Goal: Transaction & Acquisition: Book appointment/travel/reservation

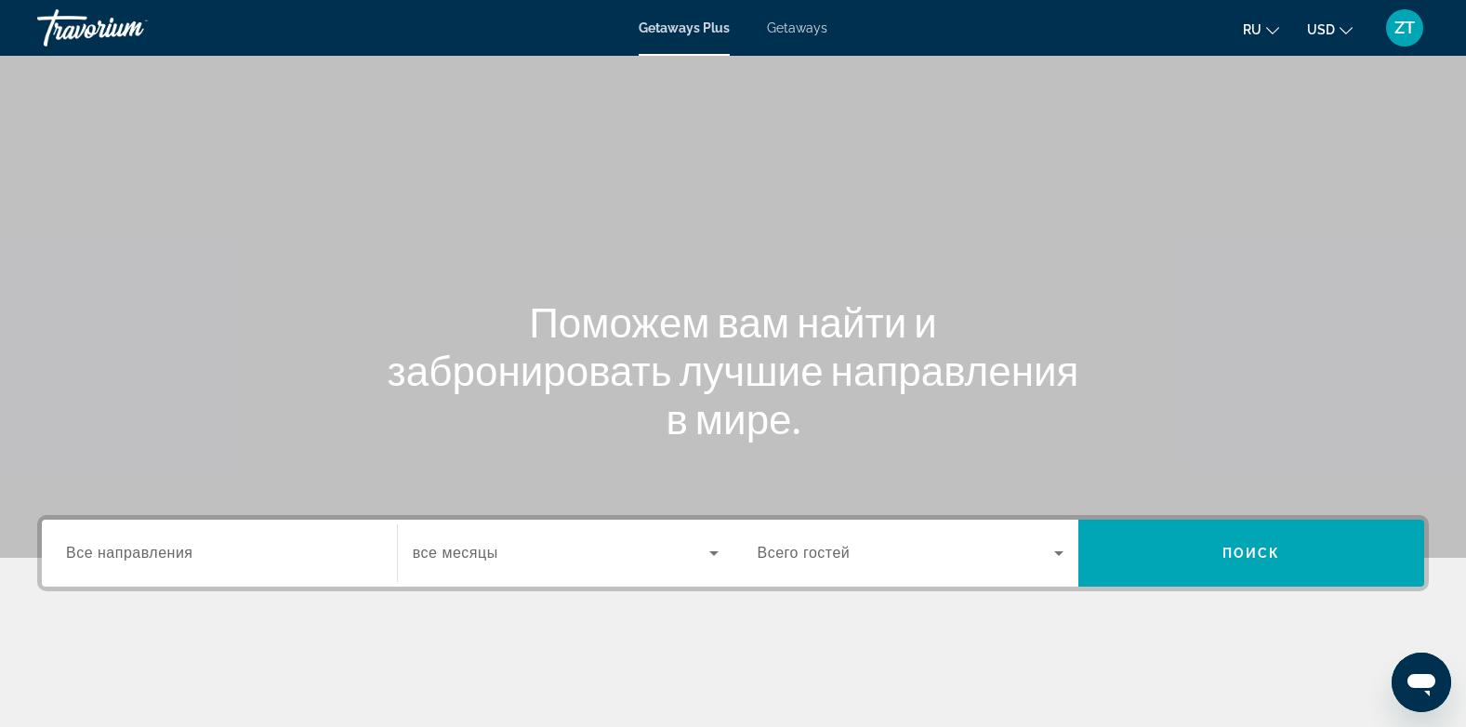
drag, startPoint x: 0, startPoint y: 0, endPoint x: 78, endPoint y: 357, distance: 365.4
click at [78, 357] on div "Поможем вам найти и забронировать лучшие направления в мире." at bounding box center [733, 369] width 1466 height 145
click at [107, 555] on span "Все направления" at bounding box center [129, 553] width 127 height 16
click at [107, 555] on input "Destination Все направления" at bounding box center [219, 554] width 307 height 22
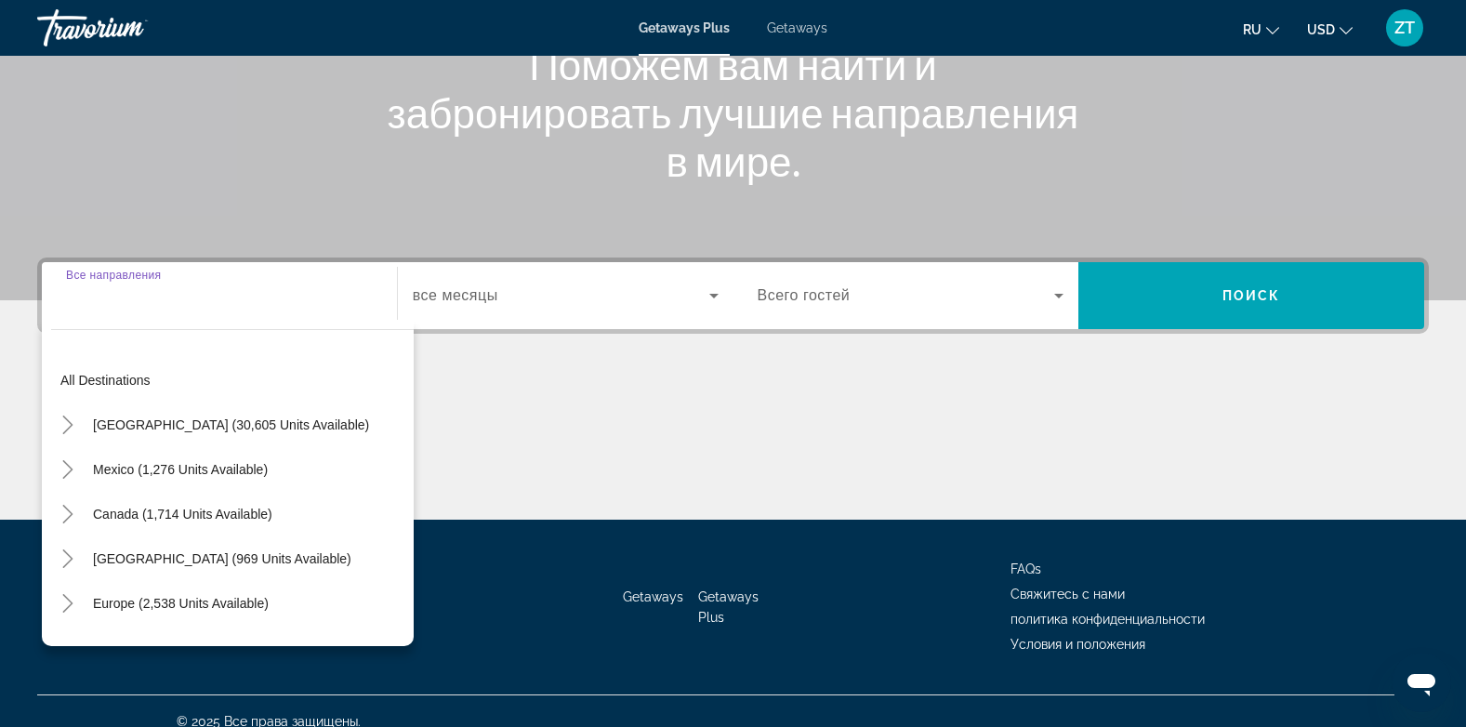
scroll to position [278, 0]
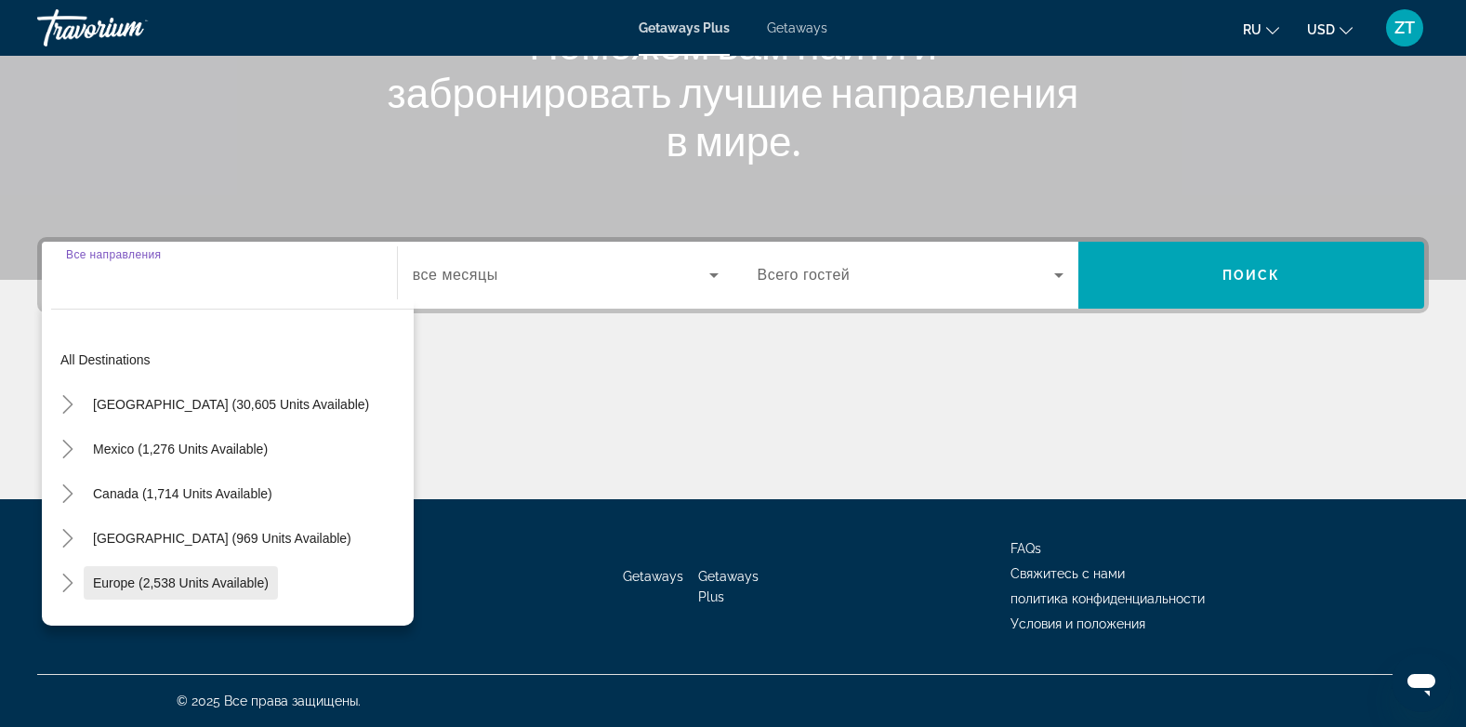
click at [107, 586] on span "Europe (2,538 units available)" at bounding box center [181, 582] width 176 height 15
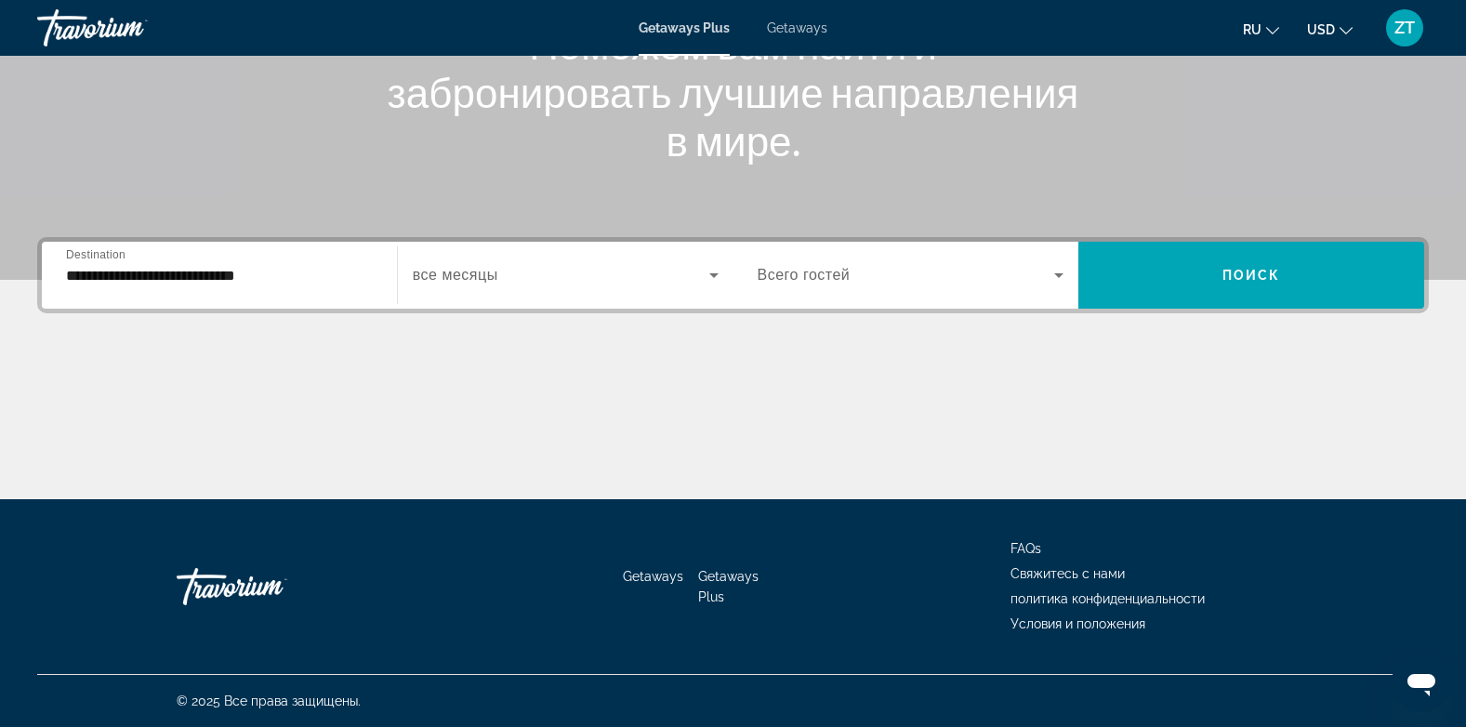
click at [468, 276] on span "все месяцы" at bounding box center [456, 275] width 86 height 16
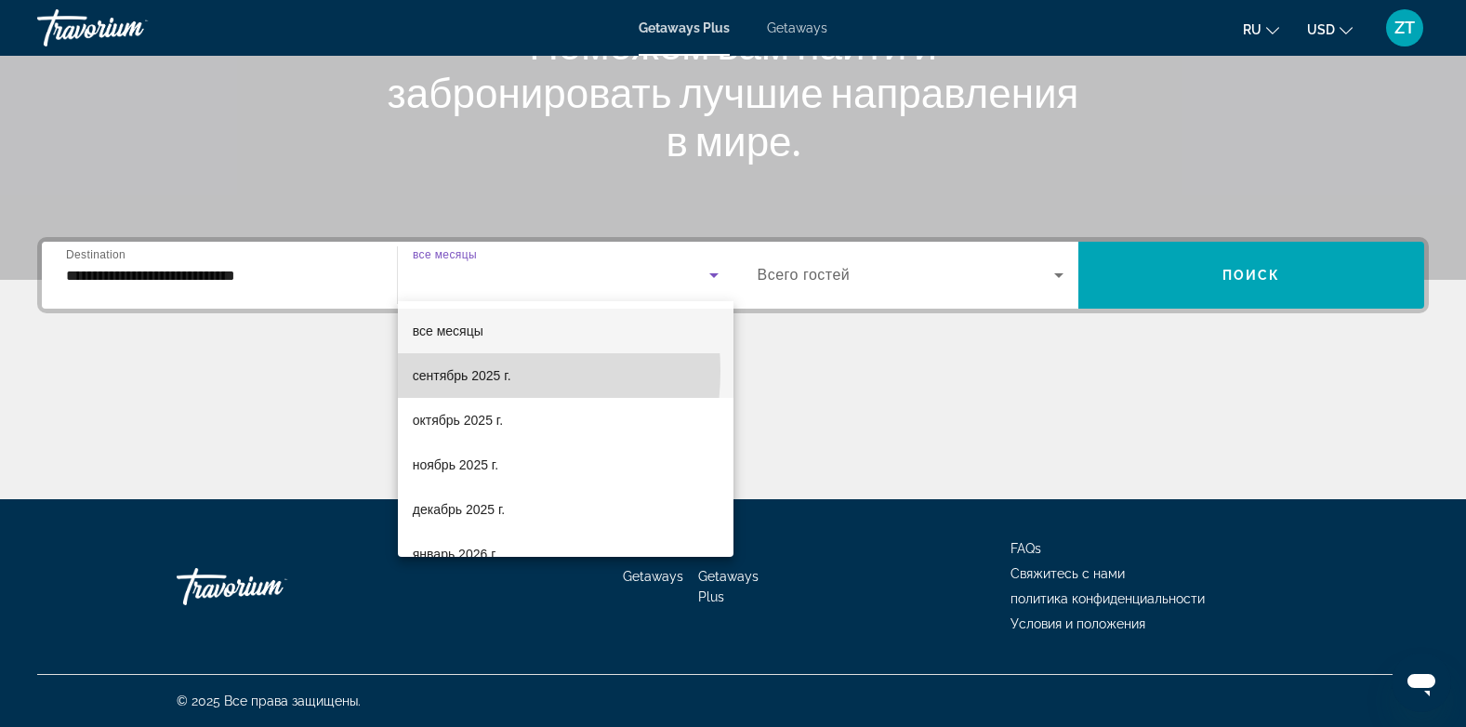
click at [450, 371] on span "сентябрь 2025 г." at bounding box center [462, 375] width 99 height 22
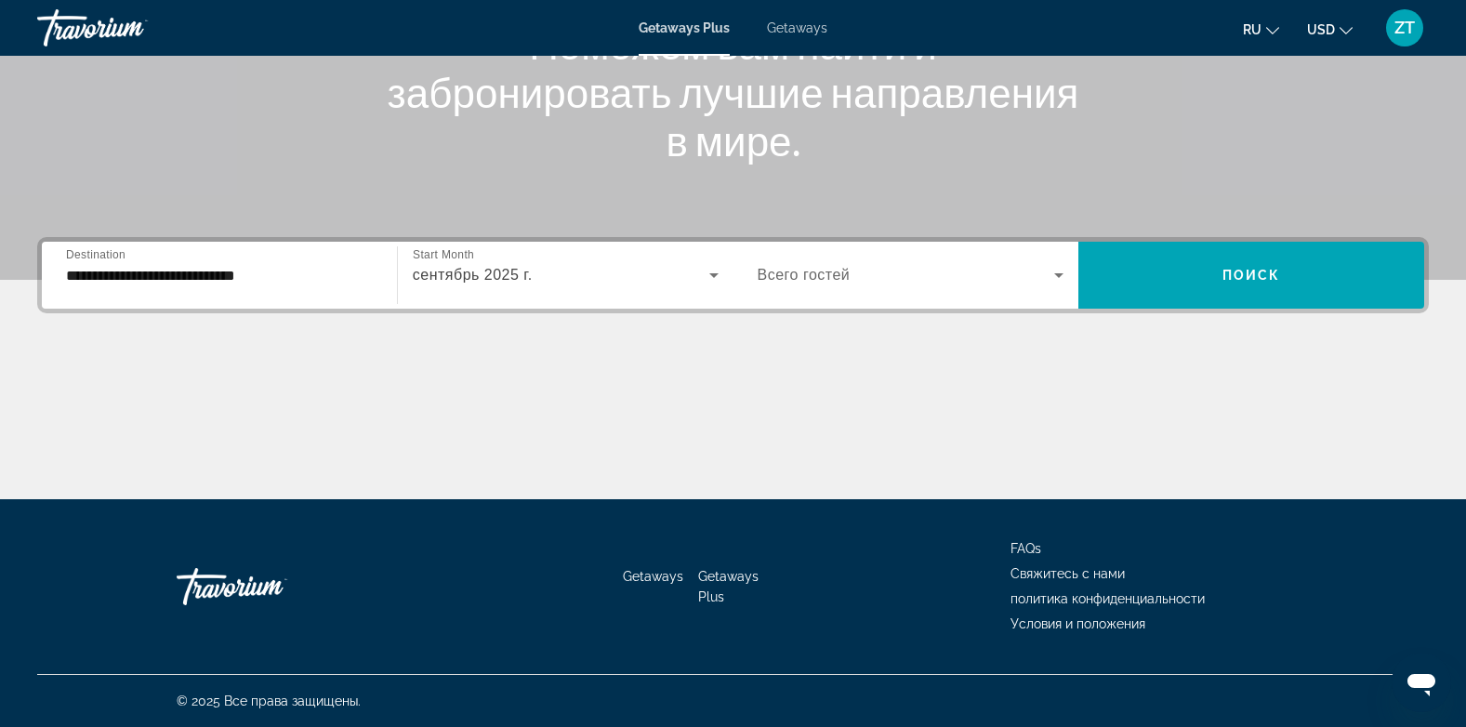
click at [773, 278] on span "Всего гостей" at bounding box center [804, 275] width 93 height 16
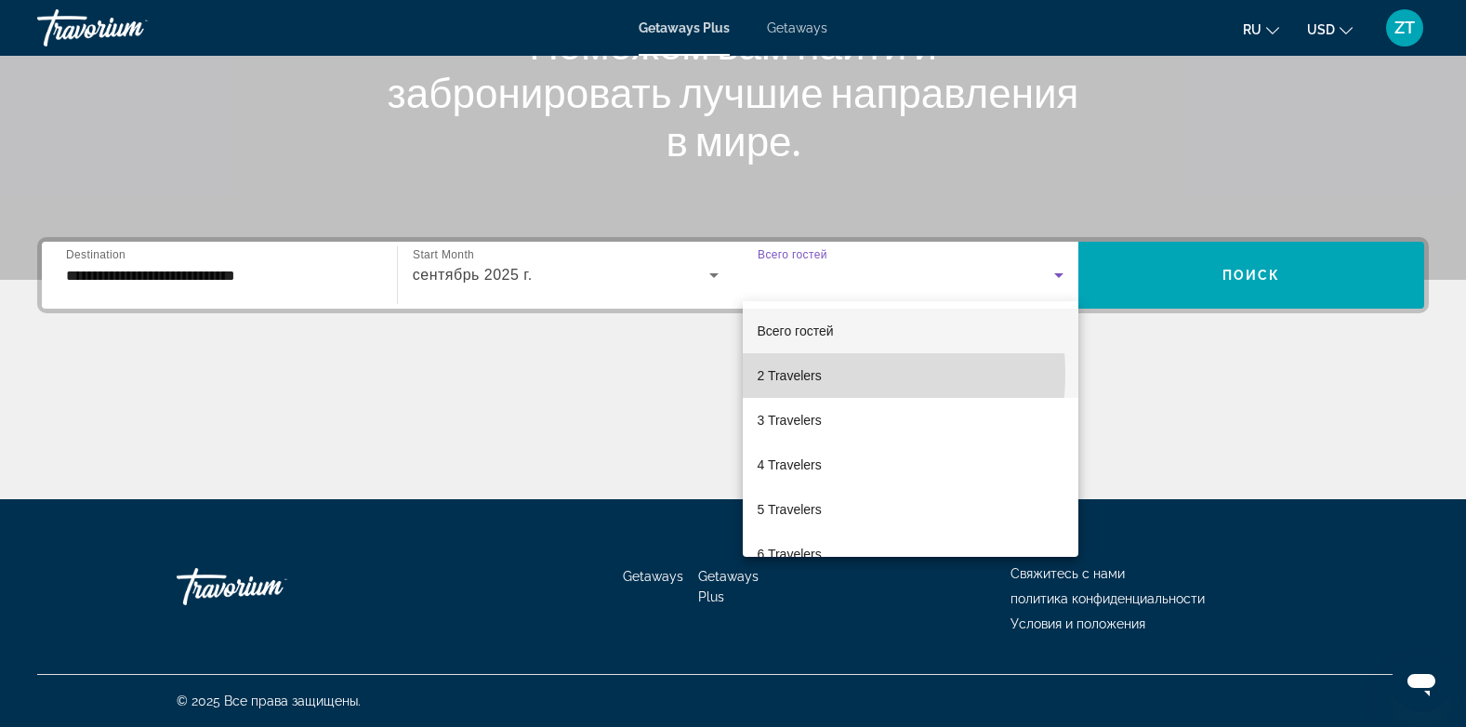
click at [781, 374] on span "2 Travelers" at bounding box center [790, 375] width 64 height 22
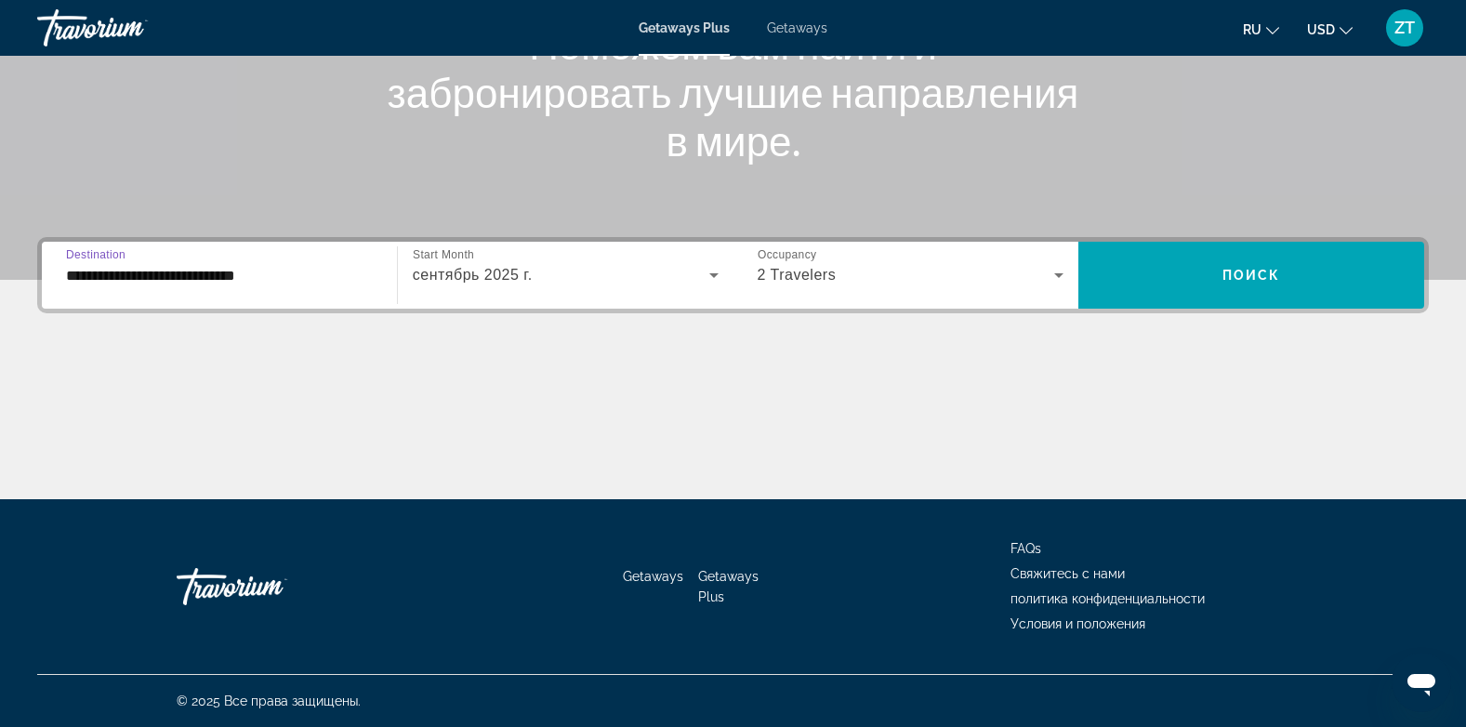
click at [158, 275] on input "**********" at bounding box center [219, 276] width 307 height 22
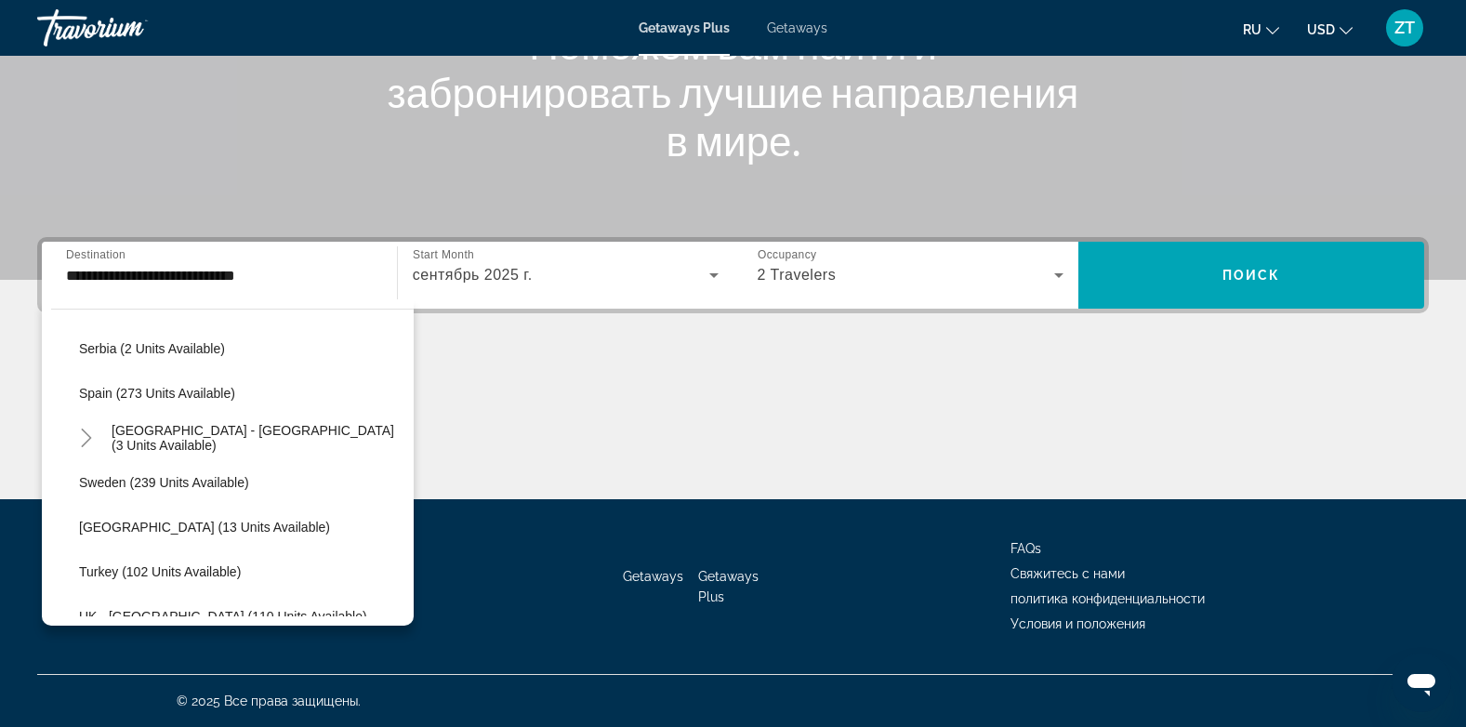
scroll to position [775, 0]
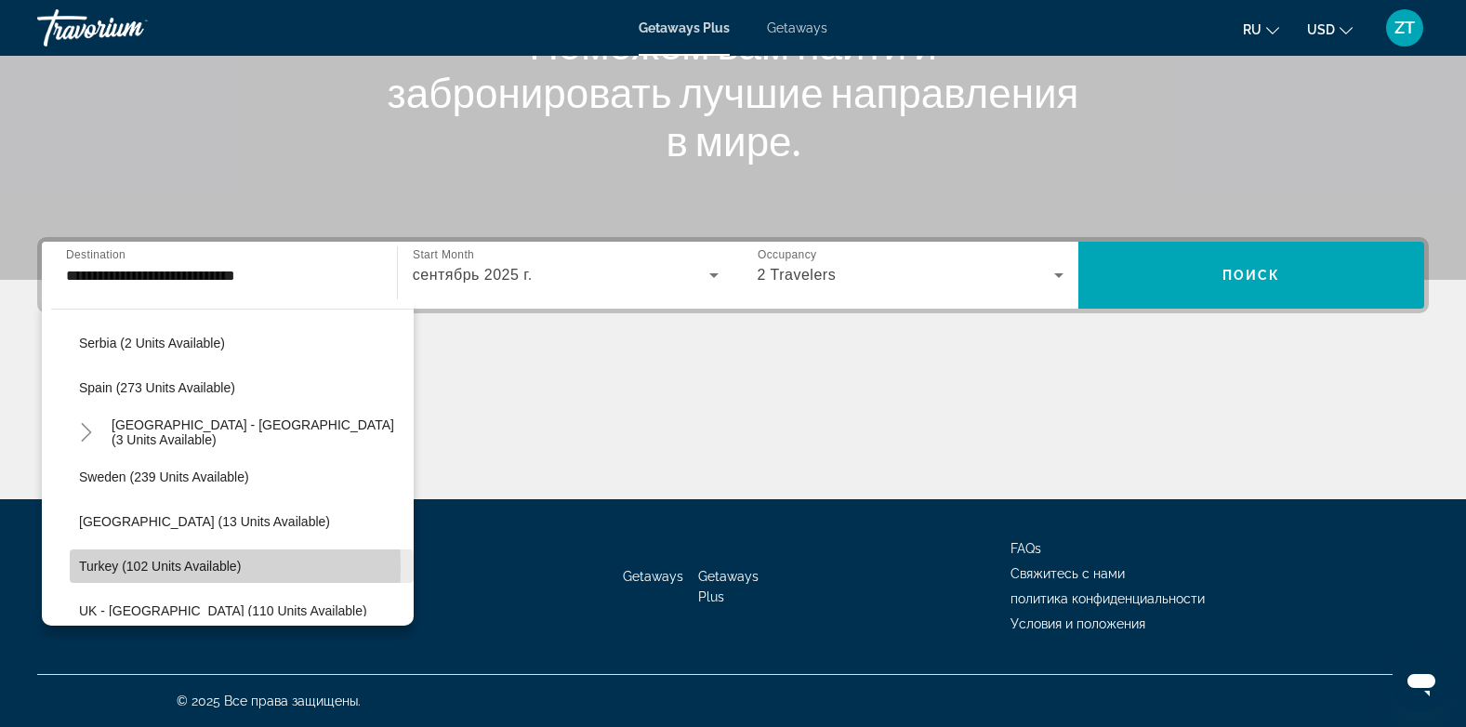
click at [99, 567] on span "Turkey (102 units available)" at bounding box center [160, 566] width 162 height 15
type input "**********"
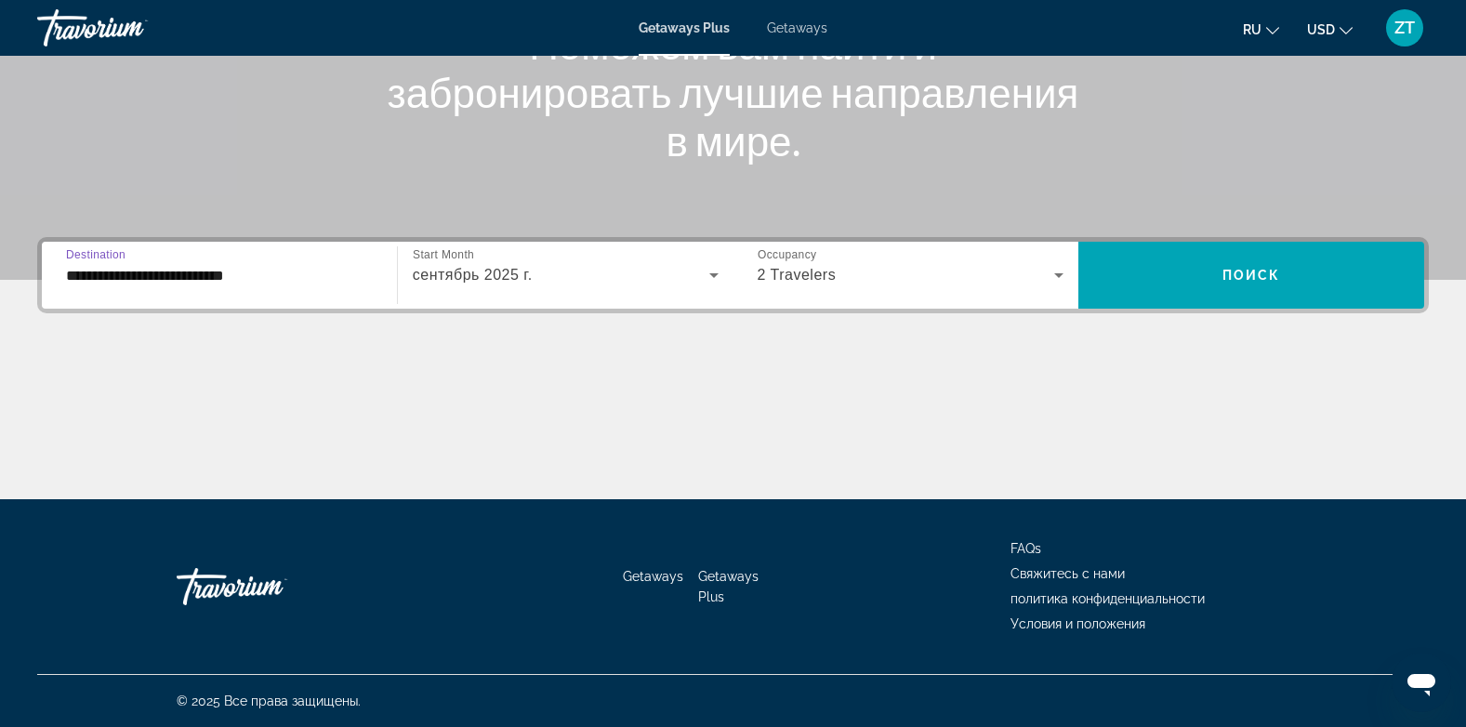
click at [99, 276] on input "**********" at bounding box center [219, 276] width 307 height 22
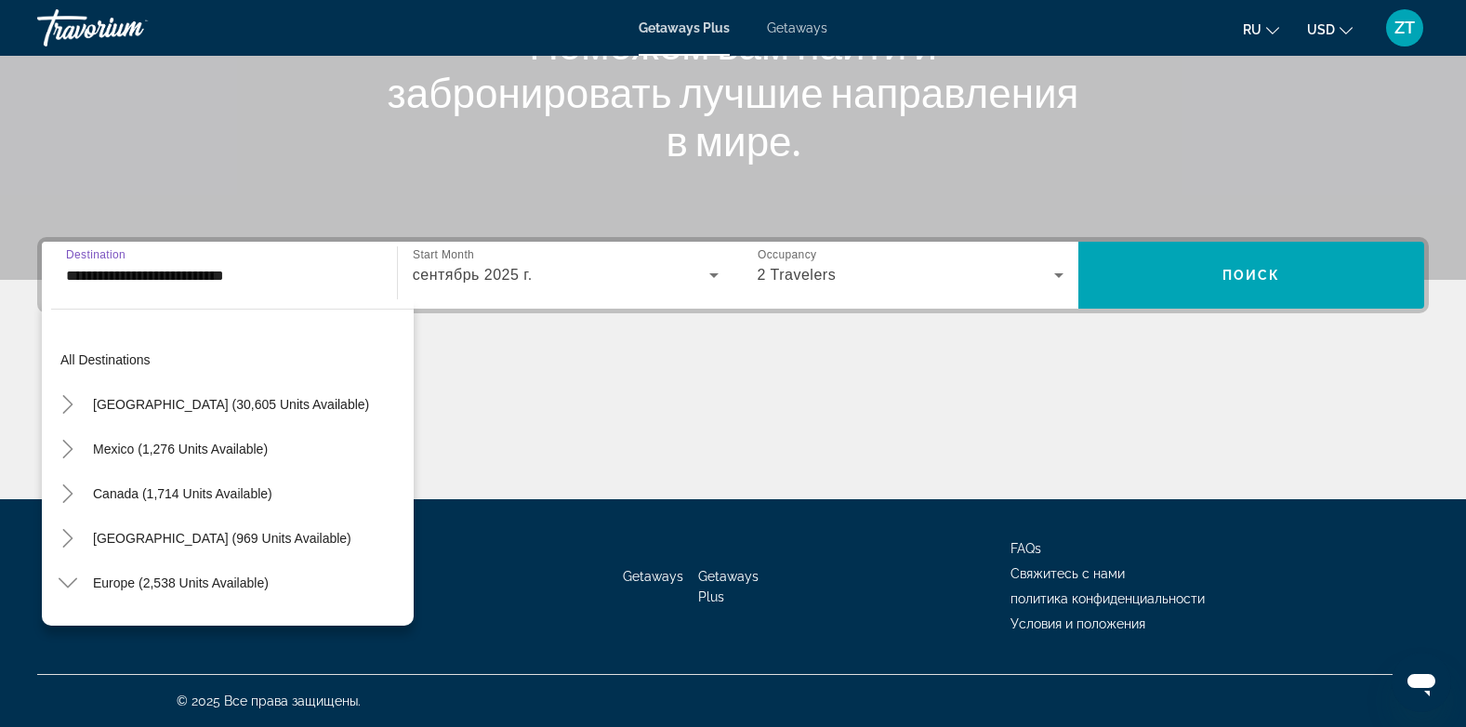
scroll to position [869, 0]
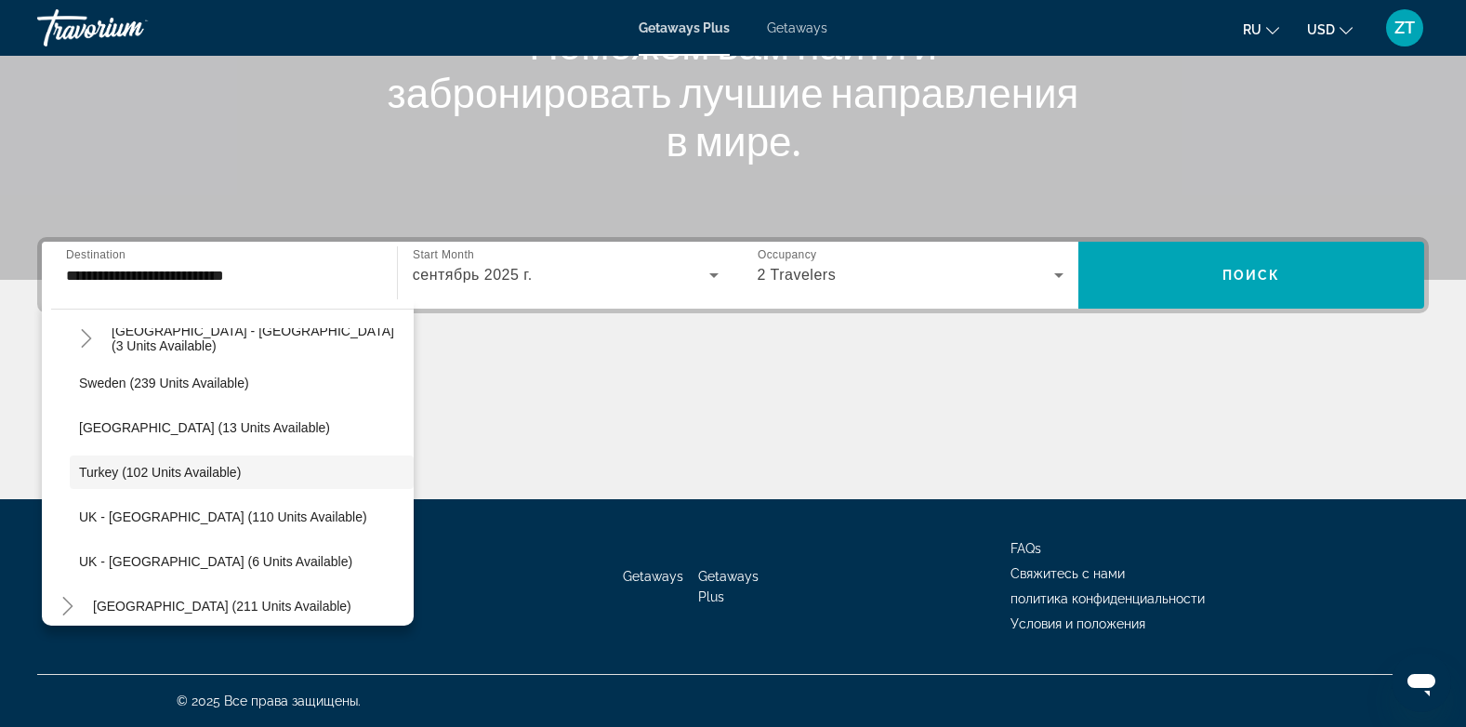
click at [931, 361] on div "Main content" at bounding box center [733, 429] width 1392 height 139
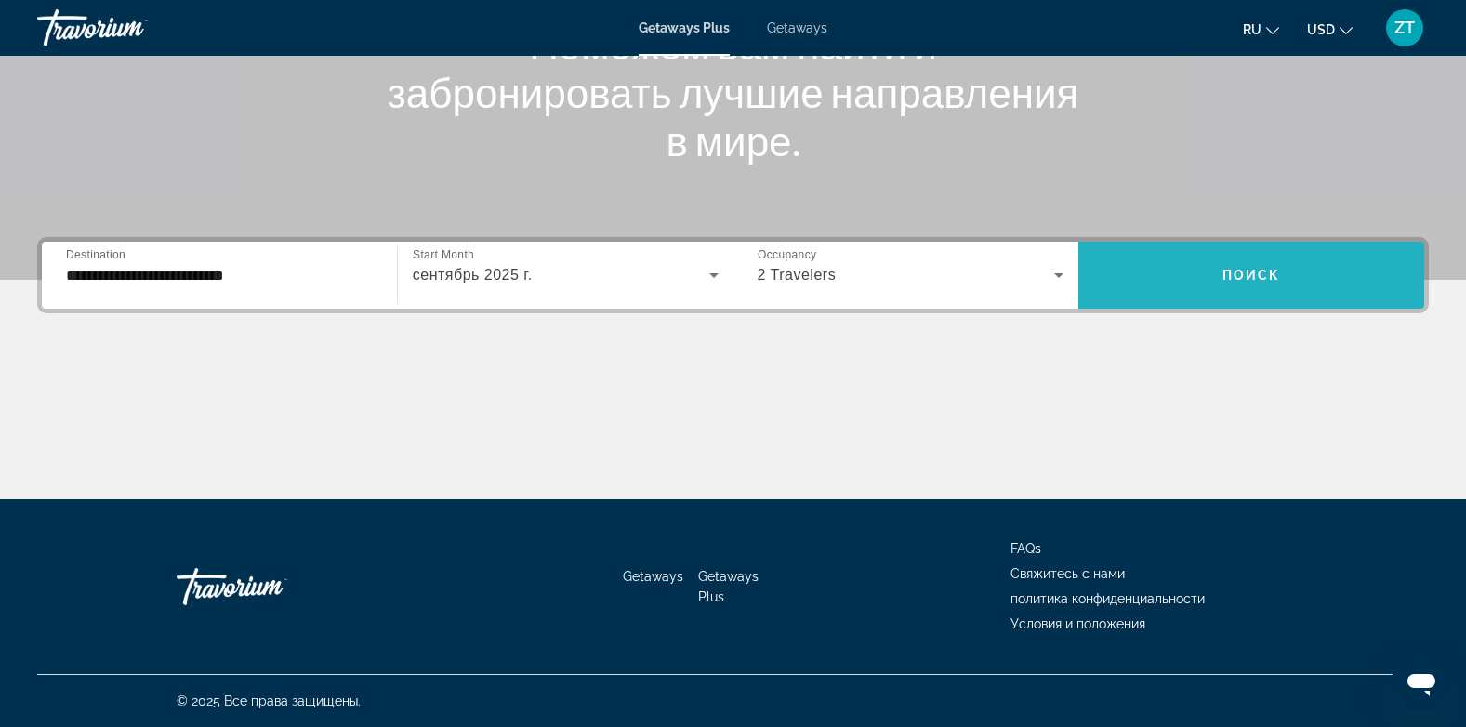
click at [1218, 276] on span "Search widget" at bounding box center [1251, 275] width 346 height 45
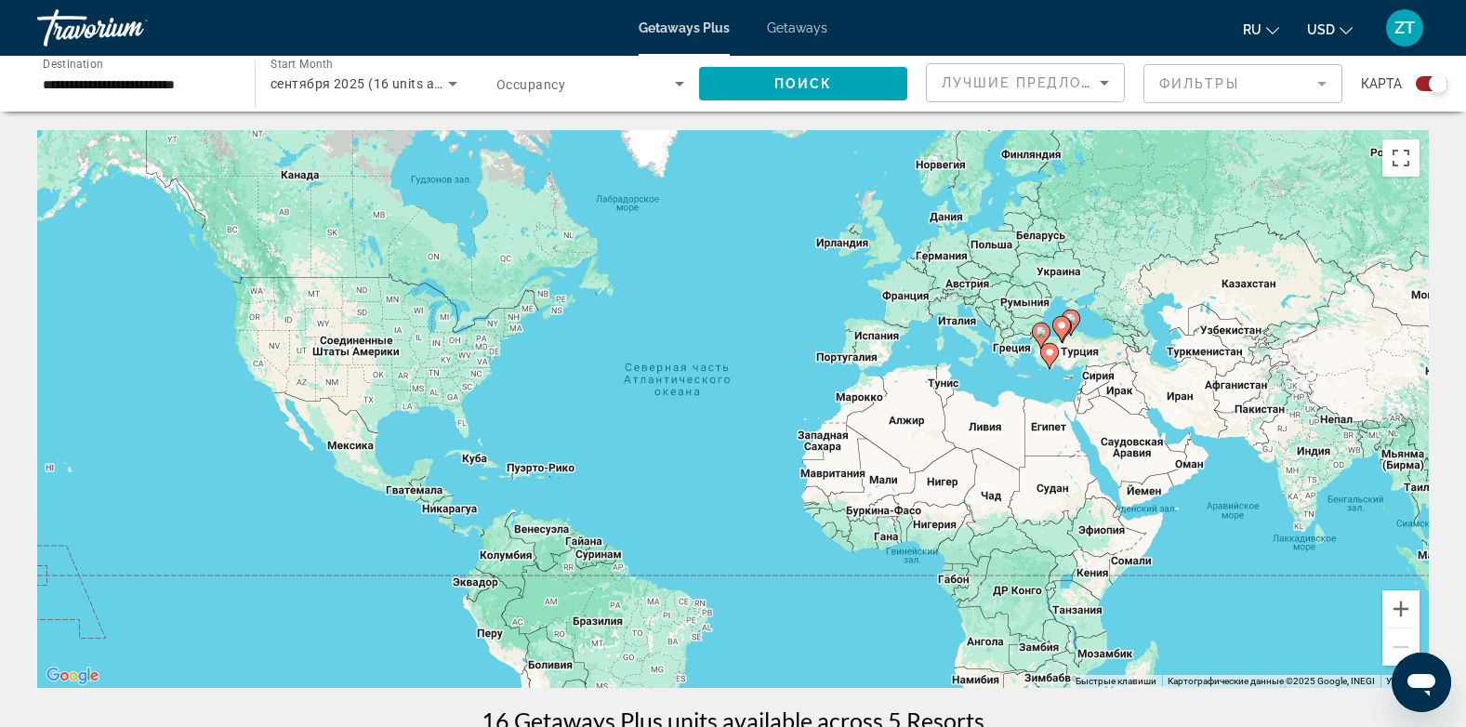
click at [1086, 358] on div "Чтобы активировать перетаскивание с помощью клавиатуры, нажмите Alt + Ввод. Пос…" at bounding box center [733, 409] width 1392 height 558
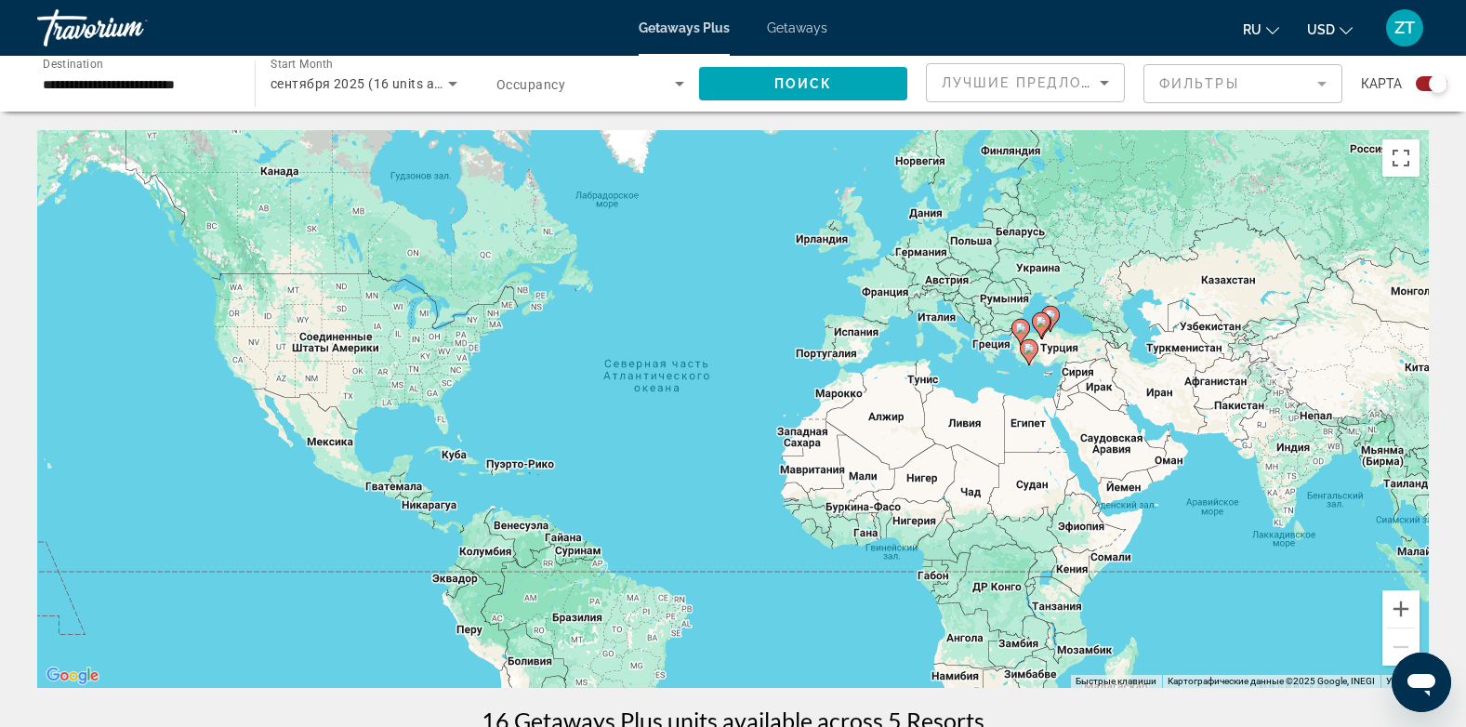
drag, startPoint x: 1086, startPoint y: 358, endPoint x: 1064, endPoint y: 352, distance: 22.1
click at [1064, 352] on div "Чтобы активировать перетаскивание с помощью клавиатуры, нажмите Alt + Ввод. Пос…" at bounding box center [733, 409] width 1392 height 558
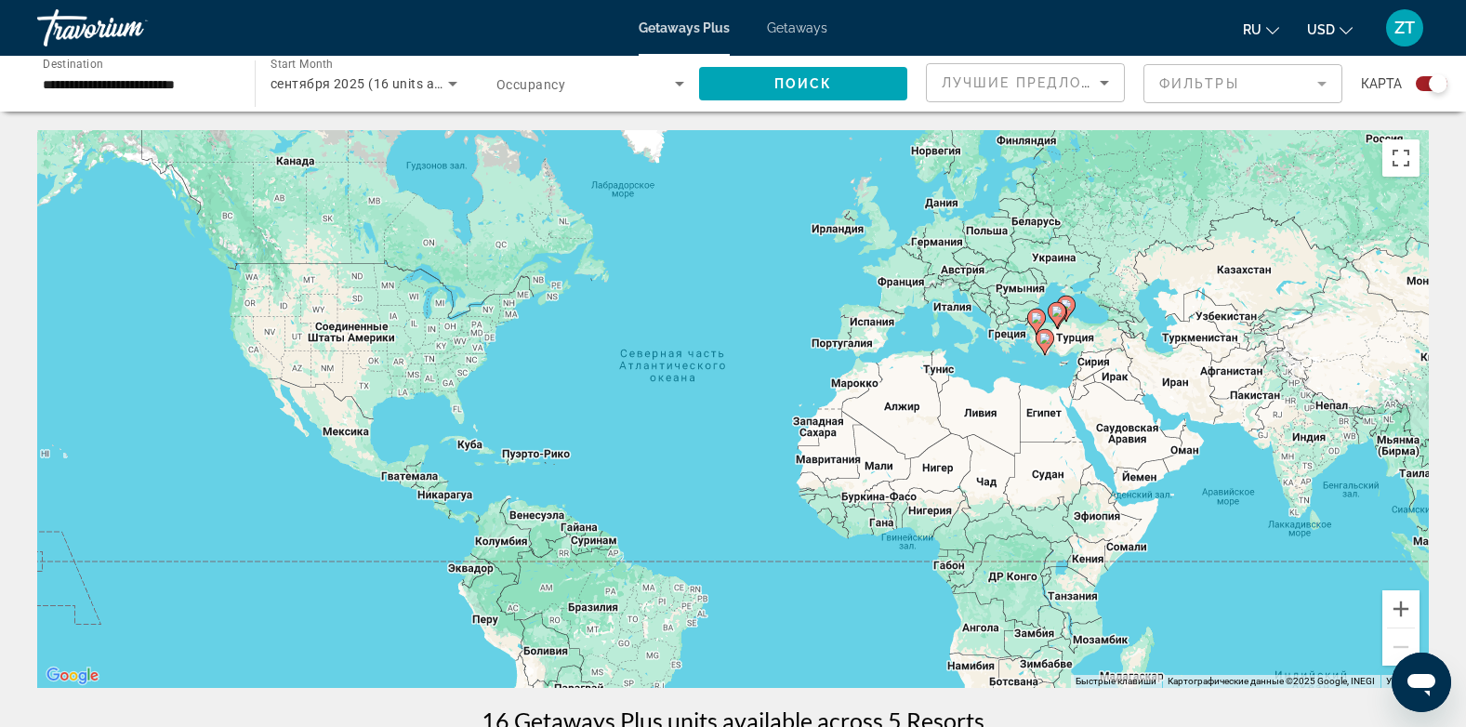
drag, startPoint x: 1064, startPoint y: 352, endPoint x: 1082, endPoint y: 341, distance: 20.9
click at [1082, 341] on div "Чтобы активировать перетаскивание с помощью клавиатуры, нажмите Alt + Ввод. Пос…" at bounding box center [733, 409] width 1392 height 558
click at [1401, 157] on button "Включить полноэкранный режим" at bounding box center [1400, 157] width 37 height 37
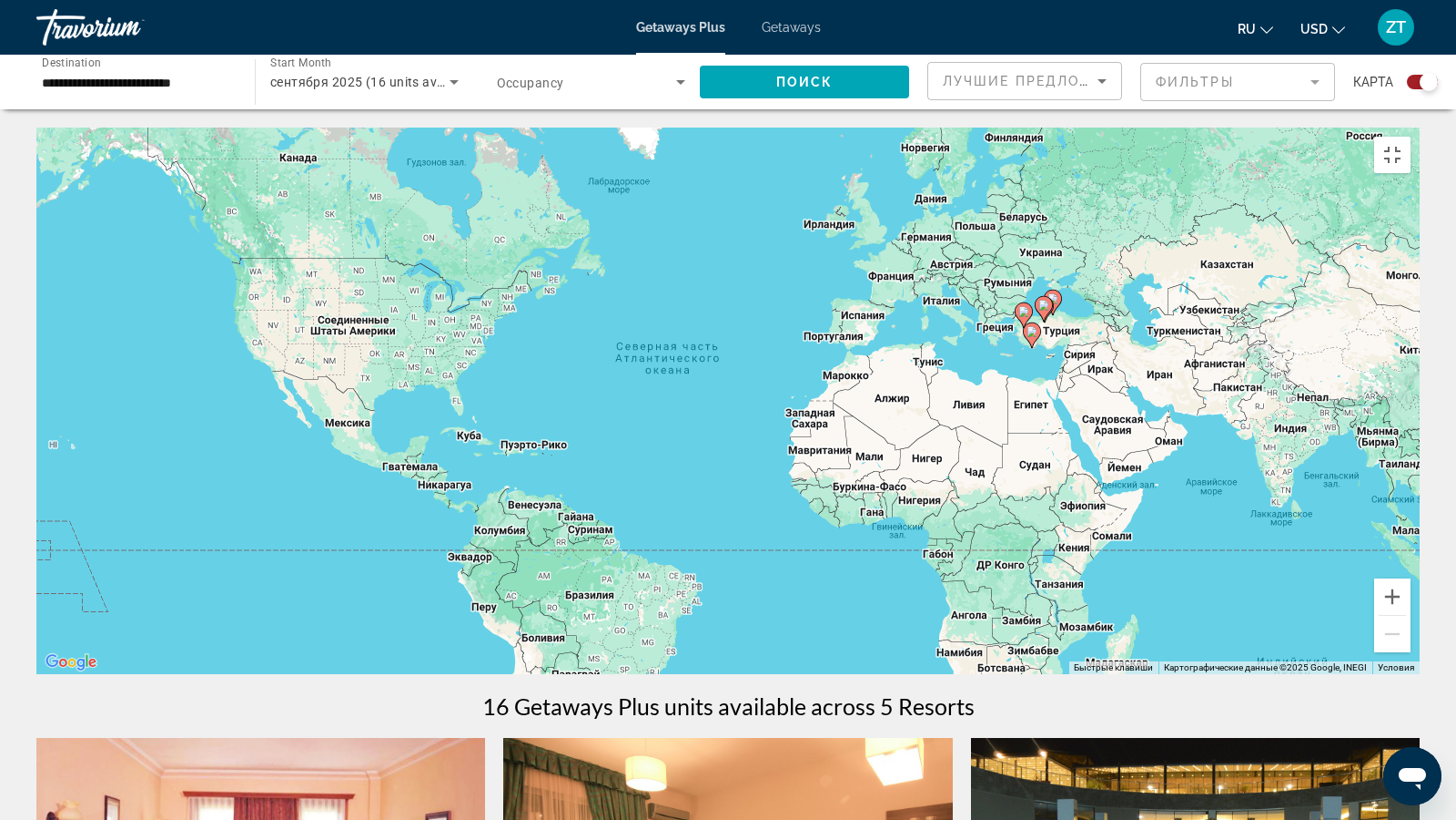
click at [1054, 342] on div "Чтобы активировать перетаскивание с помощью клавиатуры, нажмите Alt + Ввод. Пос…" at bounding box center [728, 401] width 1384 height 547
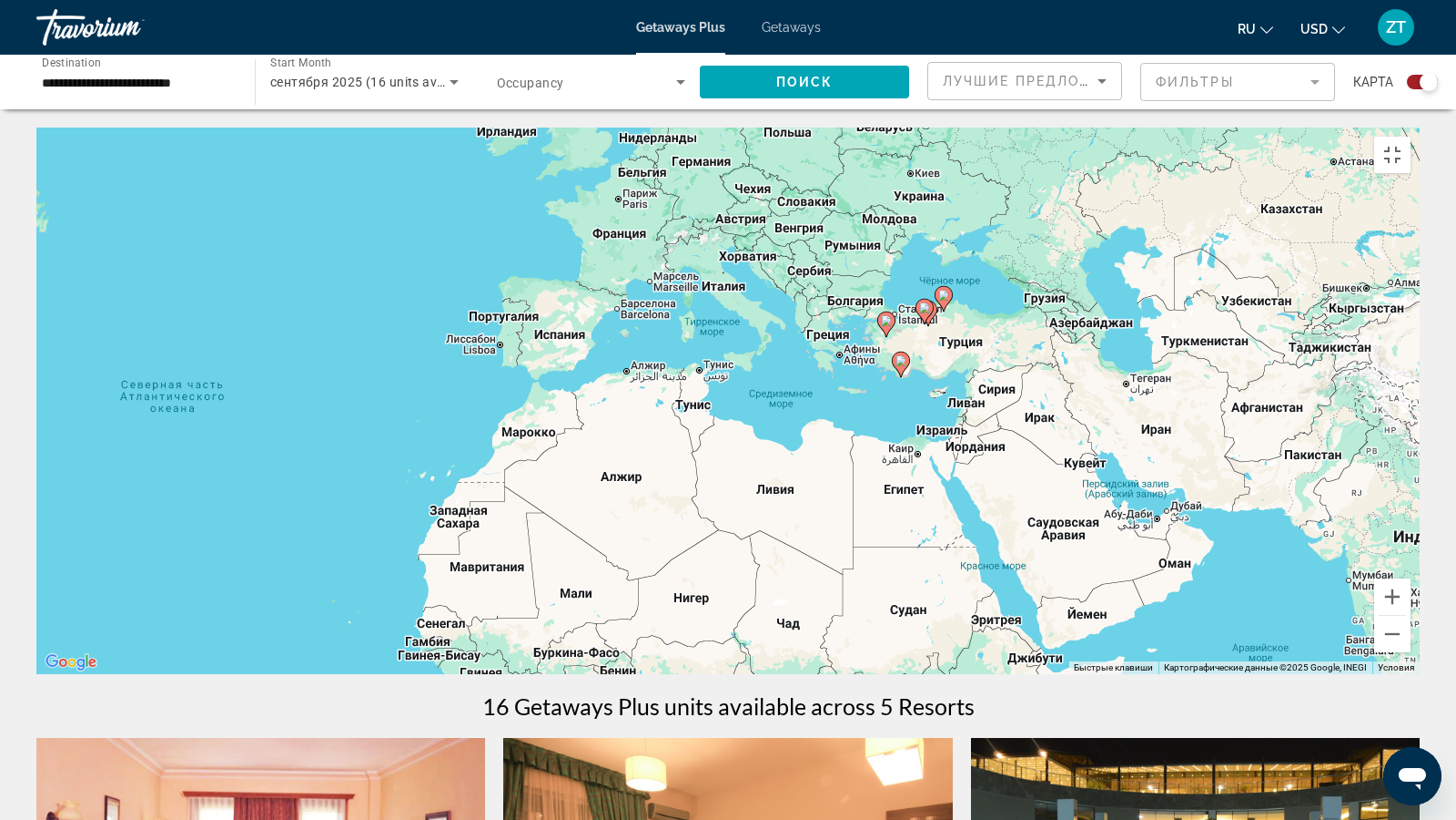
drag, startPoint x: 1054, startPoint y: 342, endPoint x: 943, endPoint y: 355, distance: 111.8
click at [943, 355] on div "Чтобы активировать перетаскивание с помощью клавиатуры, нажмите Alt + Ввод. Пос…" at bounding box center [728, 401] width 1384 height 547
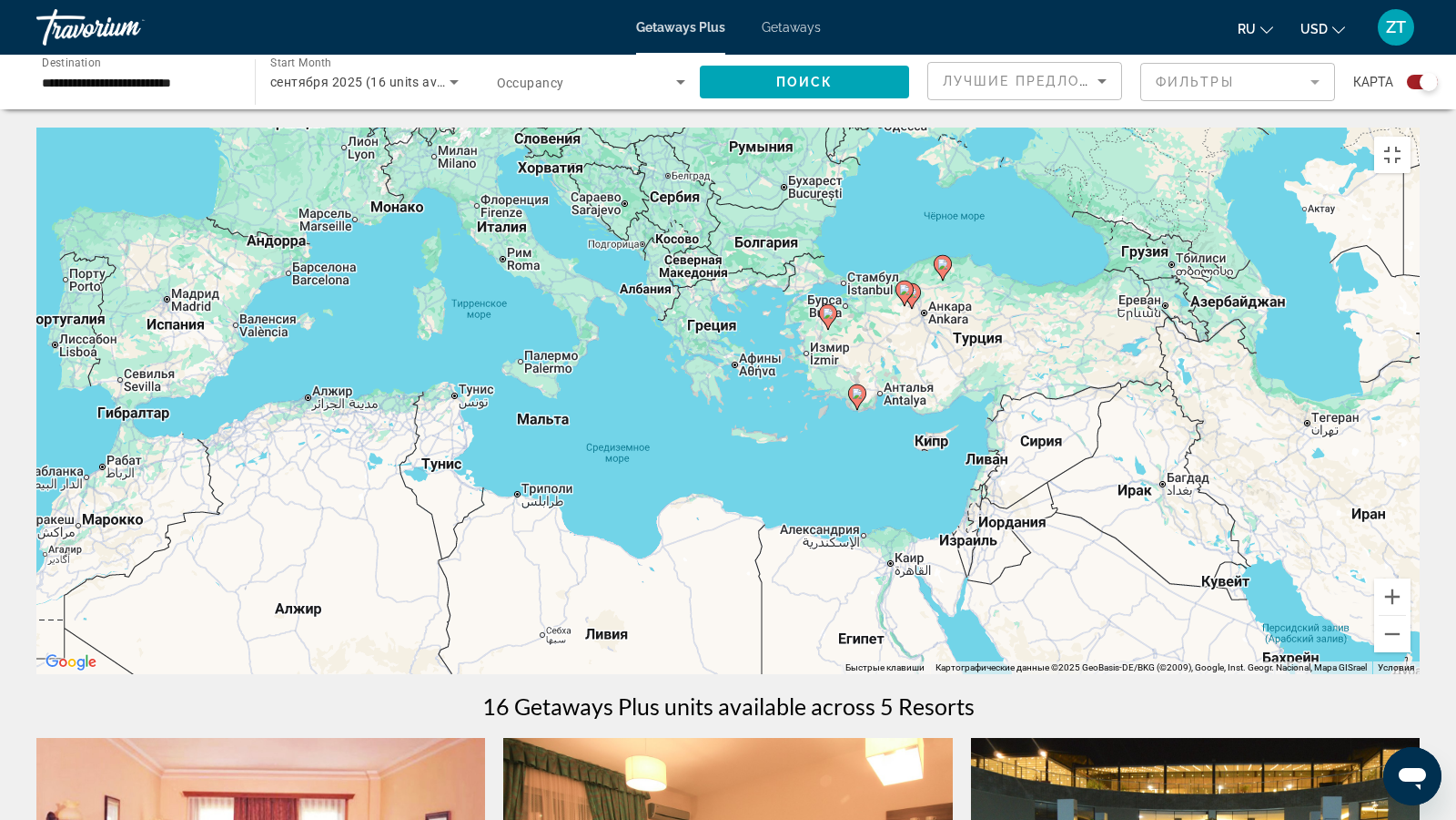
click at [878, 293] on div "Чтобы активировать перетаскивание с помощью клавиатуры, нажмите Alt + Ввод. Пос…" at bounding box center [728, 401] width 1384 height 547
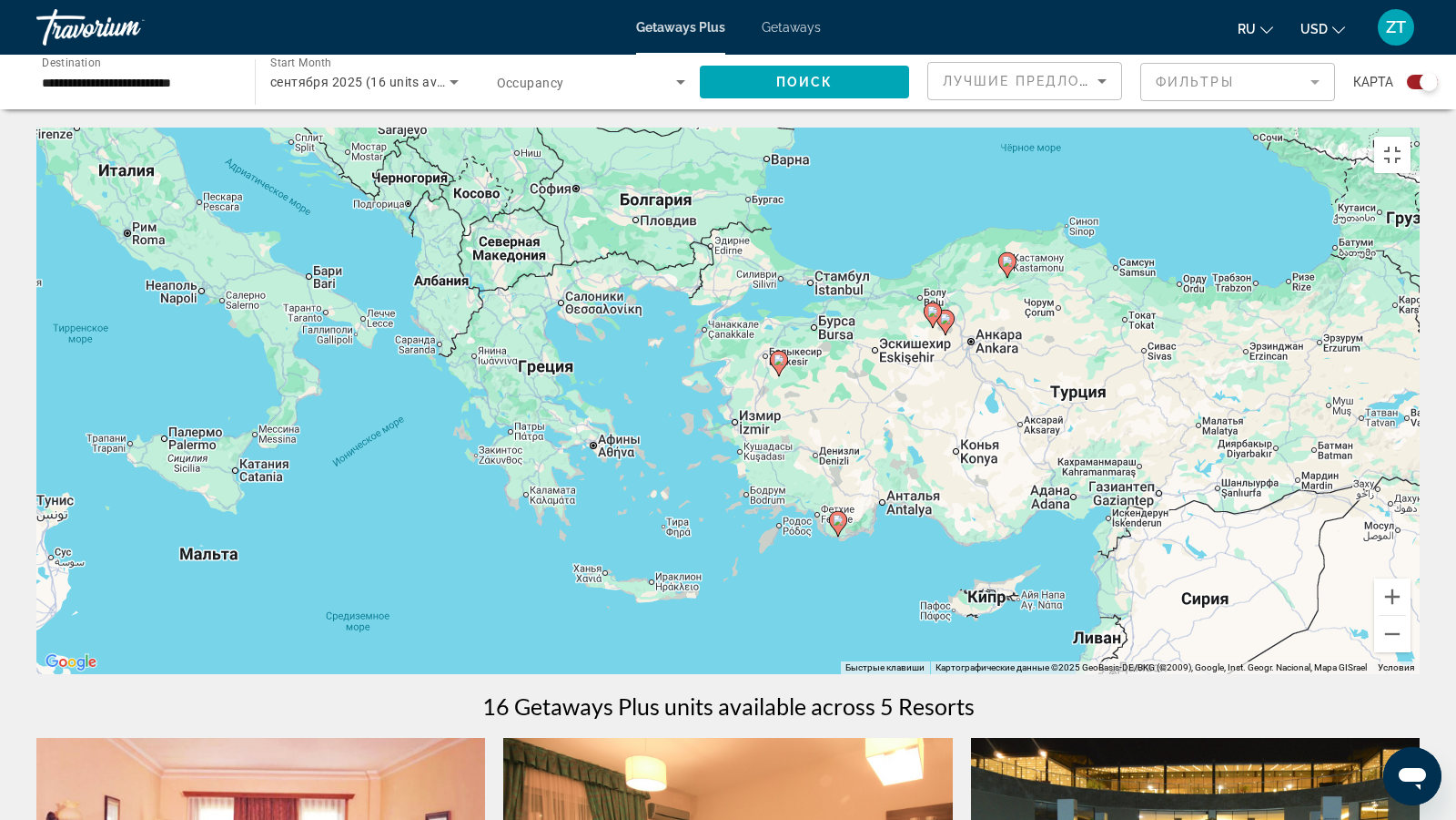
click at [850, 300] on div "Чтобы активировать перетаскивание с помощью клавиатуры, нажмите Alt + Ввод. Пос…" at bounding box center [728, 401] width 1384 height 547
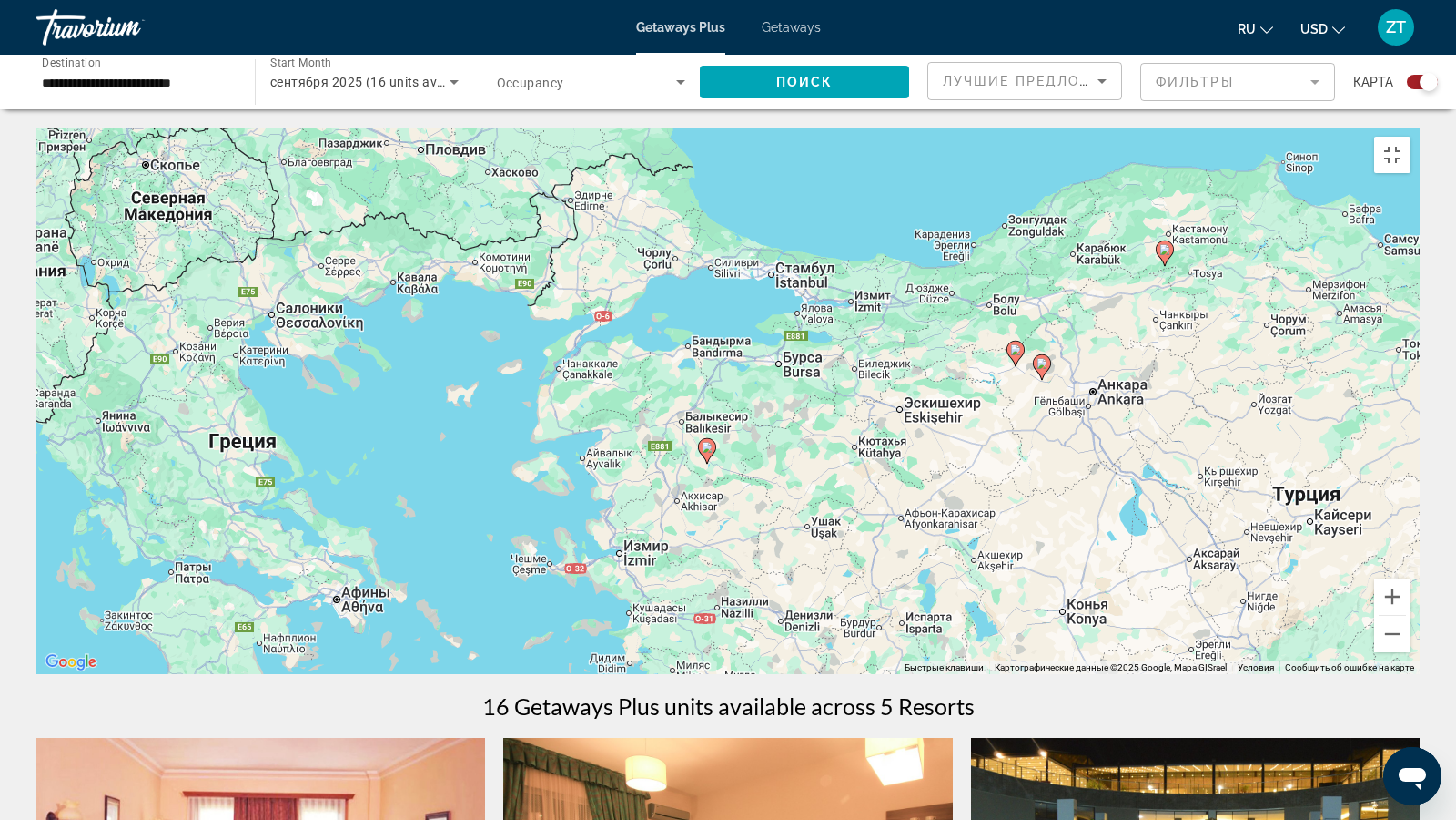
click at [933, 674] on div "Чтобы активировать перетаскивание с помощью клавиатуры, нажмите Alt + Ввод. Пос…" at bounding box center [728, 401] width 1384 height 547
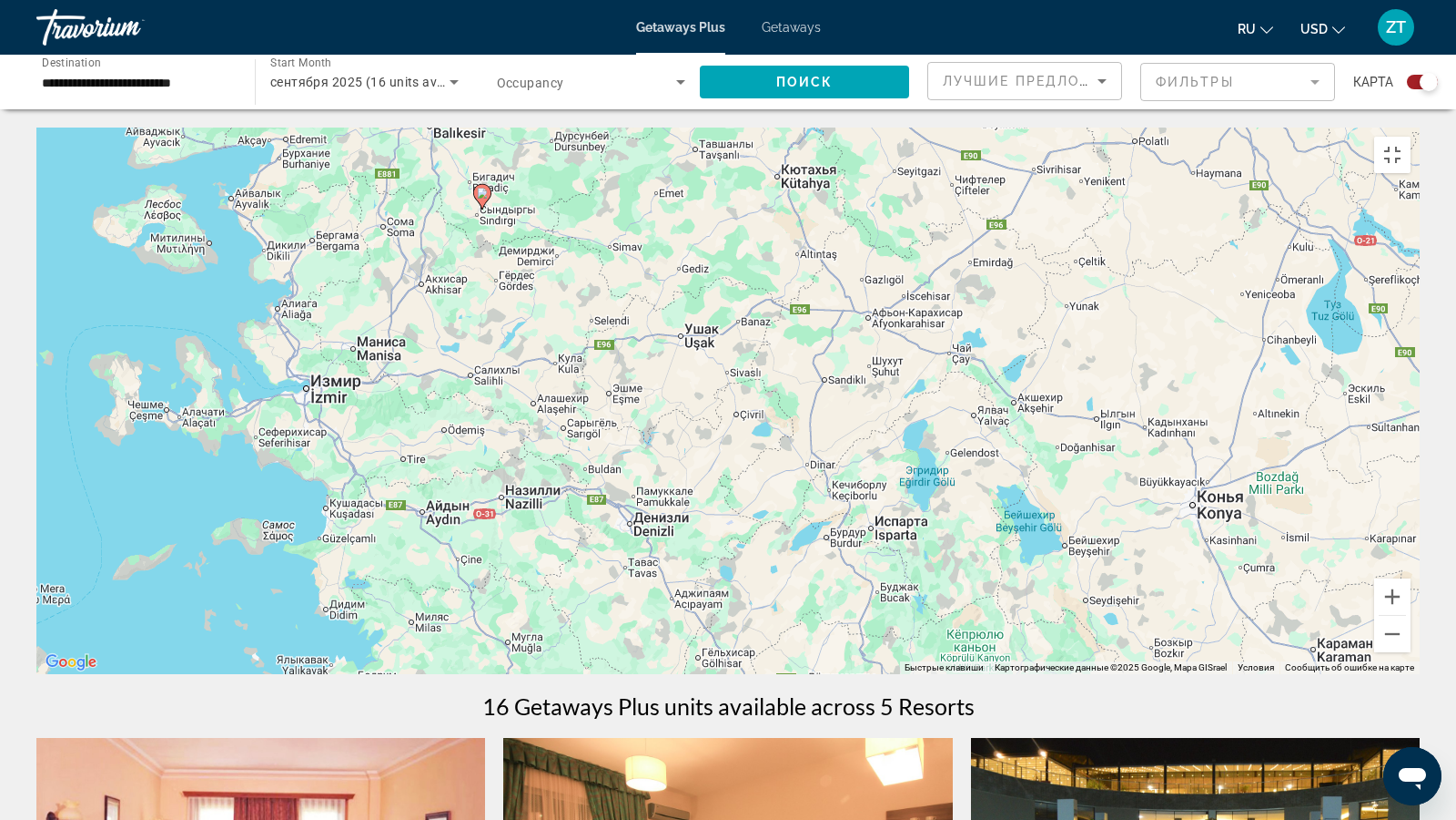
click at [907, 674] on div "Чтобы активировать перетаскивание с помощью клавиатуры, нажмите Alt + Ввод. Пос…" at bounding box center [728, 401] width 1384 height 547
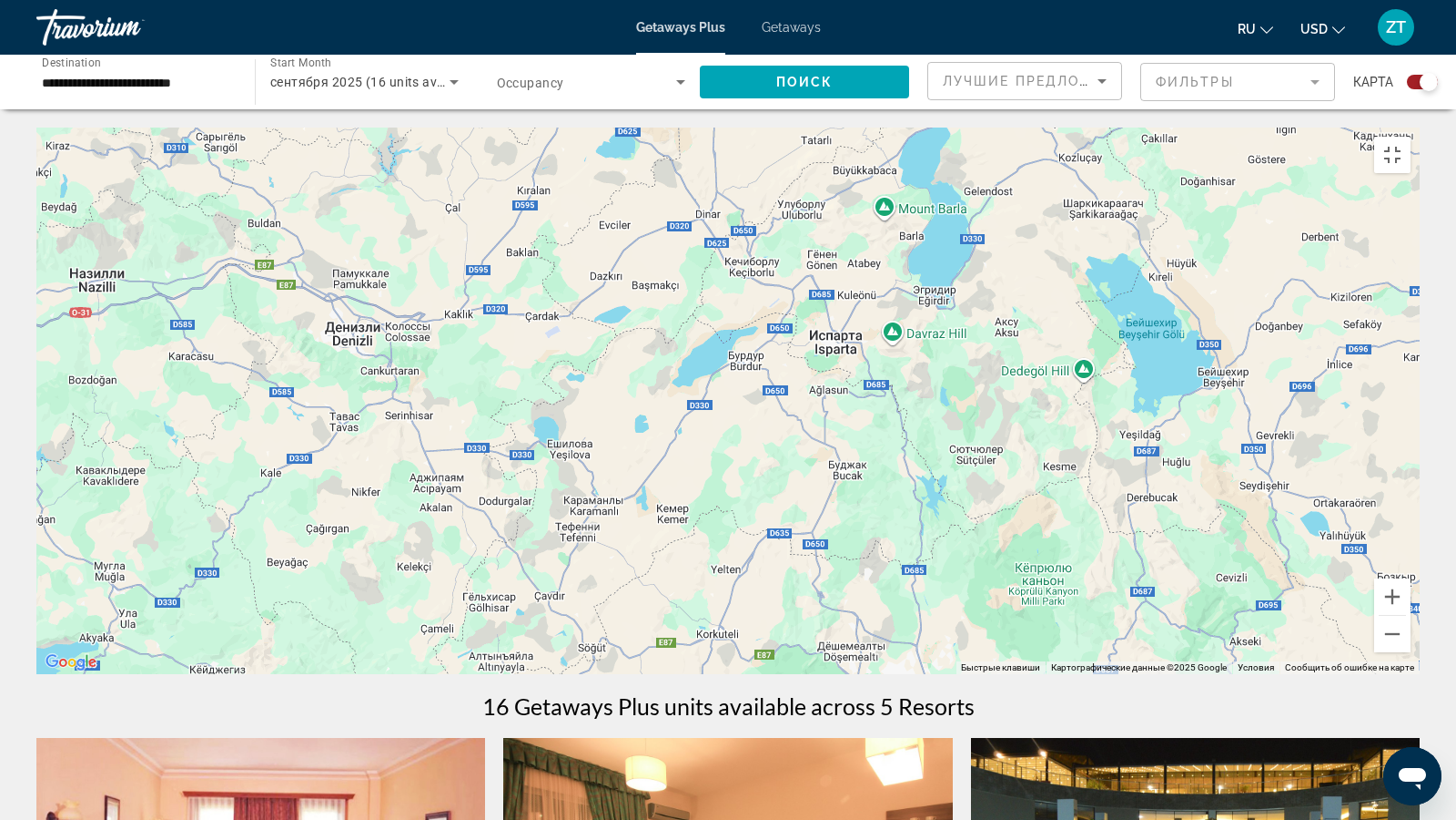
click at [877, 674] on div "Main content" at bounding box center [728, 401] width 1384 height 547
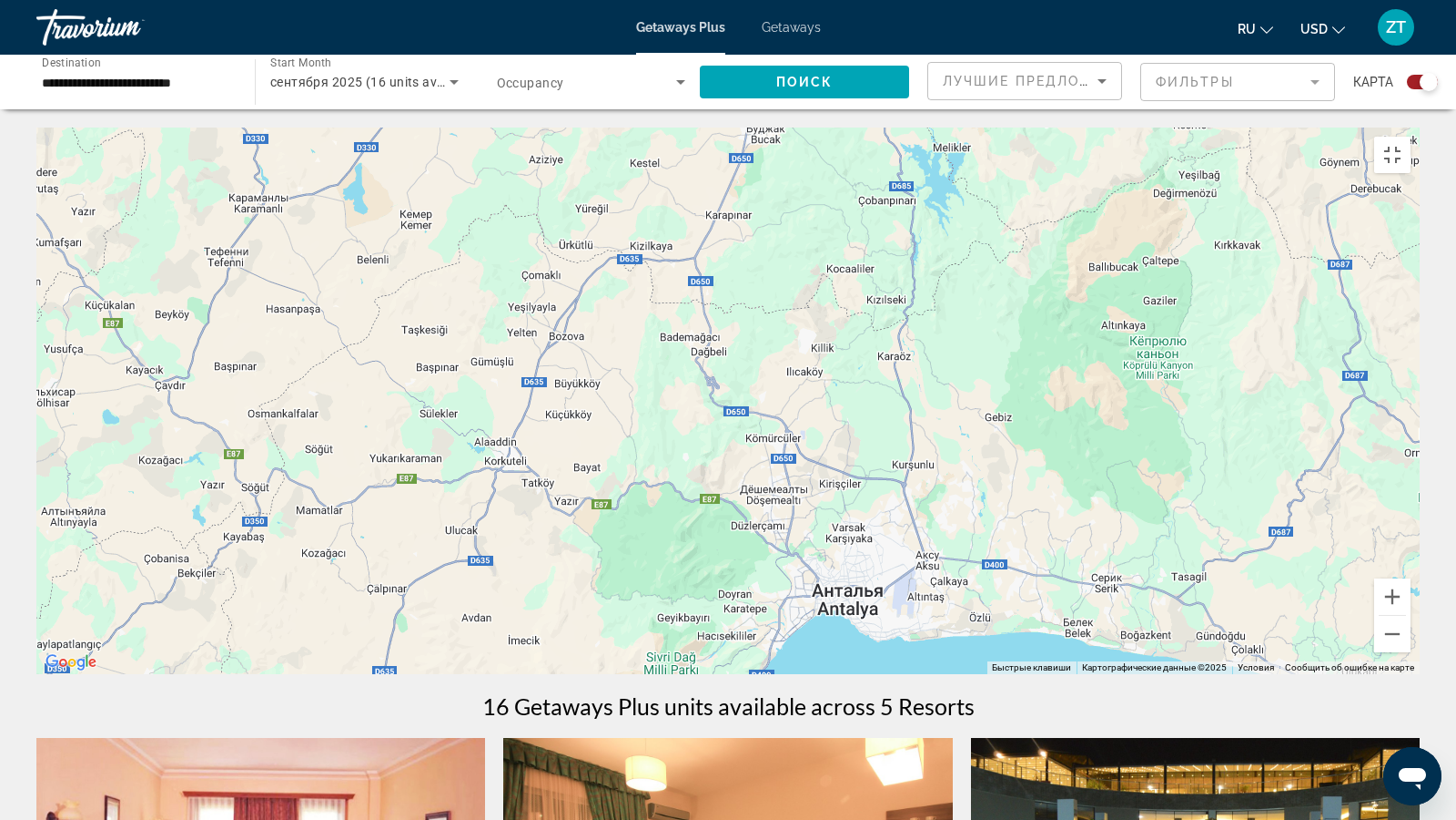
drag, startPoint x: 839, startPoint y: 658, endPoint x: 776, endPoint y: 538, distance: 135.5
click at [776, 538] on div "Main content" at bounding box center [728, 401] width 1384 height 547
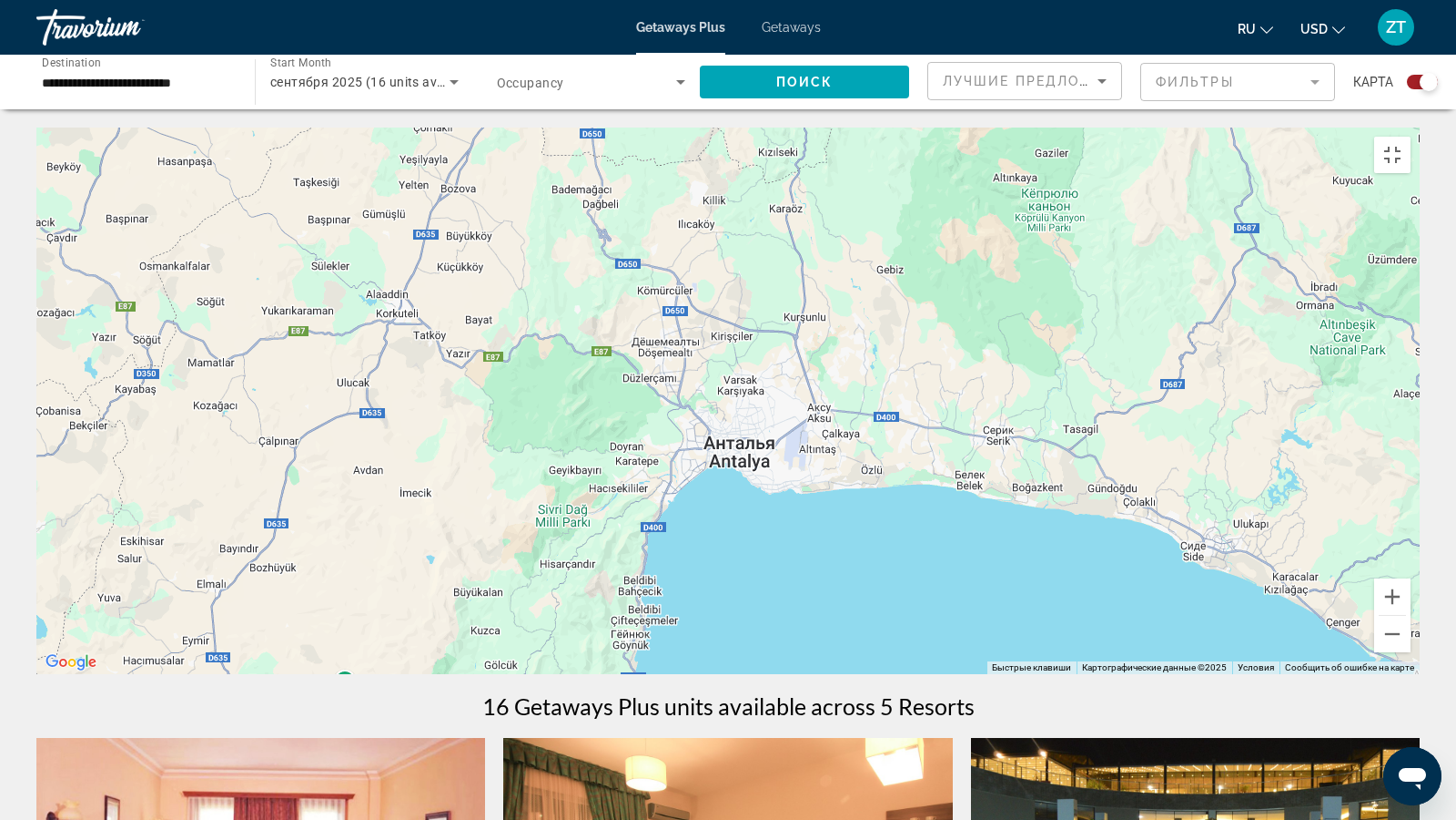
drag, startPoint x: 775, startPoint y: 552, endPoint x: 674, endPoint y: 423, distance: 163.8
click at [674, 423] on div "Main content" at bounding box center [728, 401] width 1384 height 547
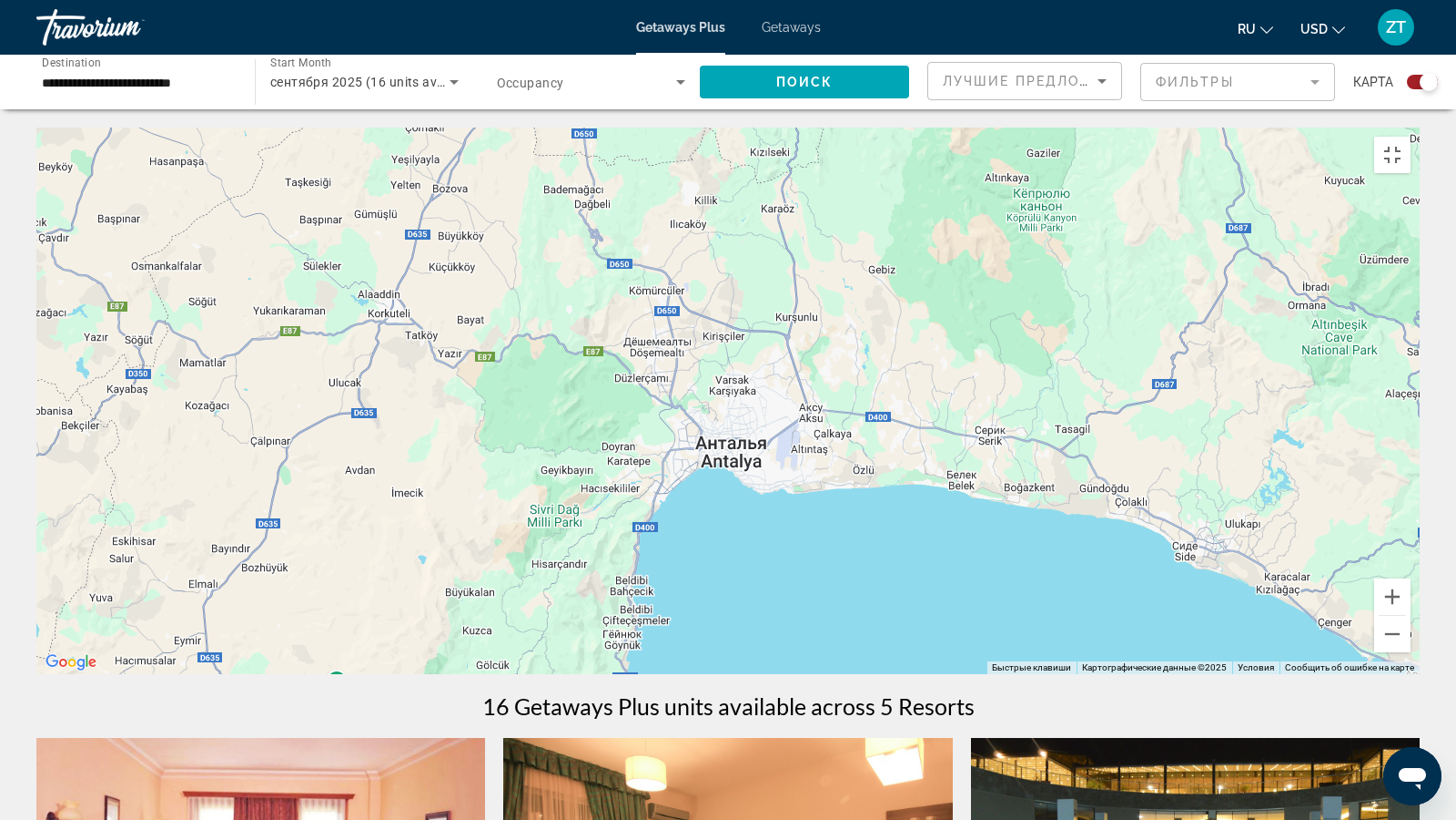
click at [708, 472] on div "Чтобы активировать перетаскивание с помощью клавиатуры, нажмите Alt + Ввод. Пос…" at bounding box center [728, 401] width 1384 height 547
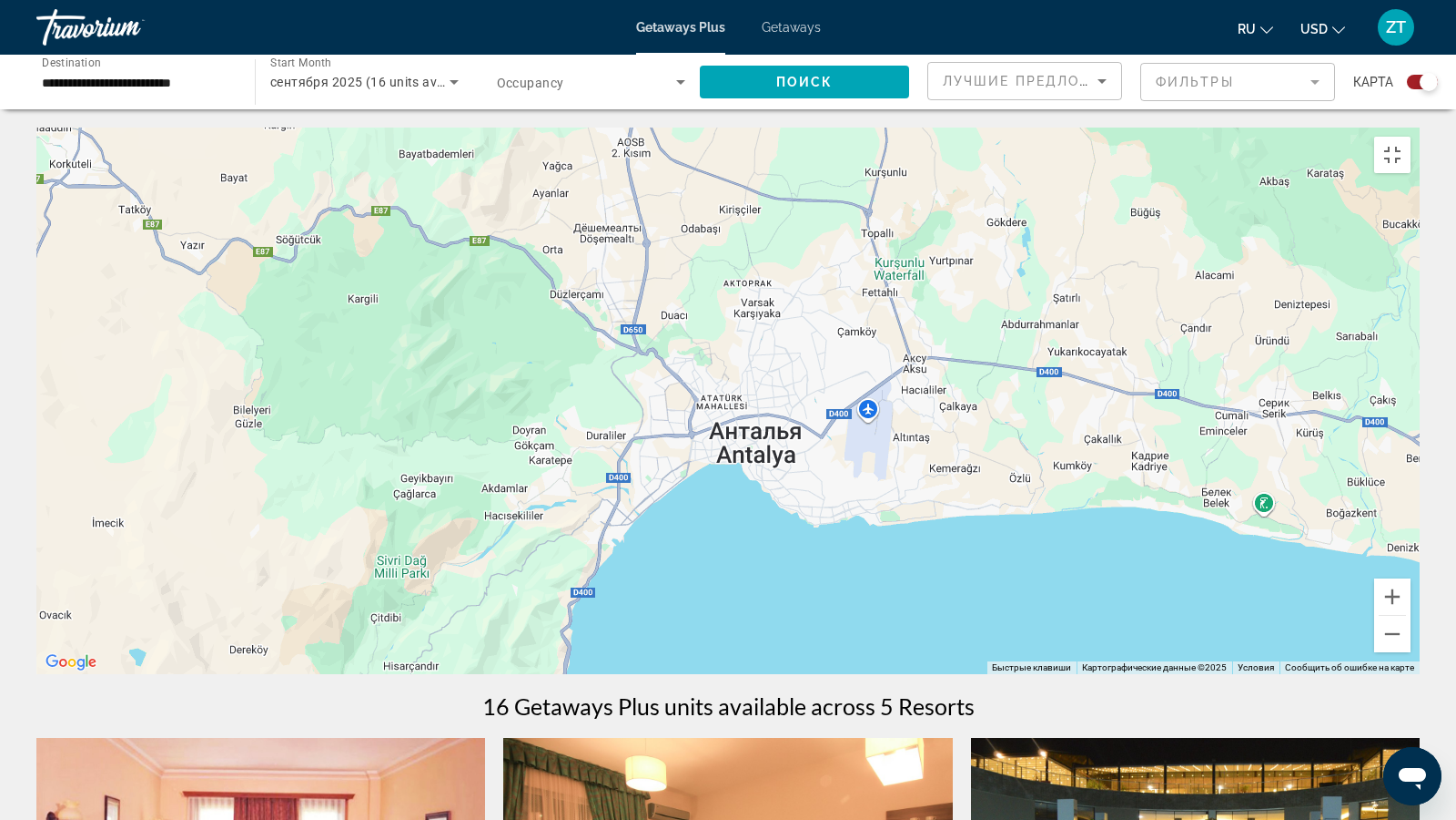
click at [708, 472] on div "Main content" at bounding box center [728, 401] width 1384 height 547
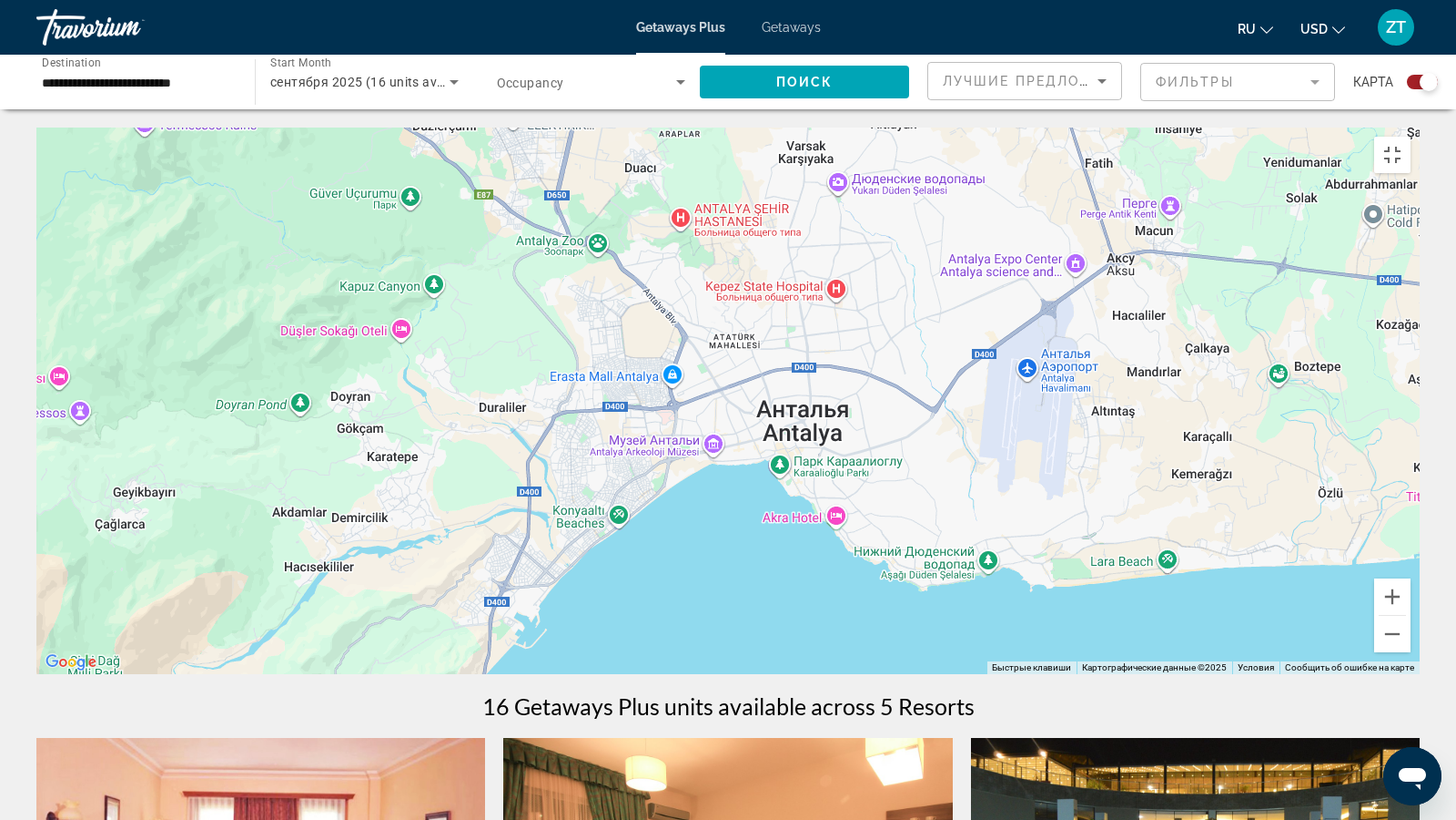
click at [713, 461] on div "Main content" at bounding box center [728, 401] width 1384 height 547
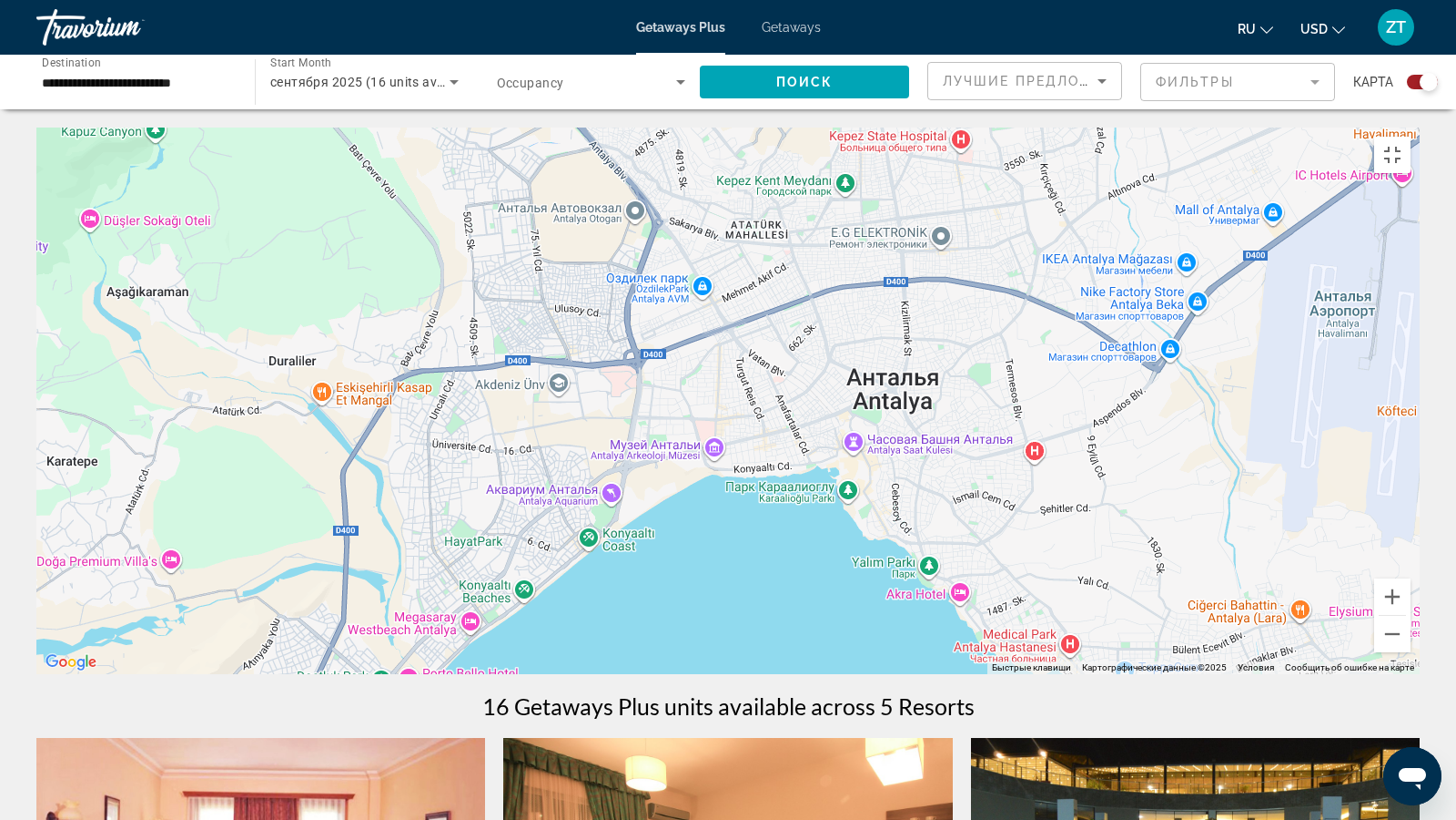
click at [760, 508] on div "Main content" at bounding box center [728, 401] width 1384 height 547
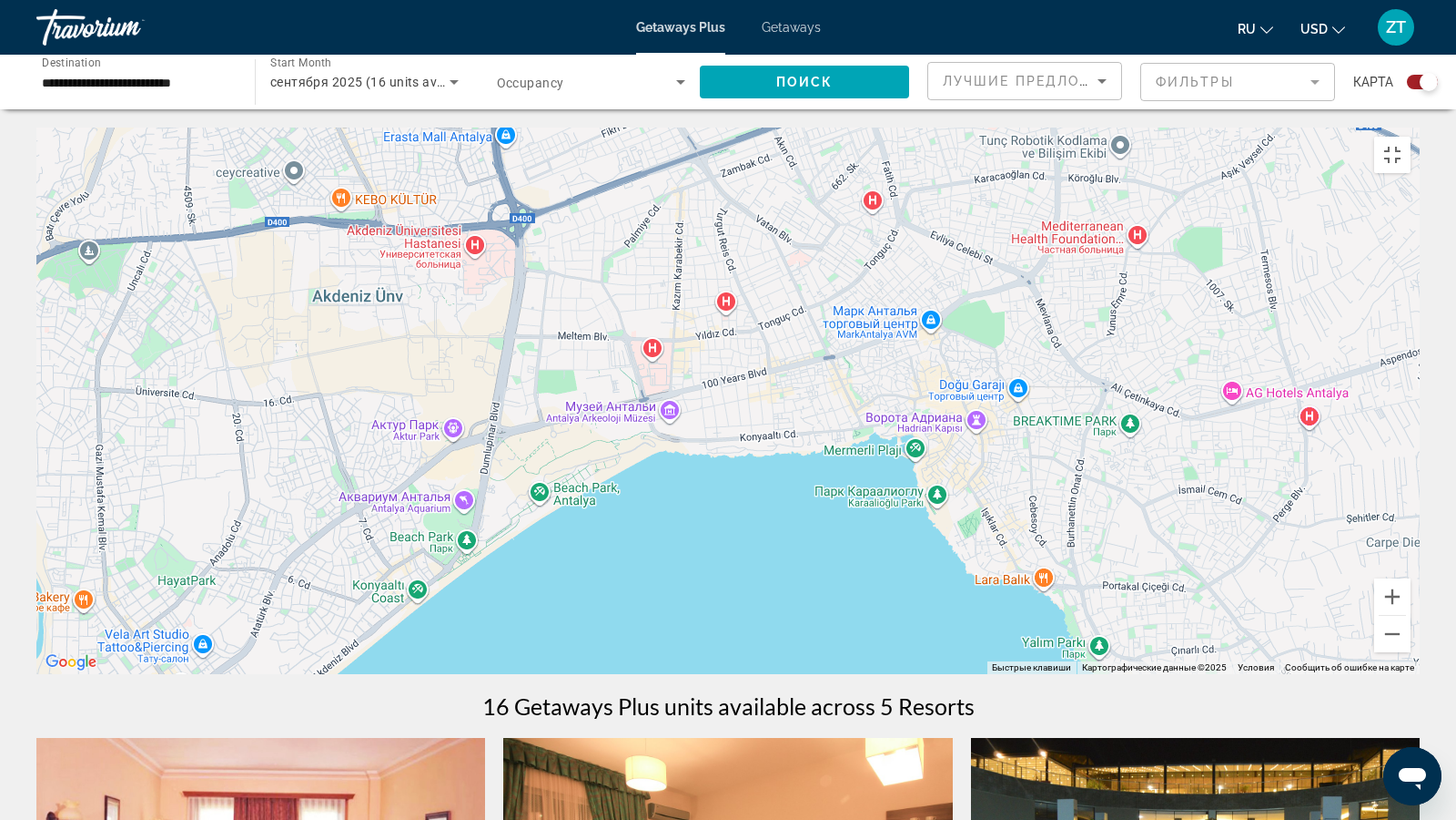
click at [1079, 674] on div "Main content" at bounding box center [728, 401] width 1384 height 547
click at [1411, 652] on button "Уменьшить" at bounding box center [1392, 633] width 36 height 36
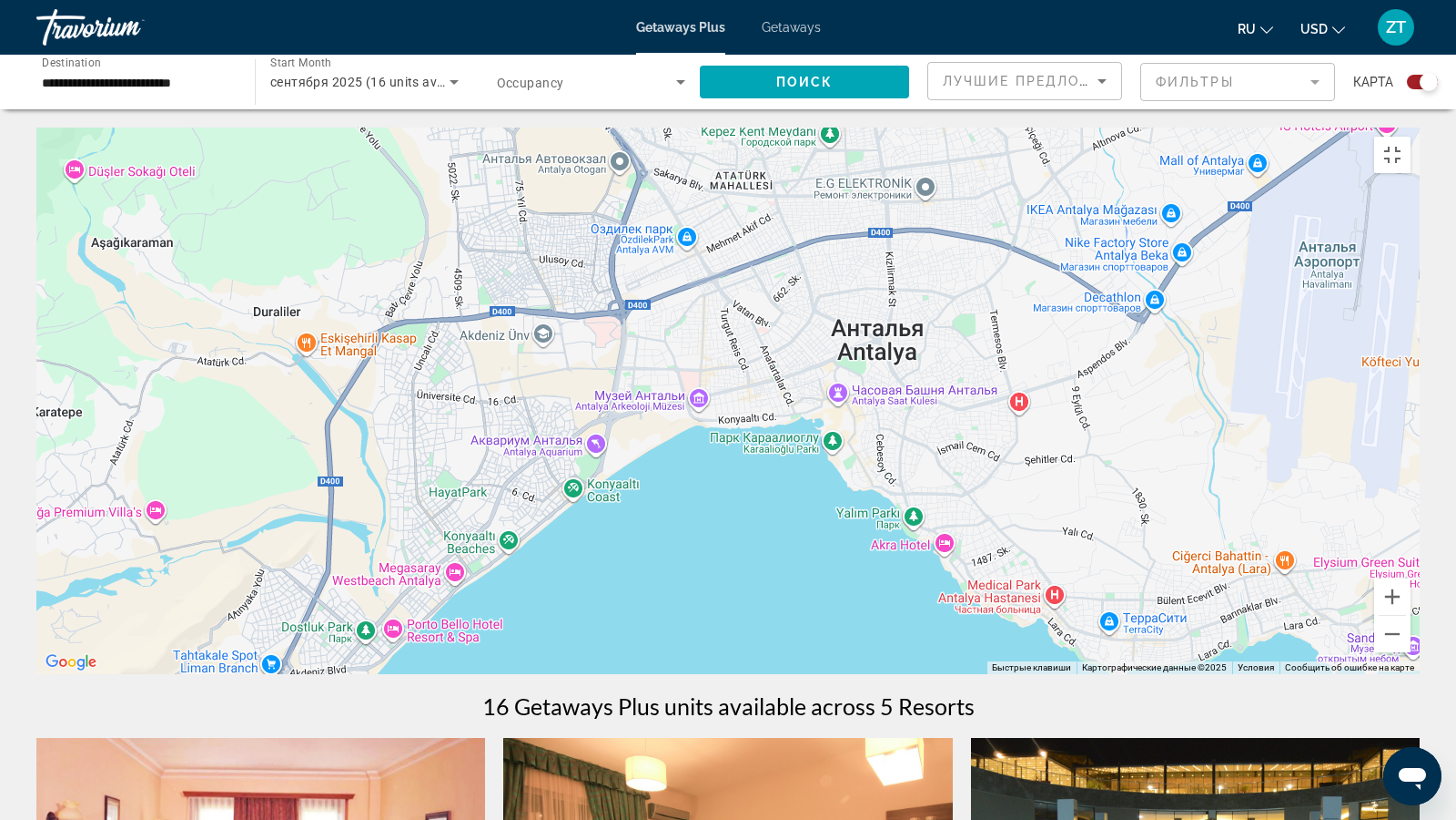
click at [945, 550] on div "Main content" at bounding box center [728, 401] width 1384 height 547
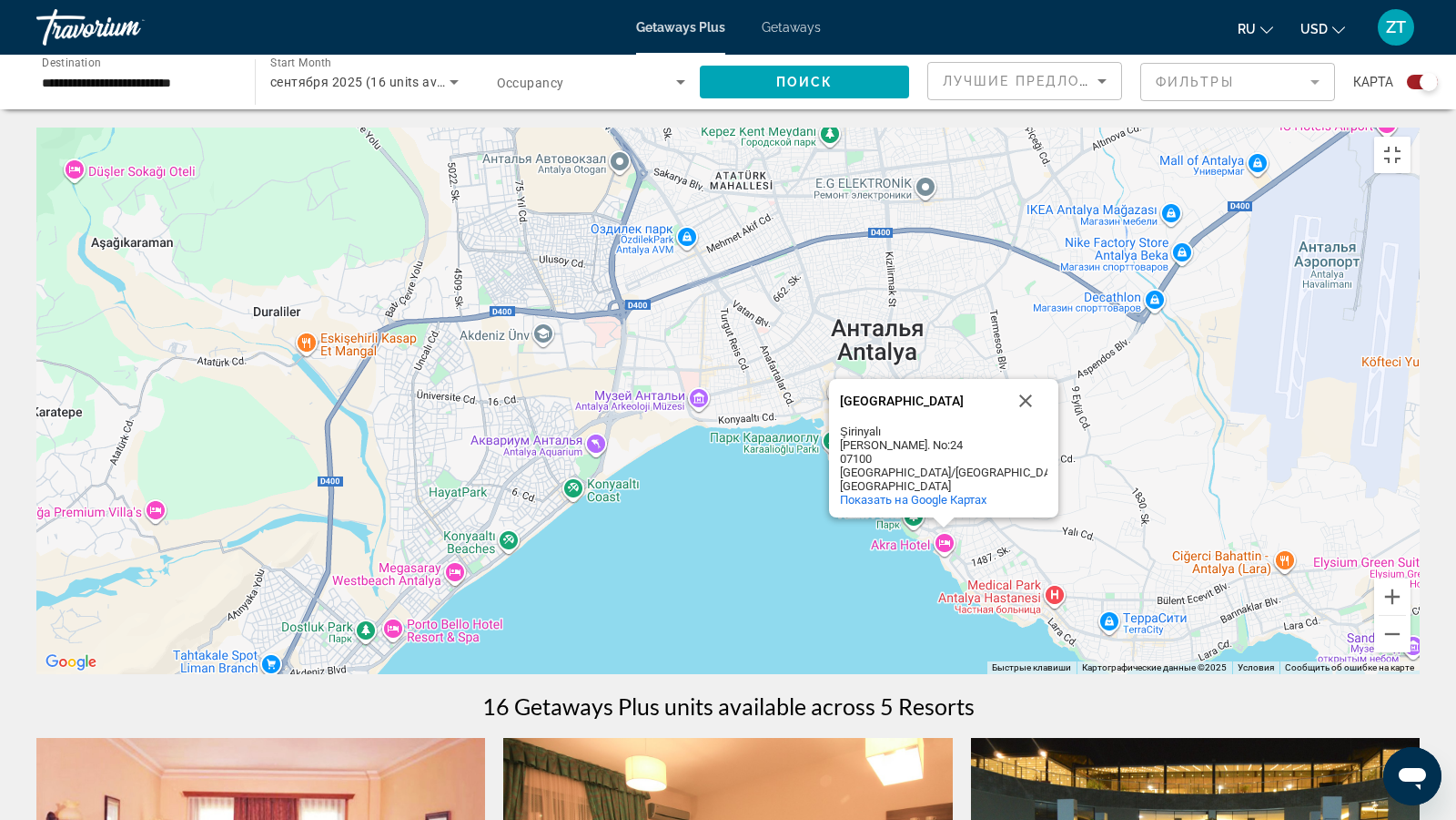
click at [945, 550] on div "[GEOGRAPHIC_DATA] [GEOGRAPHIC_DATA]. No:24 07100 [GEOGRAPHIC_DATA]/[GEOGRAPHIC_…" at bounding box center [728, 401] width 1384 height 547
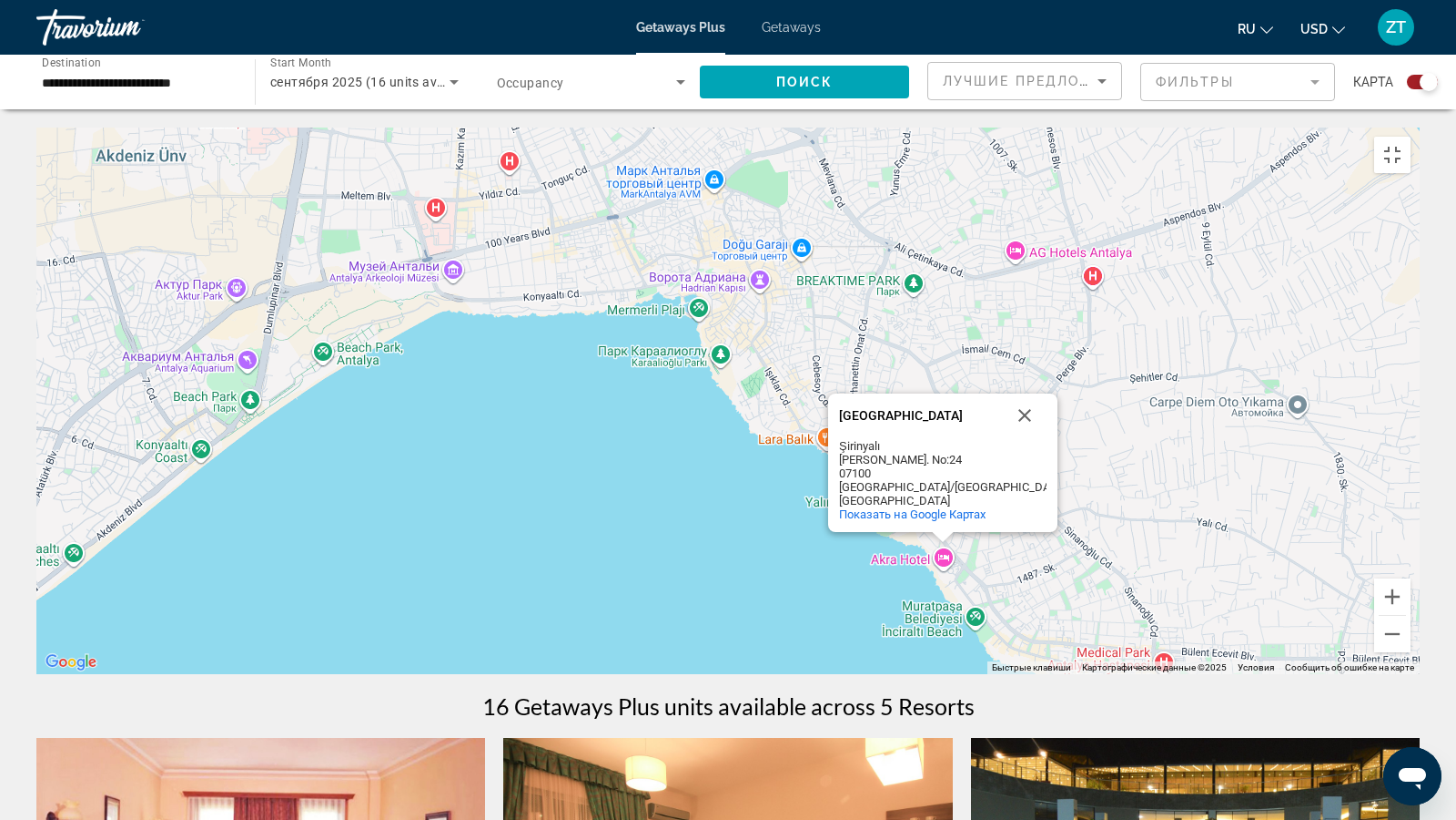
click at [847, 422] on div "[GEOGRAPHIC_DATA]" at bounding box center [920, 415] width 164 height 14
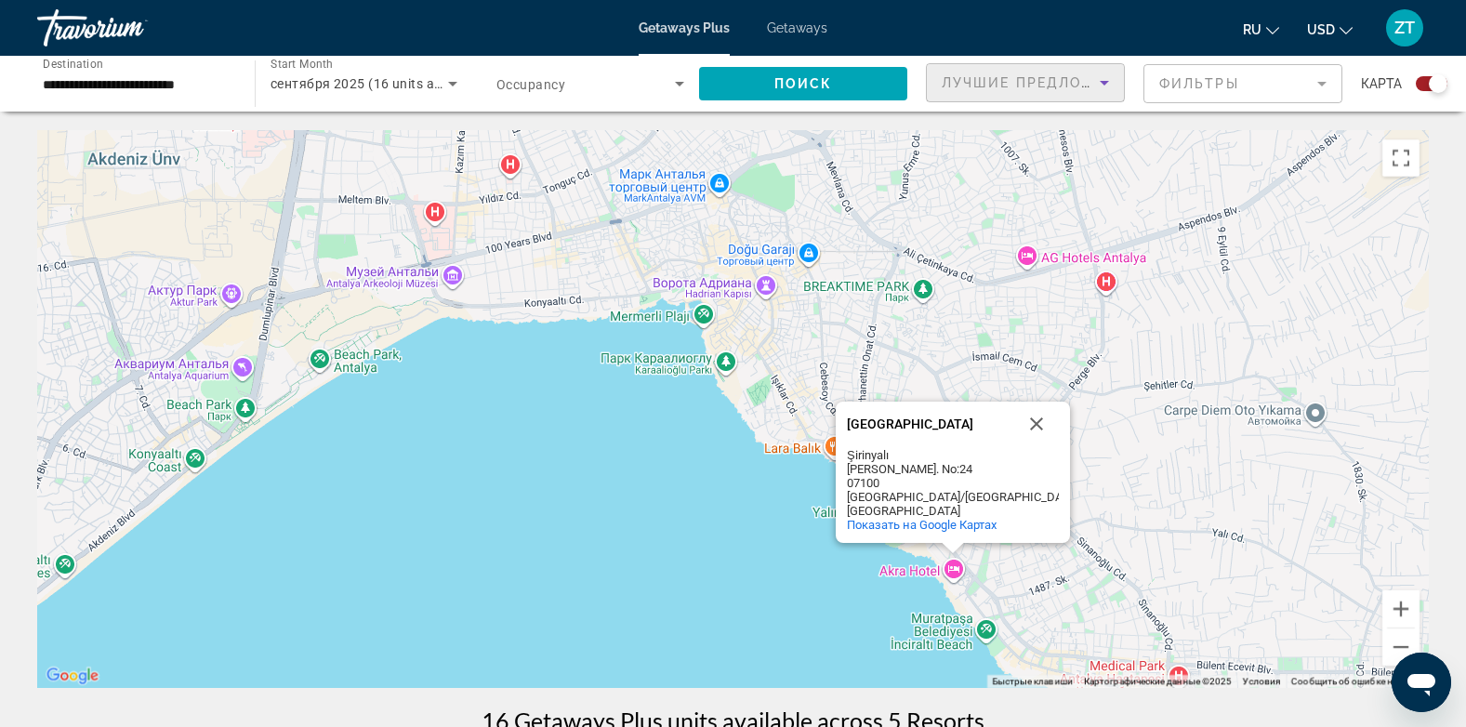
click at [1000, 82] on span "Лучшие предложения" at bounding box center [1041, 82] width 198 height 15
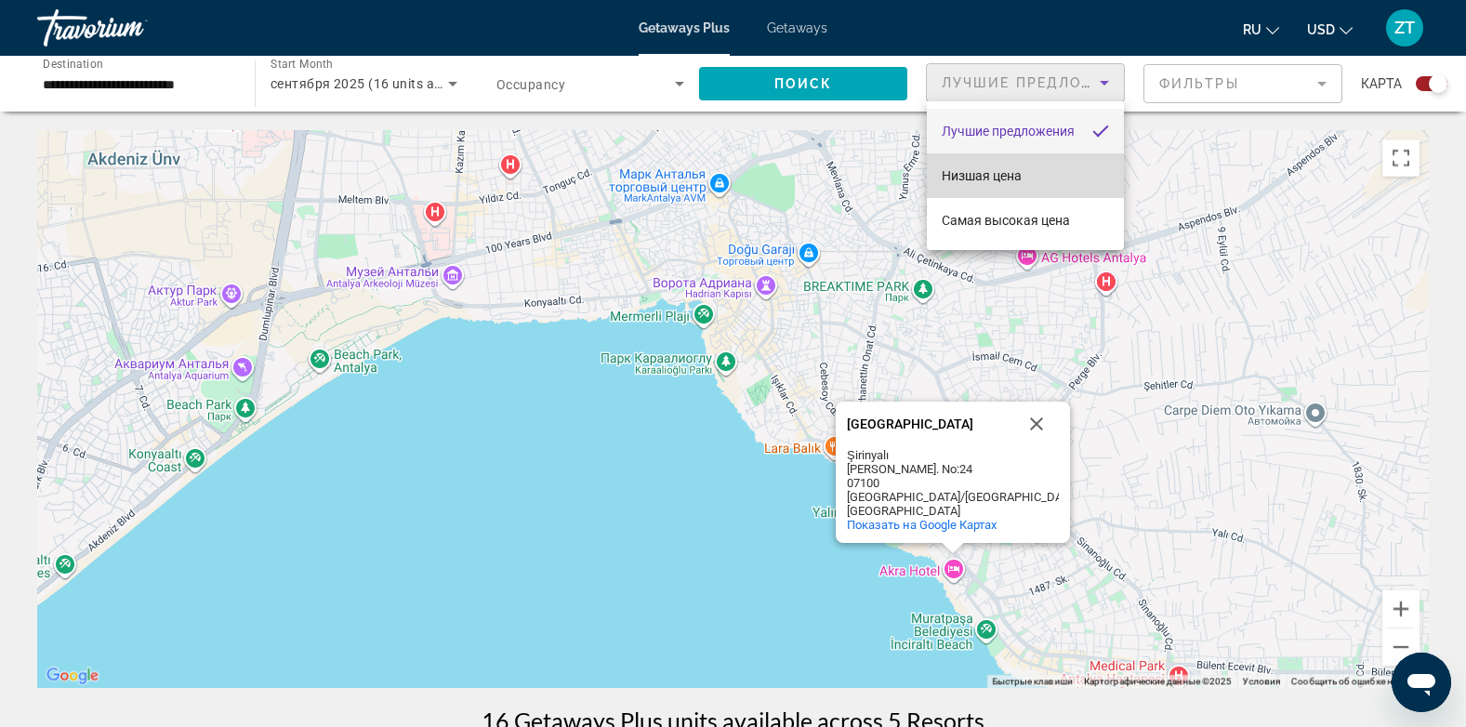
click at [997, 171] on span "Низшая цена" at bounding box center [982, 175] width 80 height 15
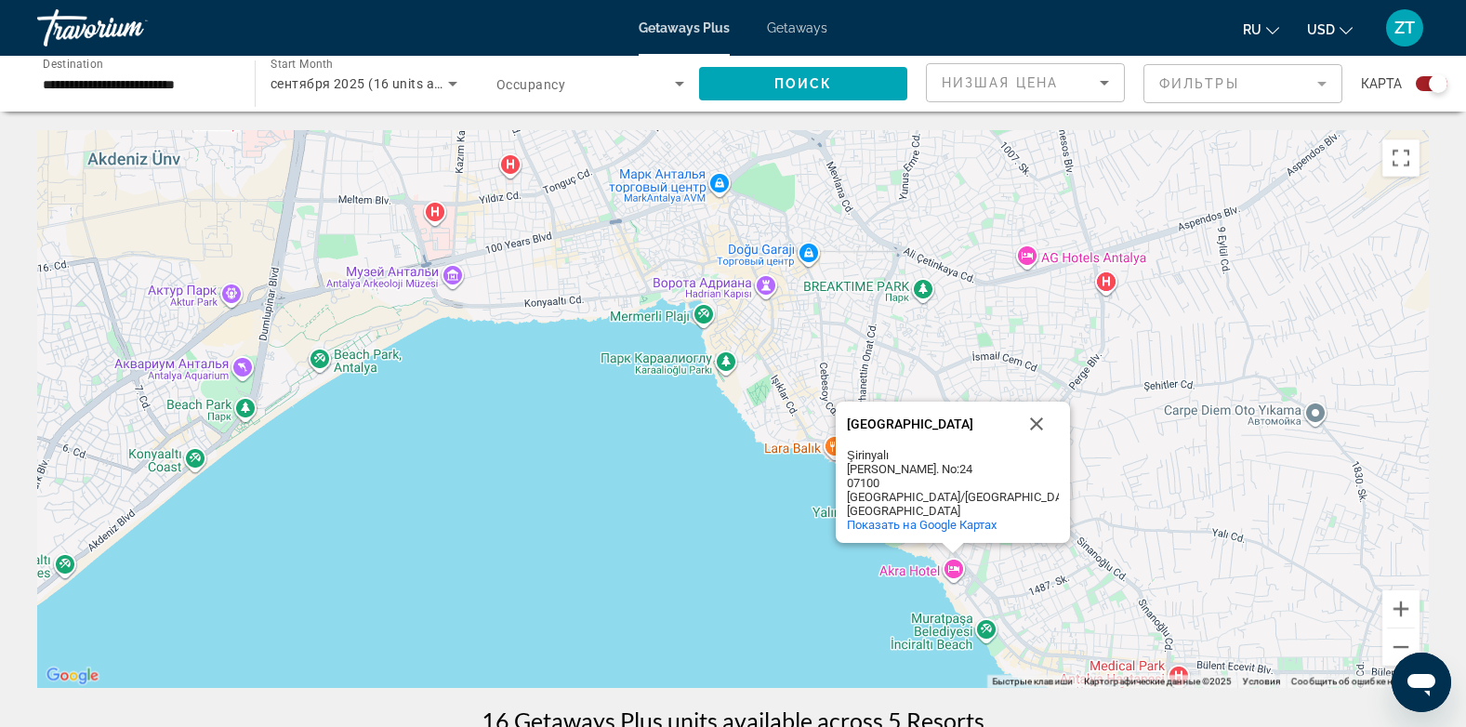
click at [1209, 77] on mat-form-field "Фильтры" at bounding box center [1242, 83] width 199 height 39
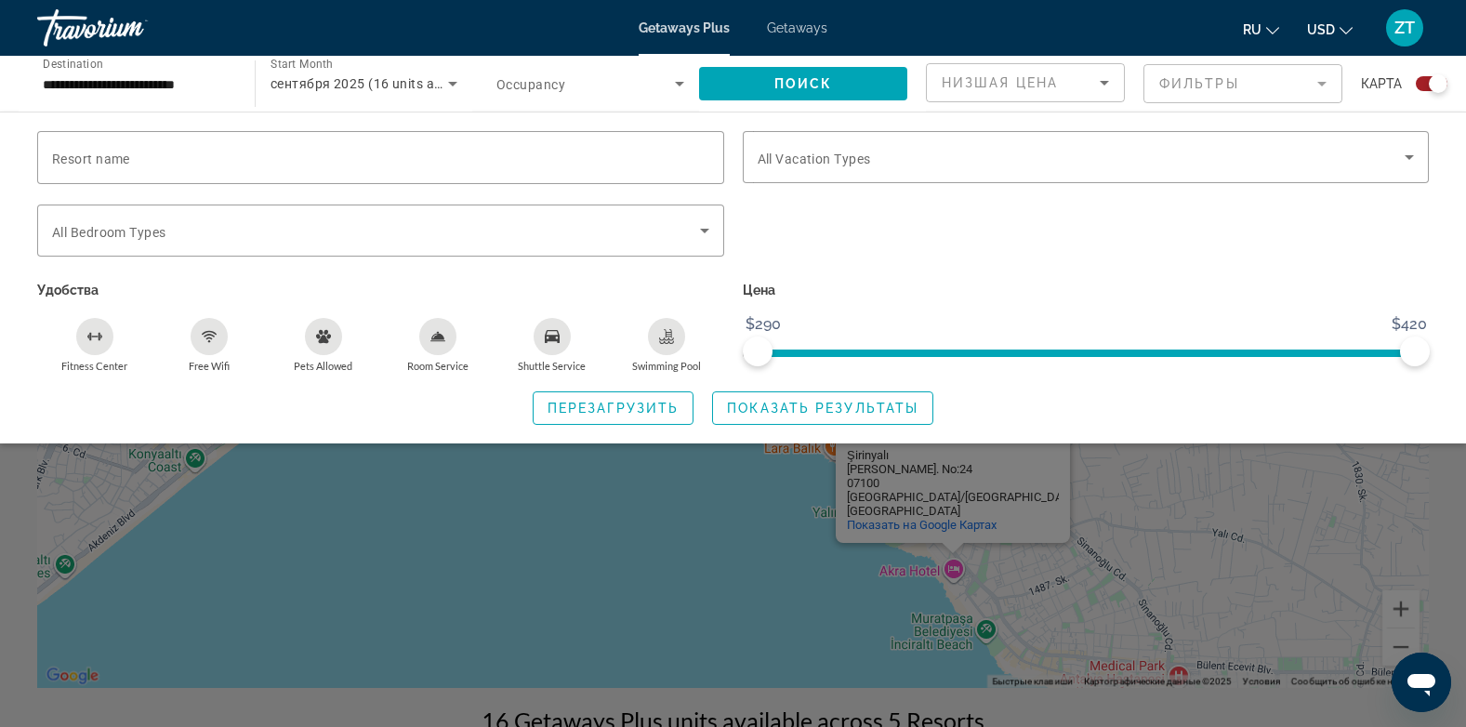
click at [211, 348] on div "Free Wifi" at bounding box center [209, 336] width 37 height 37
click at [667, 343] on div "Swimming Pool" at bounding box center [666, 336] width 37 height 37
click at [777, 403] on span "Показать результаты" at bounding box center [822, 408] width 191 height 15
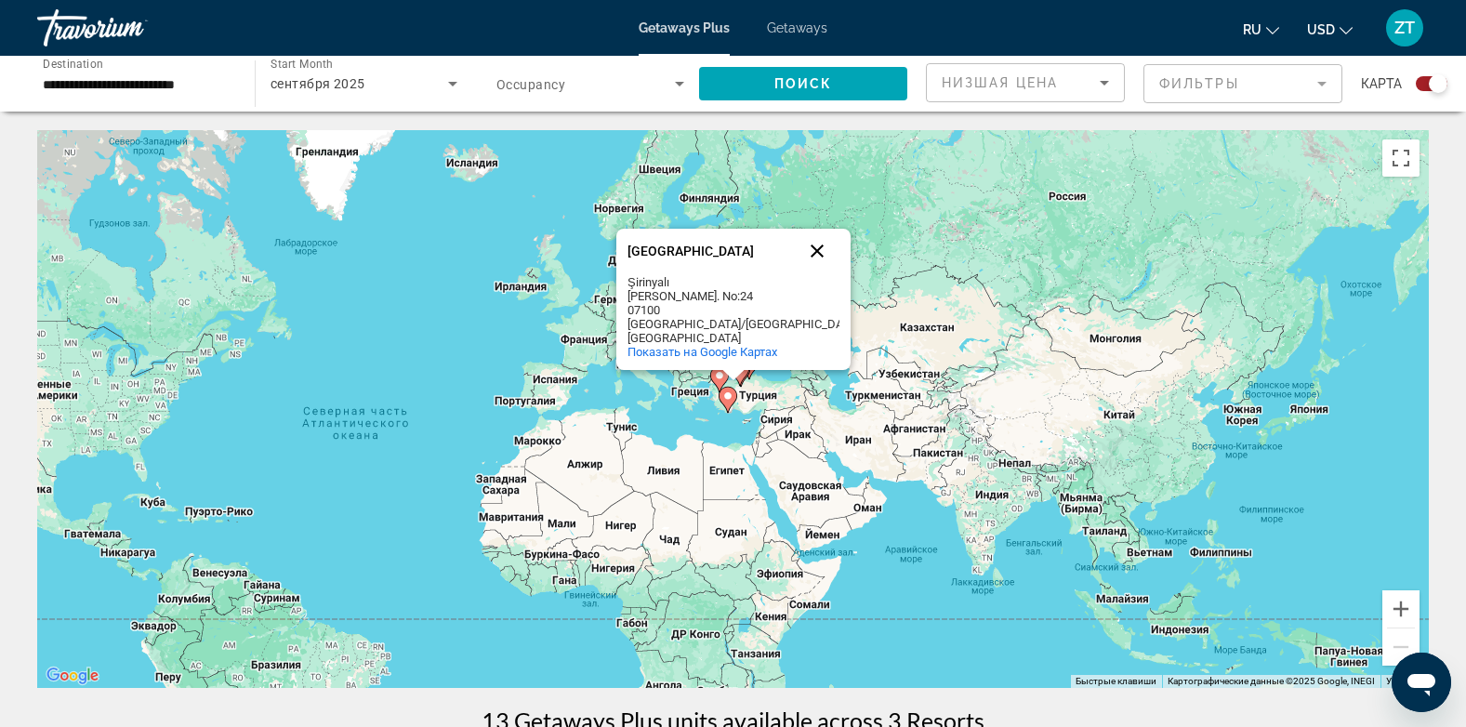
click at [813, 269] on button "Закрыть" at bounding box center [817, 251] width 45 height 45
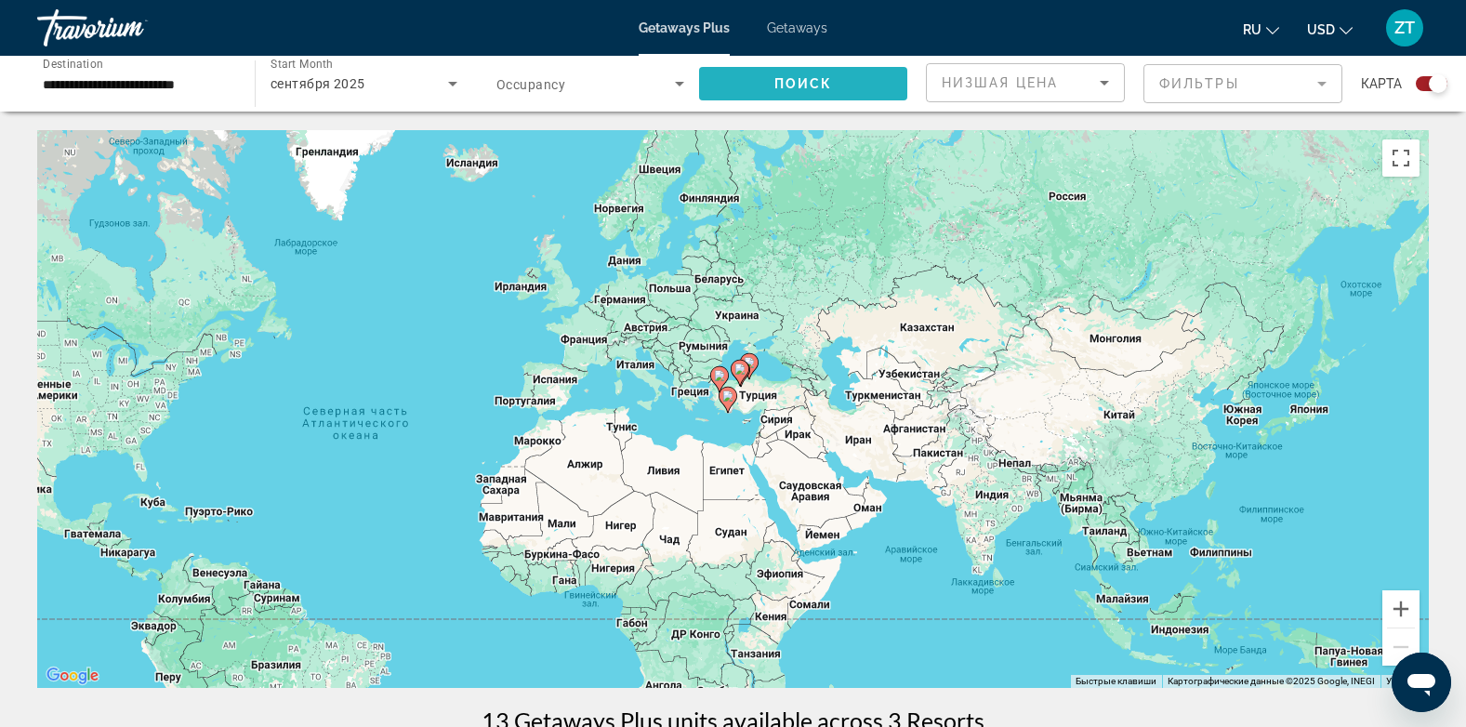
click at [806, 81] on span "Поиск" at bounding box center [803, 83] width 59 height 15
click at [506, 82] on span "Occupancy" at bounding box center [530, 84] width 69 height 15
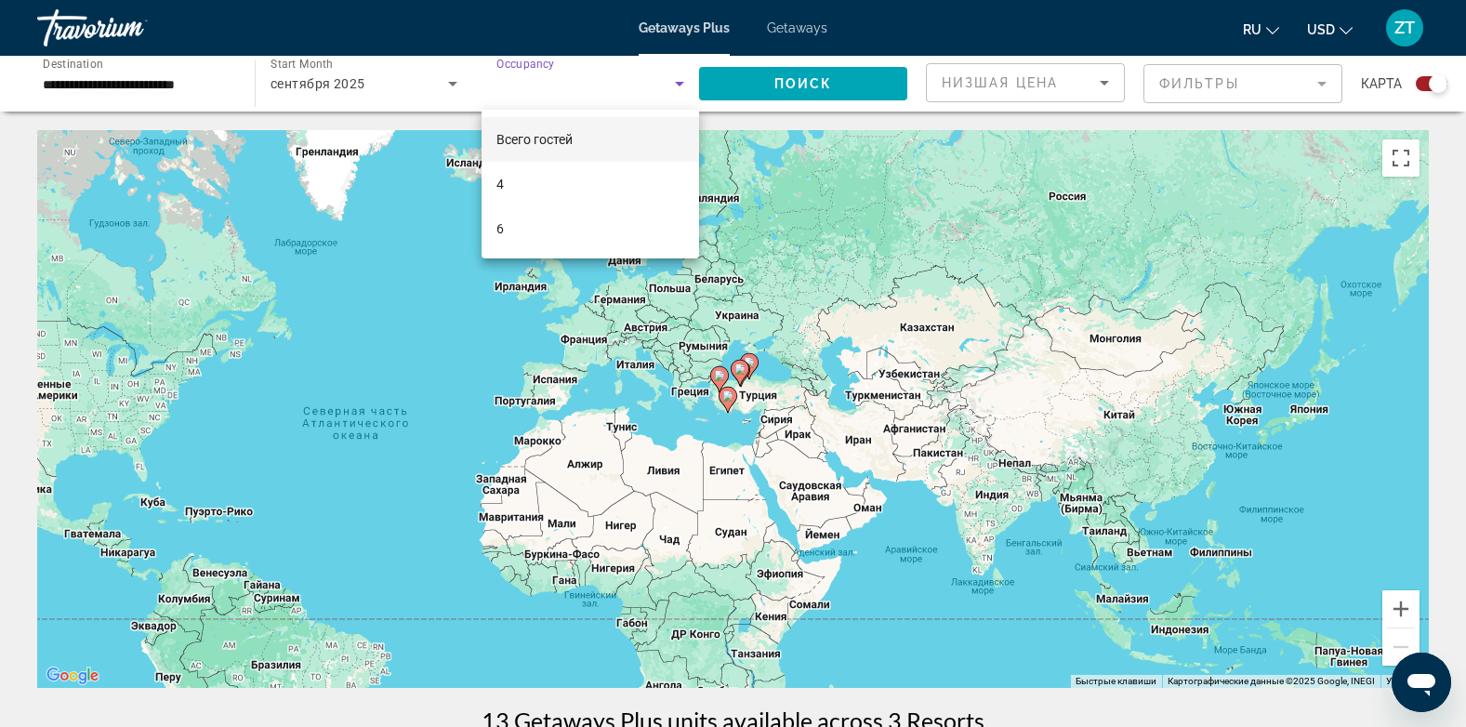
click at [434, 178] on div at bounding box center [733, 363] width 1466 height 727
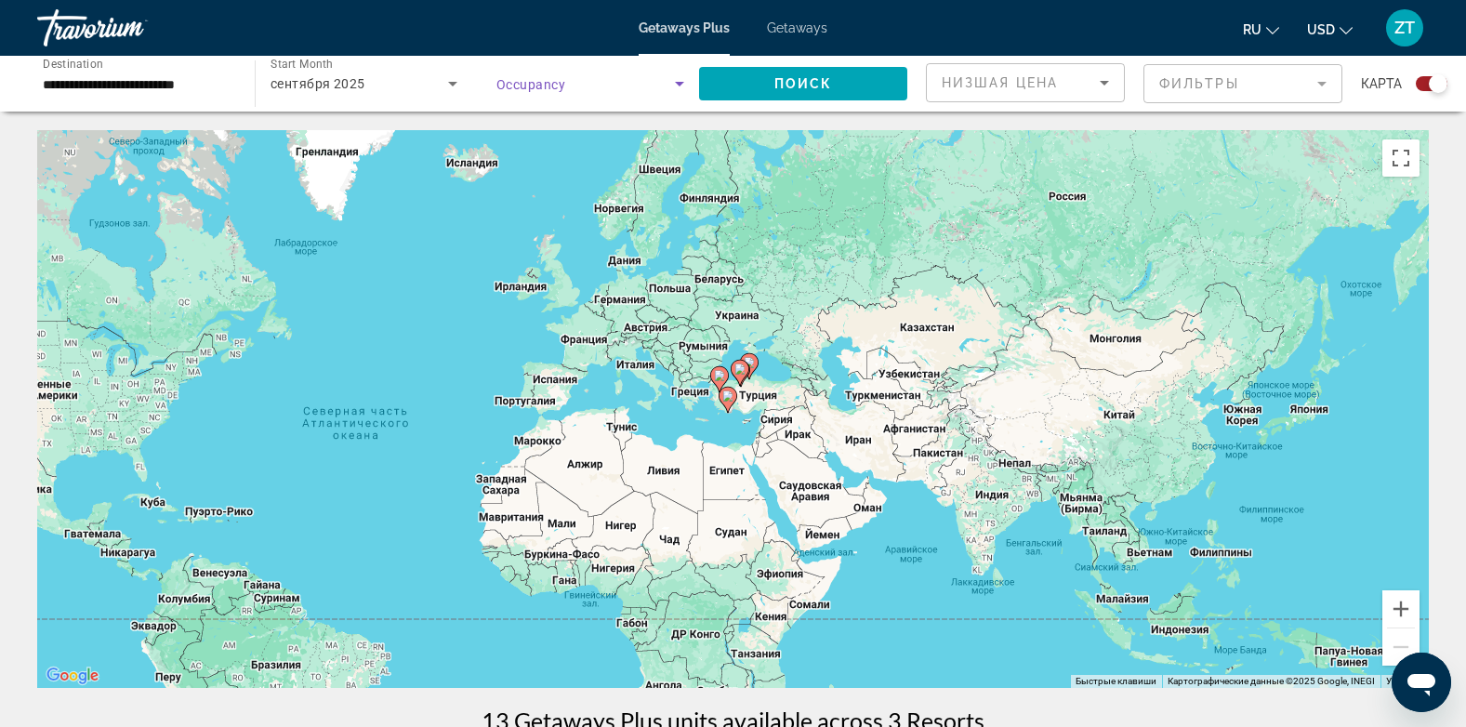
click at [678, 86] on icon "Search widget" at bounding box center [679, 84] width 22 height 22
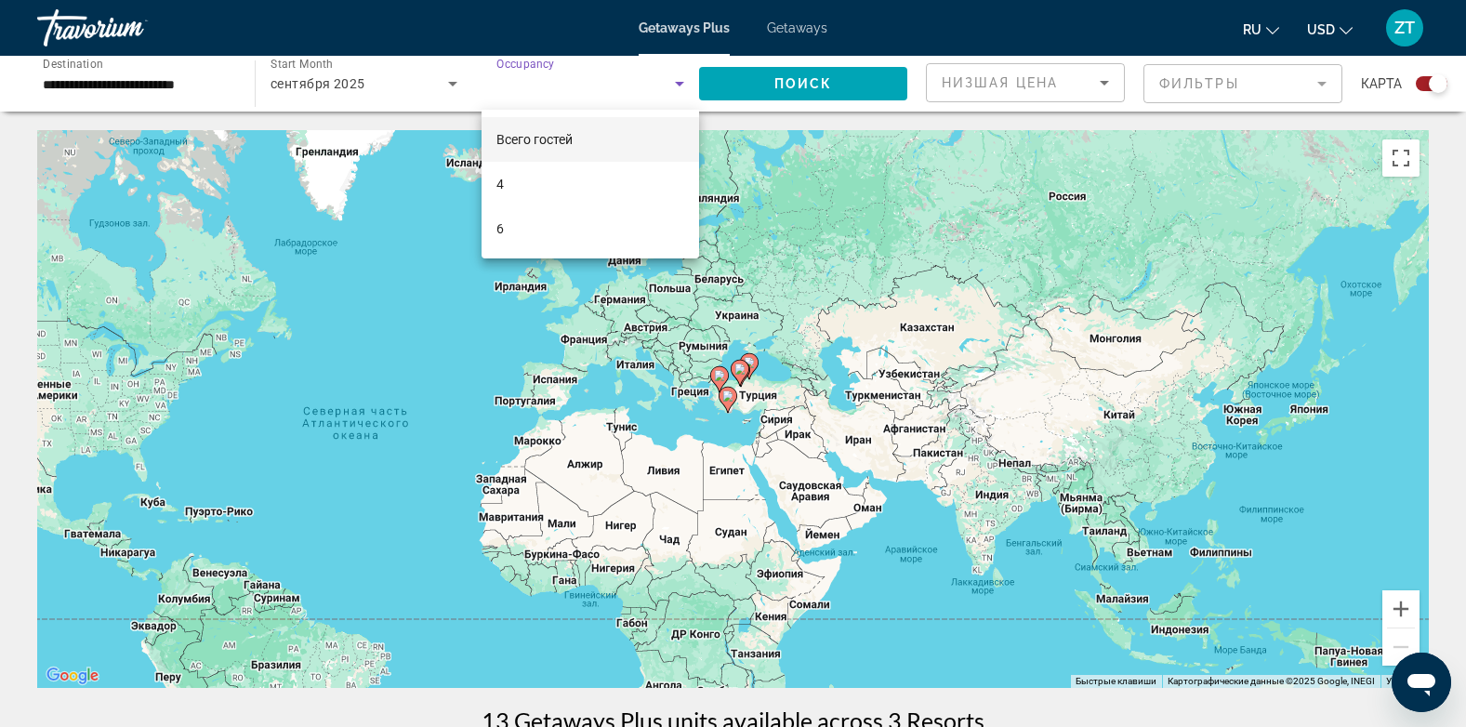
click at [811, 78] on div at bounding box center [733, 363] width 1466 height 727
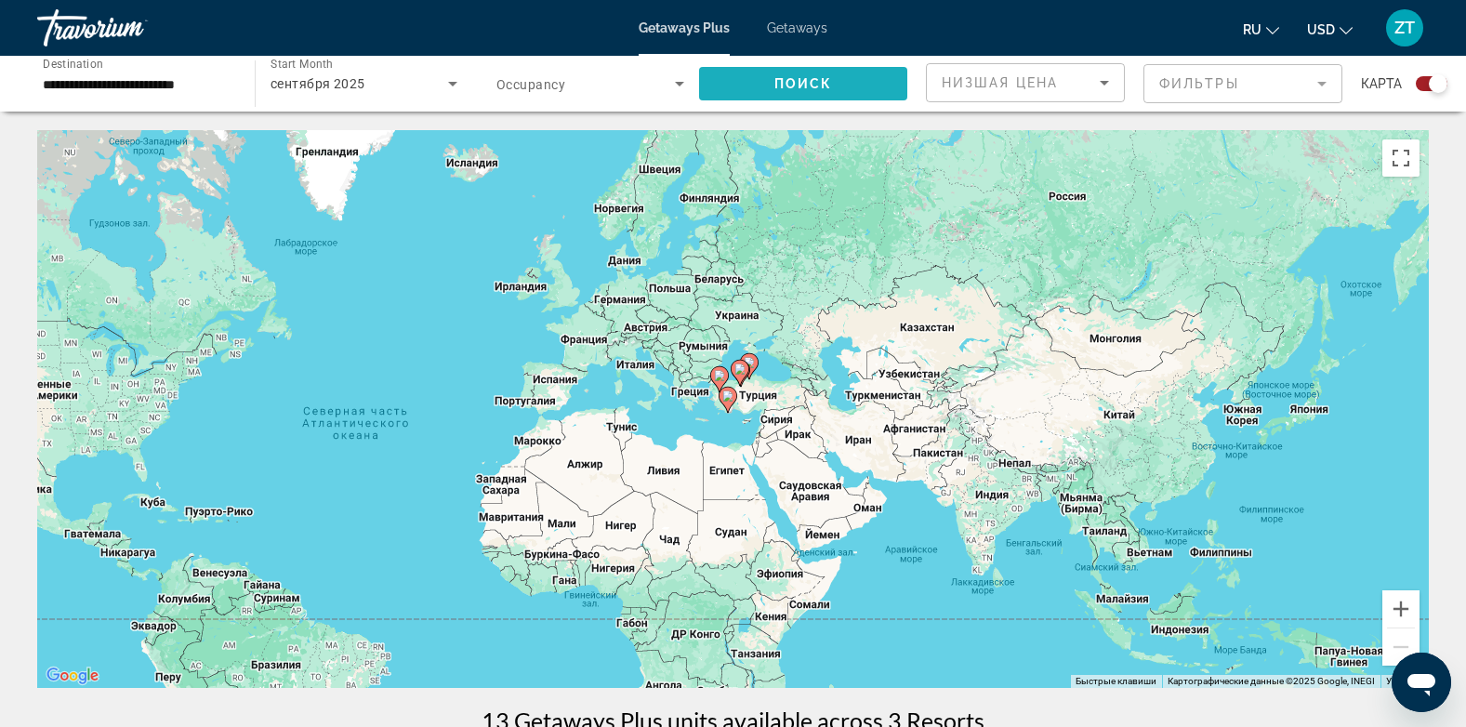
click at [811, 78] on span "Поиск" at bounding box center [803, 83] width 59 height 15
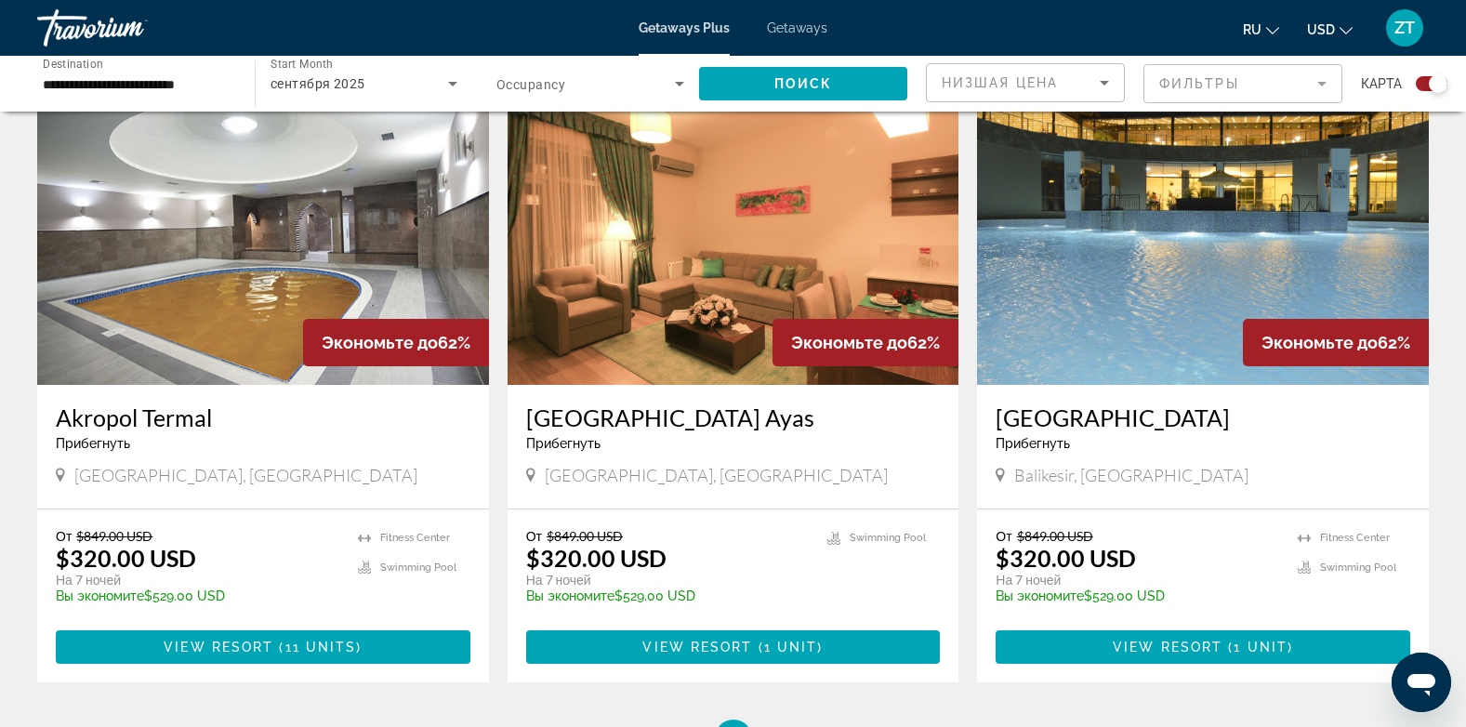
scroll to position [663, 0]
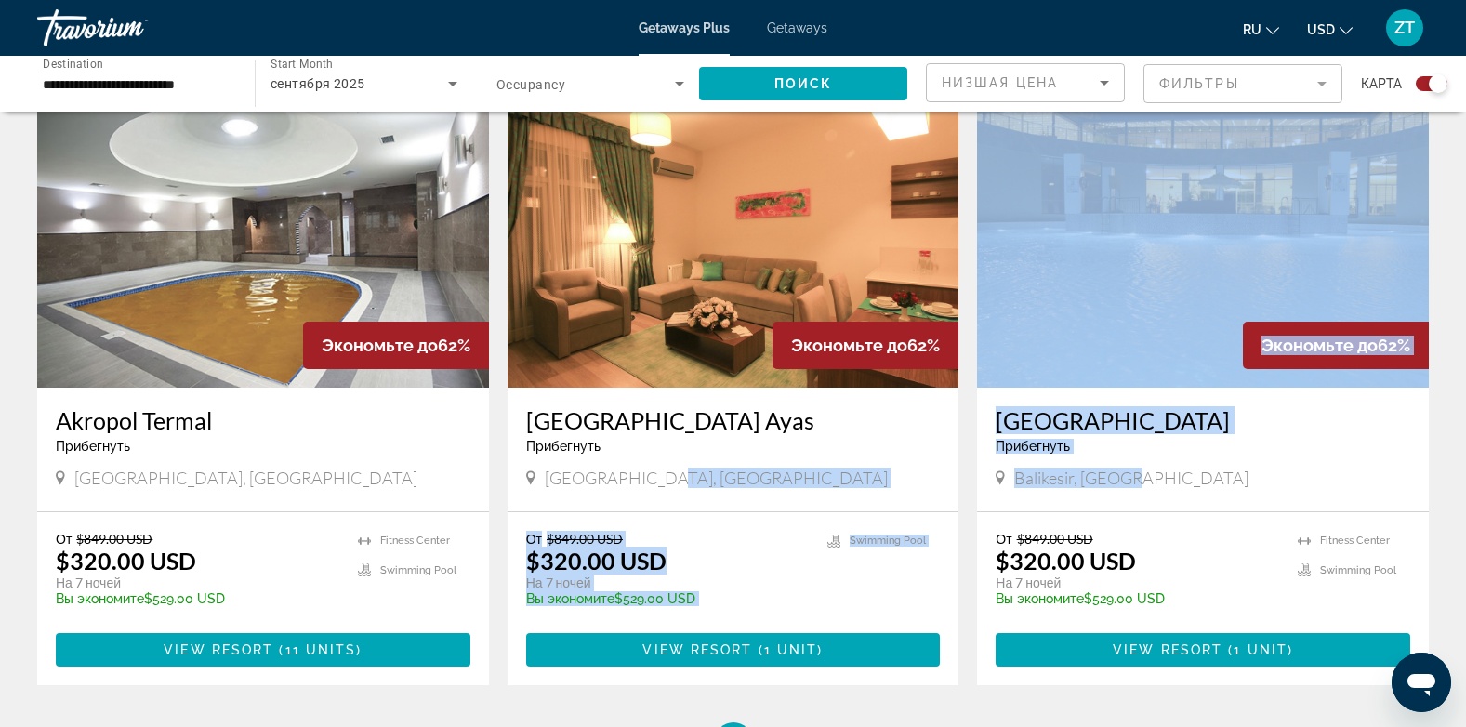
drag, startPoint x: 889, startPoint y: 471, endPoint x: 1187, endPoint y: 481, distance: 298.5
click at [1187, 481] on div "Экономьте до 62% Akropol Termal Прибегнуть - Это курорт только для взрослых [GE…" at bounding box center [733, 406] width 1410 height 632
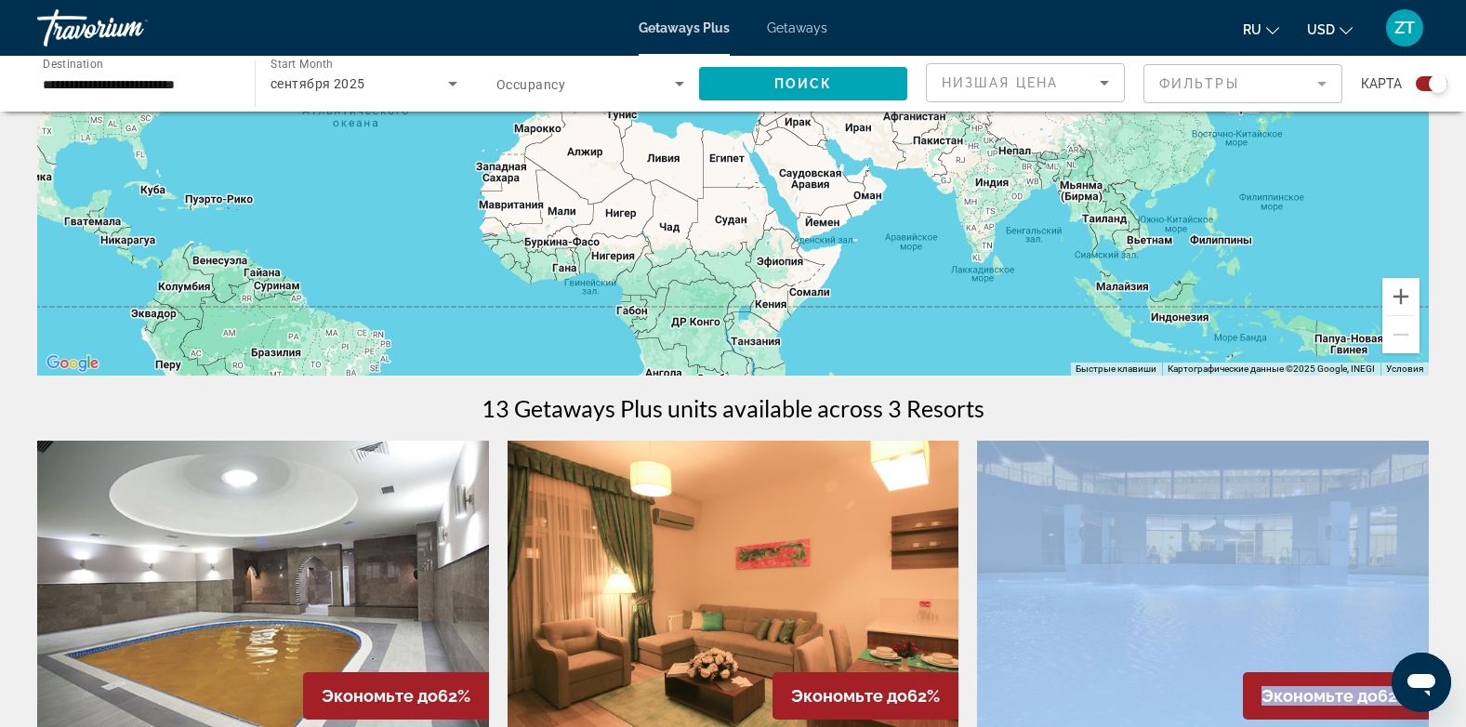
scroll to position [300, 0]
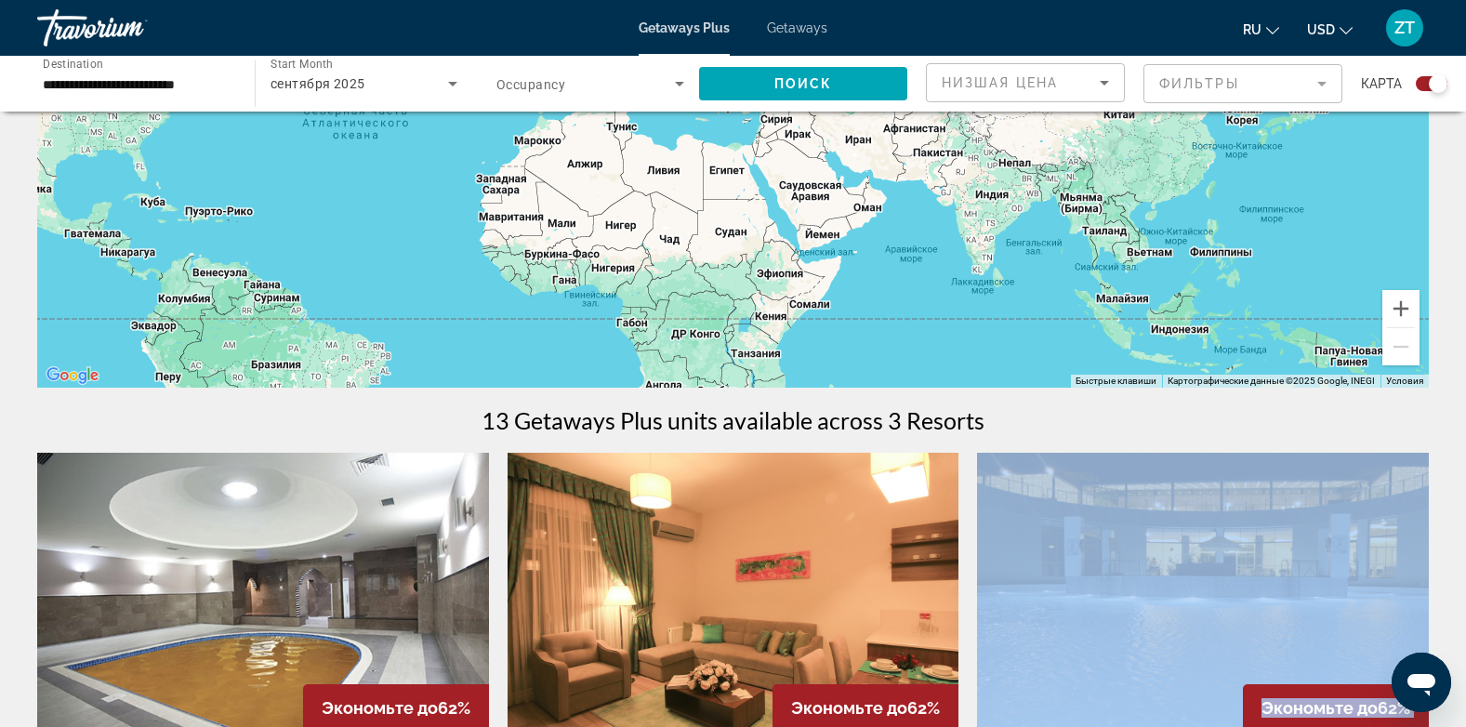
click at [1197, 78] on mat-form-field "Фильтры" at bounding box center [1242, 83] width 199 height 39
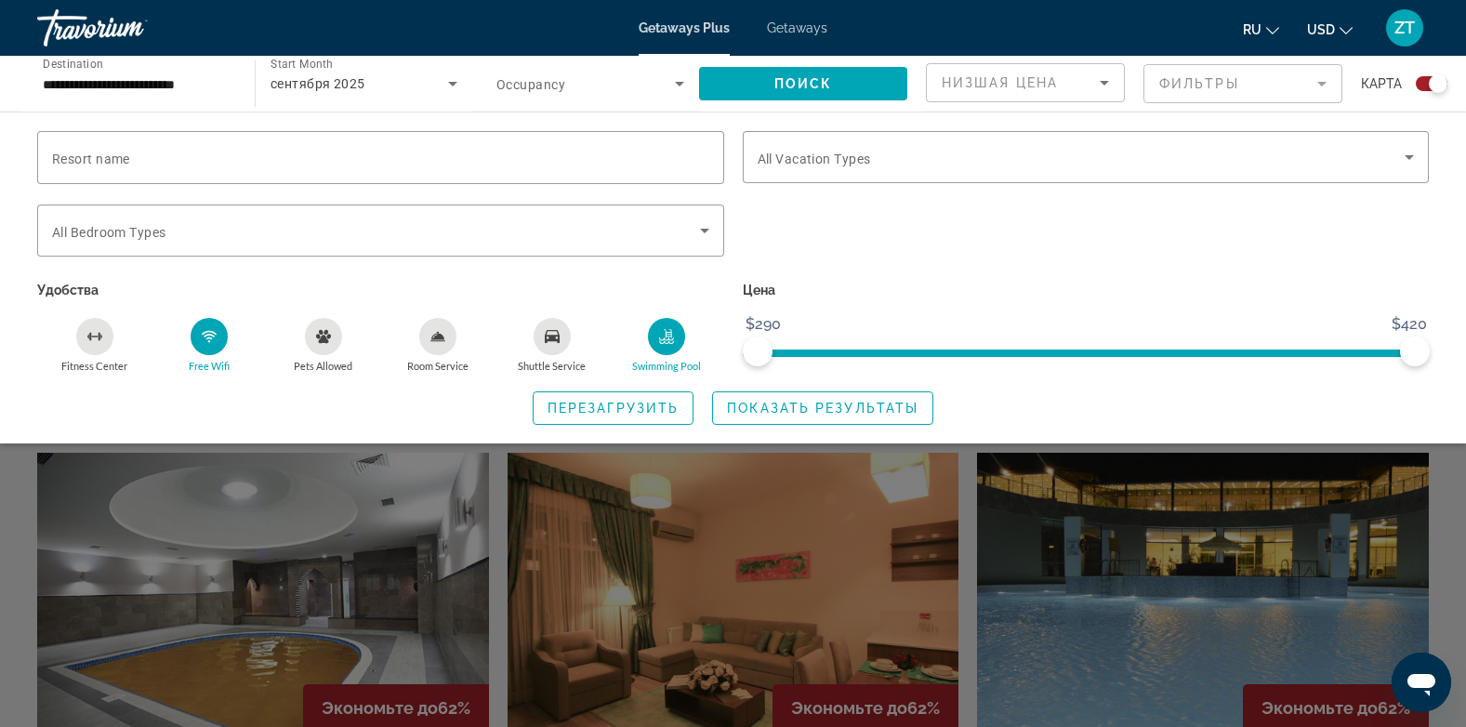
click at [1098, 210] on div "Search widget" at bounding box center [1086, 241] width 706 height 73
click at [117, 156] on span "Resort name" at bounding box center [91, 159] width 78 height 15
click at [117, 156] on input "Resort name" at bounding box center [380, 158] width 657 height 22
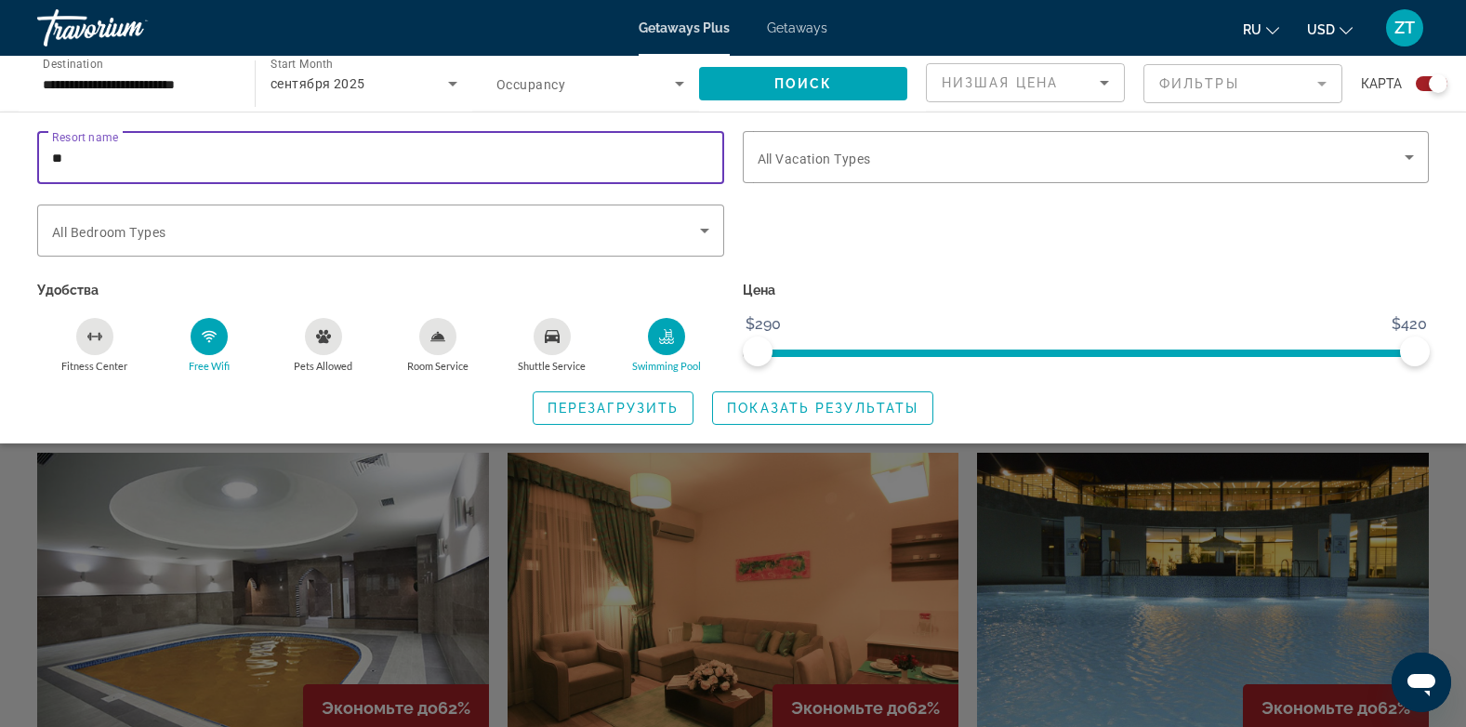
type input "*"
type input "*******"
click at [236, 140] on div "*******" at bounding box center [380, 157] width 657 height 53
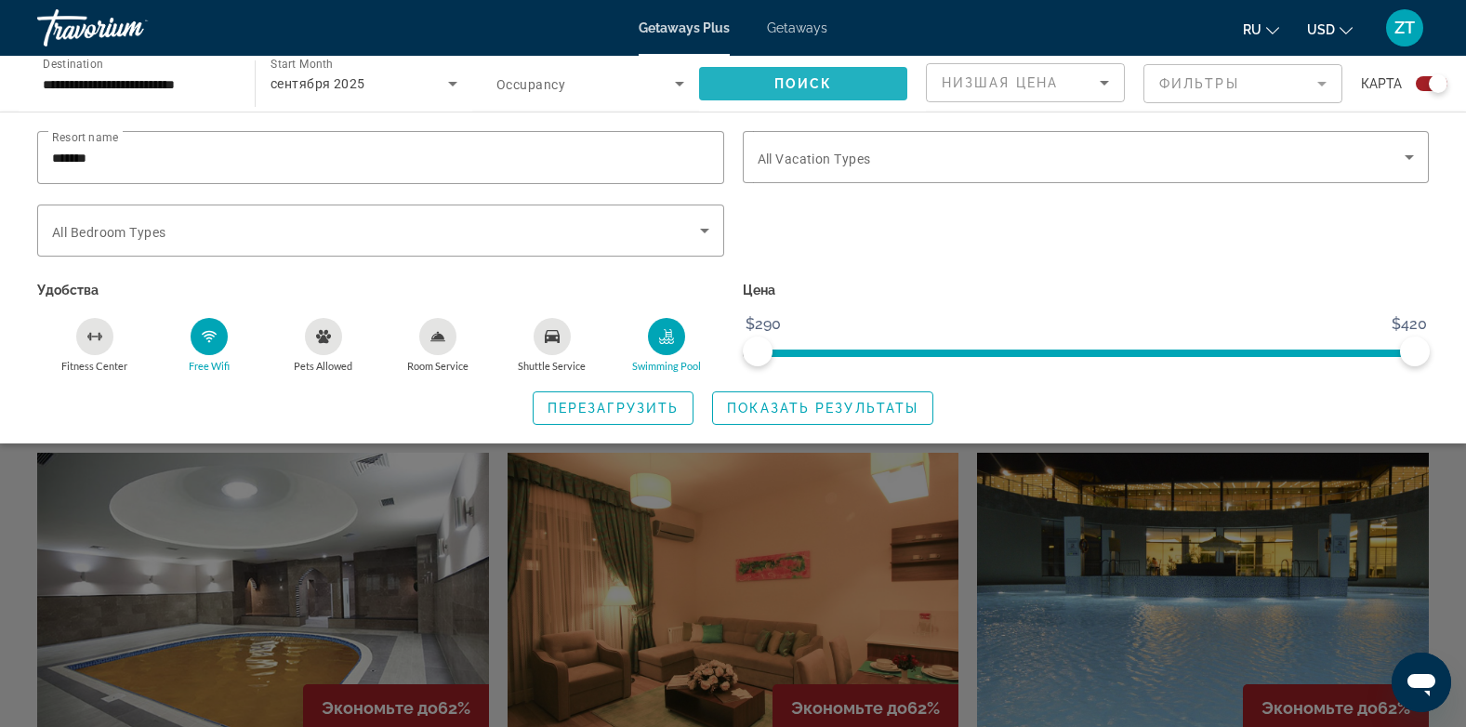
click at [786, 77] on span "Поиск" at bounding box center [803, 83] width 59 height 15
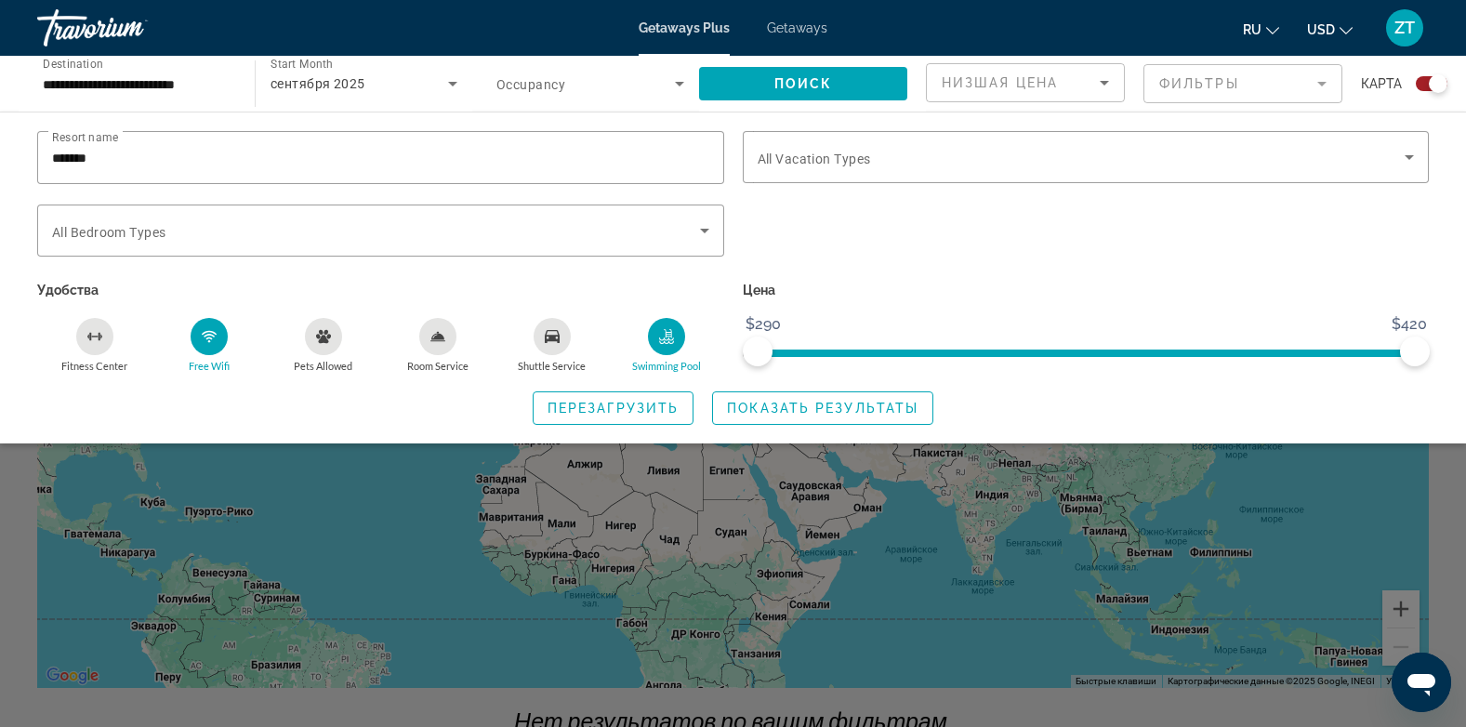
click at [891, 212] on div "Search widget" at bounding box center [1086, 241] width 706 height 73
click at [1037, 77] on span "Низшая цена" at bounding box center [1000, 82] width 116 height 15
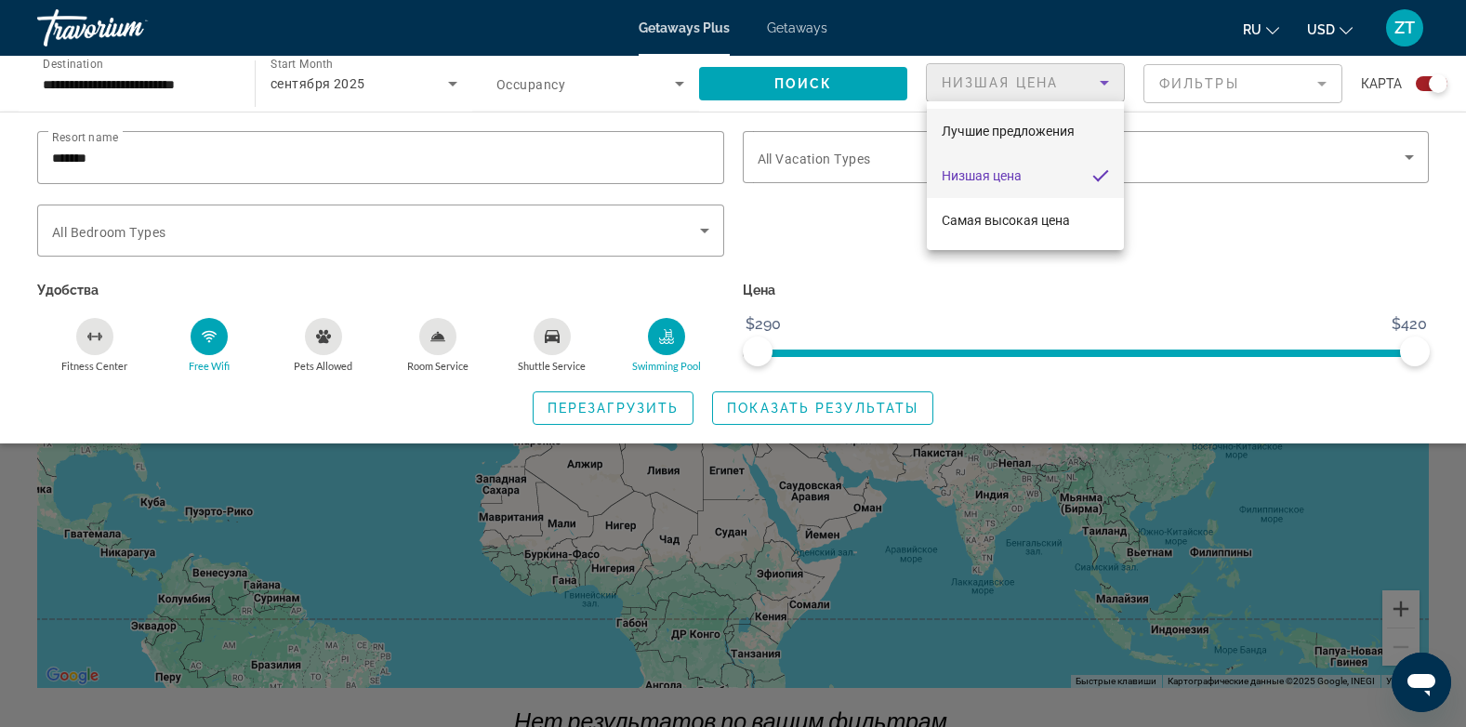
click at [970, 134] on span "Лучшие предложения" at bounding box center [1008, 131] width 133 height 15
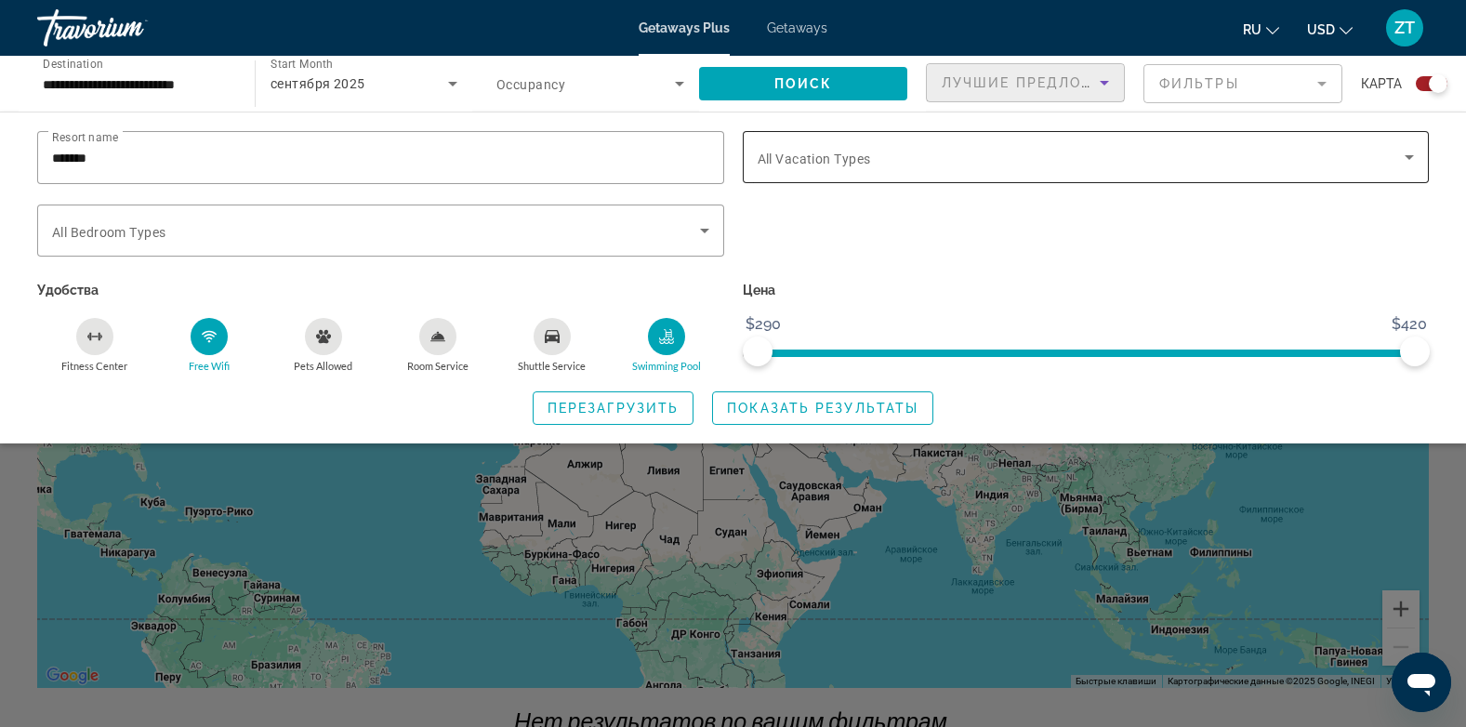
click at [927, 172] on div "Search widget" at bounding box center [1086, 157] width 657 height 52
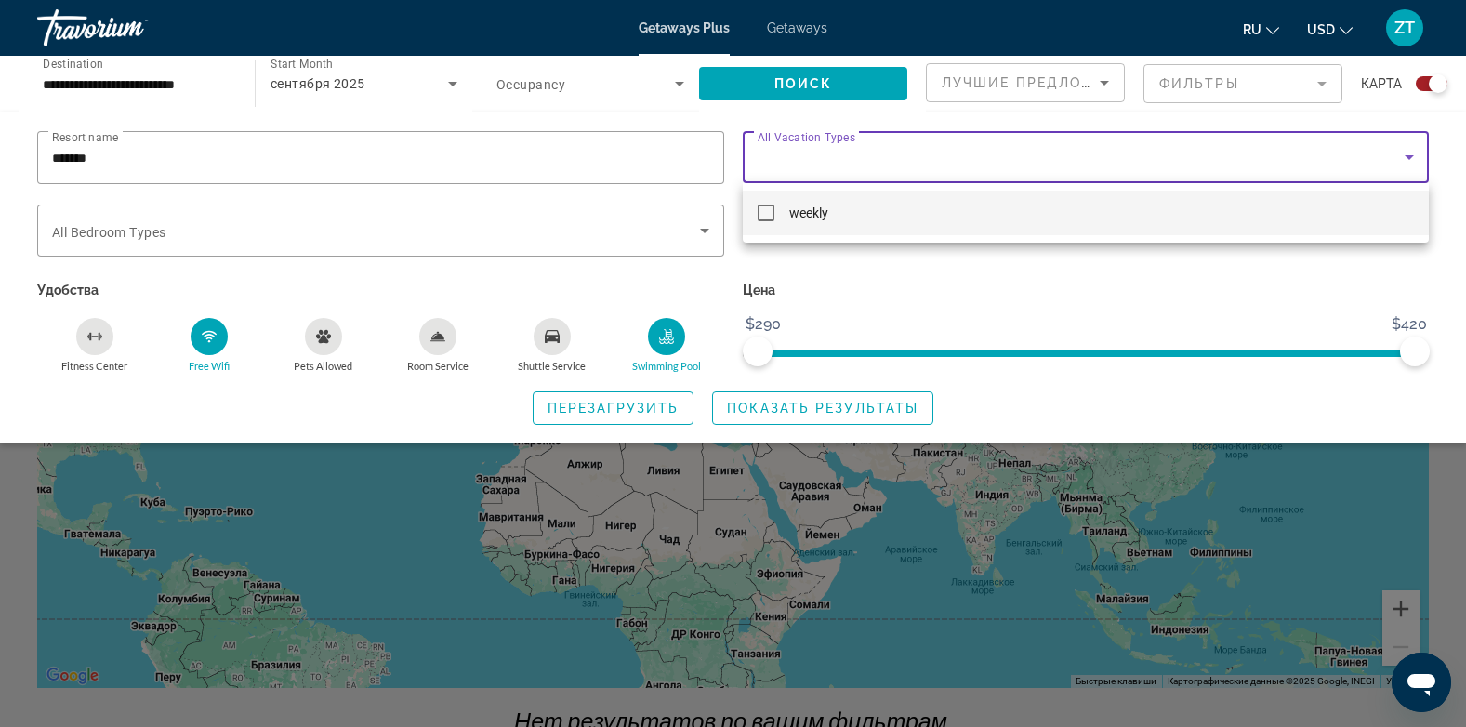
click at [1252, 33] on div at bounding box center [733, 363] width 1466 height 727
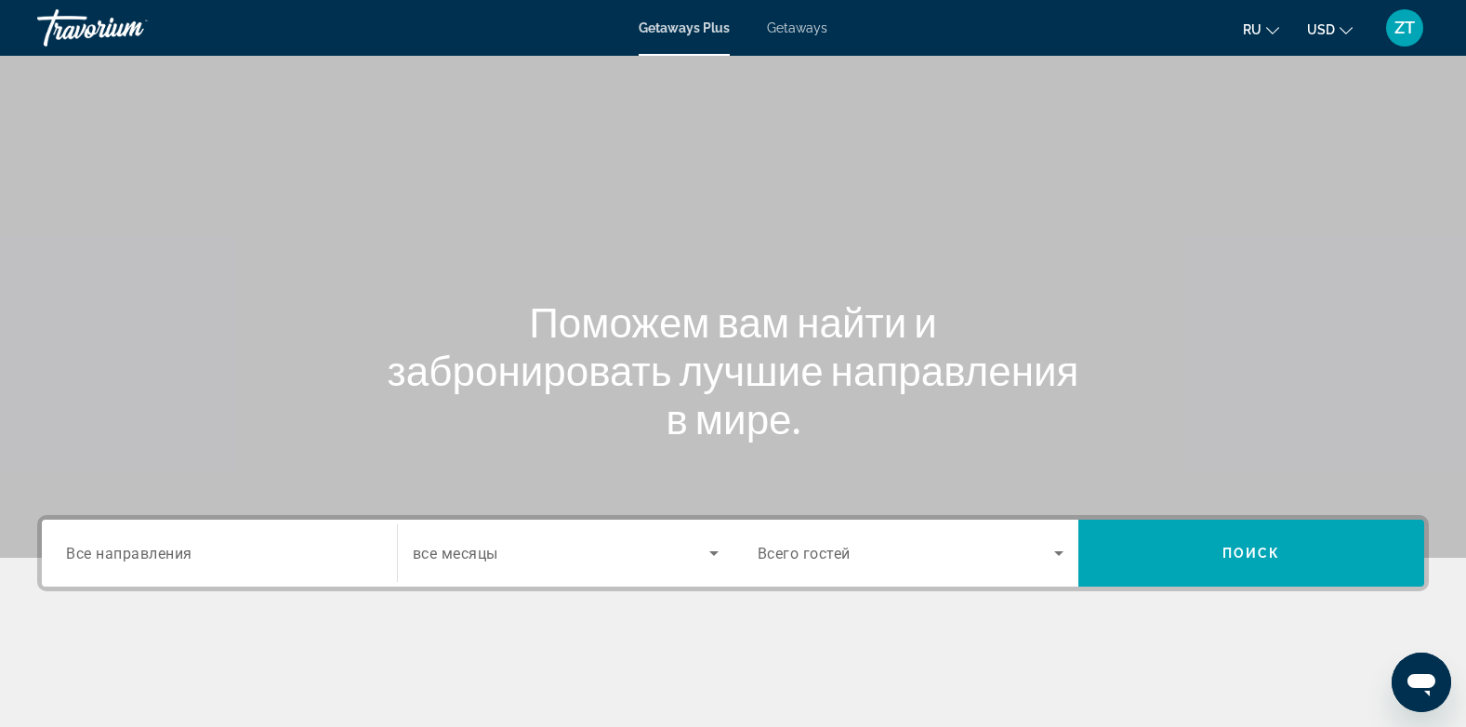
drag, startPoint x: 308, startPoint y: 341, endPoint x: 121, endPoint y: 505, distance: 248.4
click at [121, 505] on div "Поможем вам найти и забронировать лучшие направления в мире." at bounding box center [733, 279] width 1466 height 558
click at [115, 547] on span "Все направления" at bounding box center [129, 553] width 126 height 18
click at [115, 547] on input "Destination Все направления" at bounding box center [219, 554] width 307 height 22
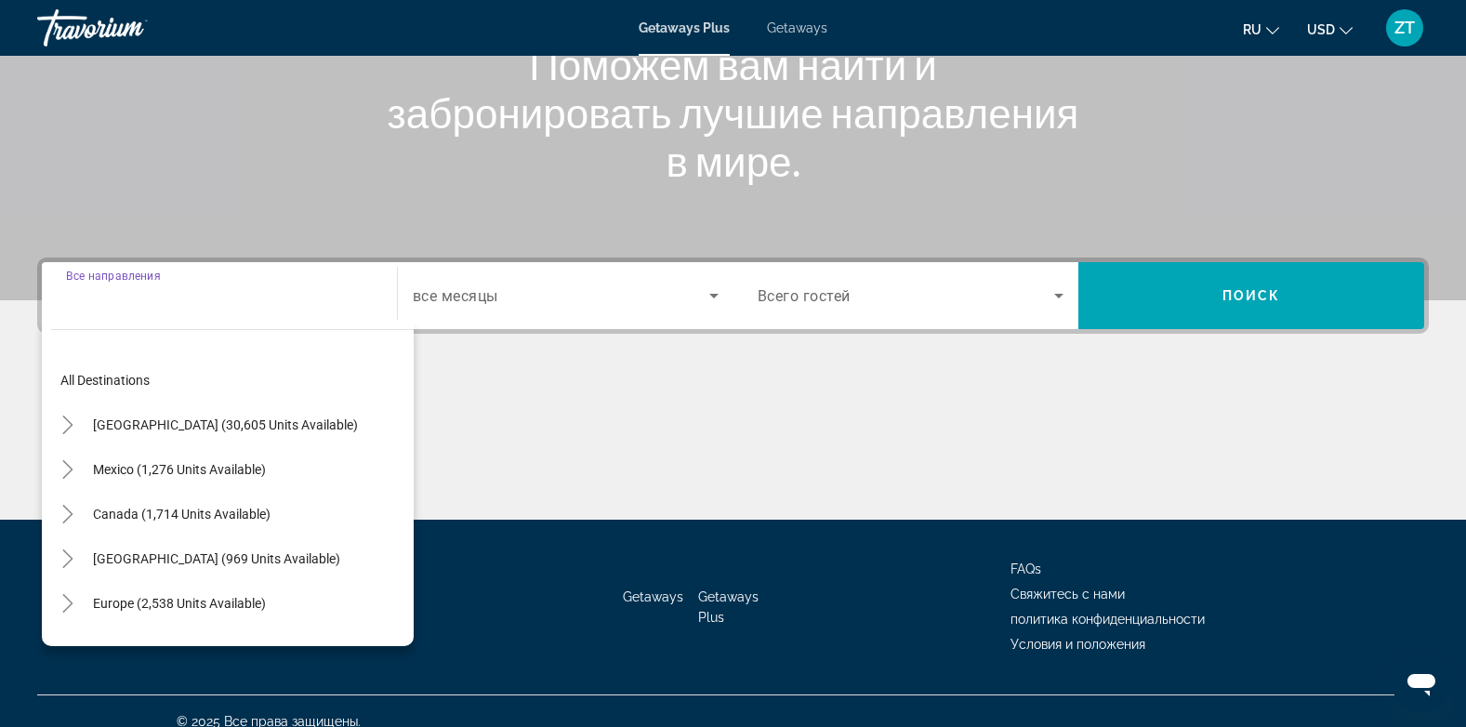
scroll to position [278, 0]
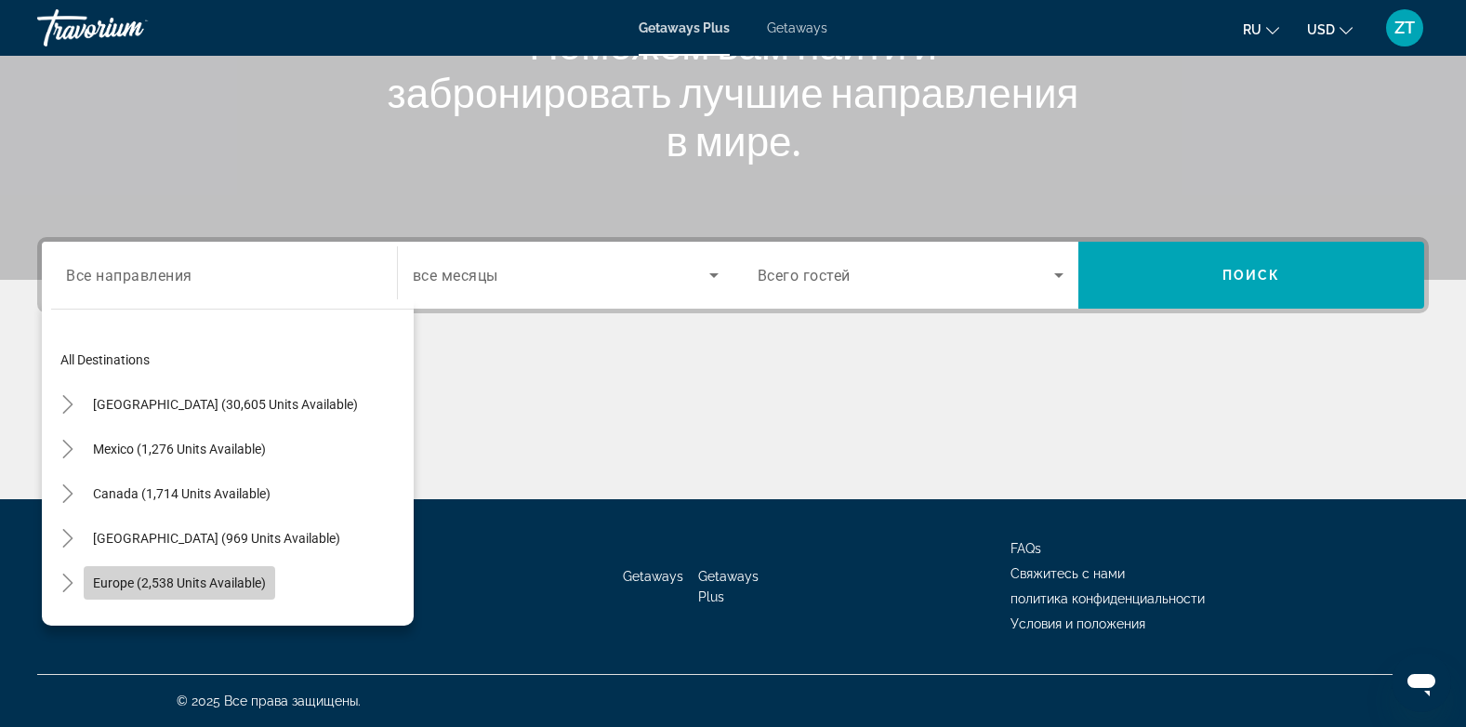
click at [115, 581] on span "Europe (2,538 units available)" at bounding box center [179, 582] width 173 height 15
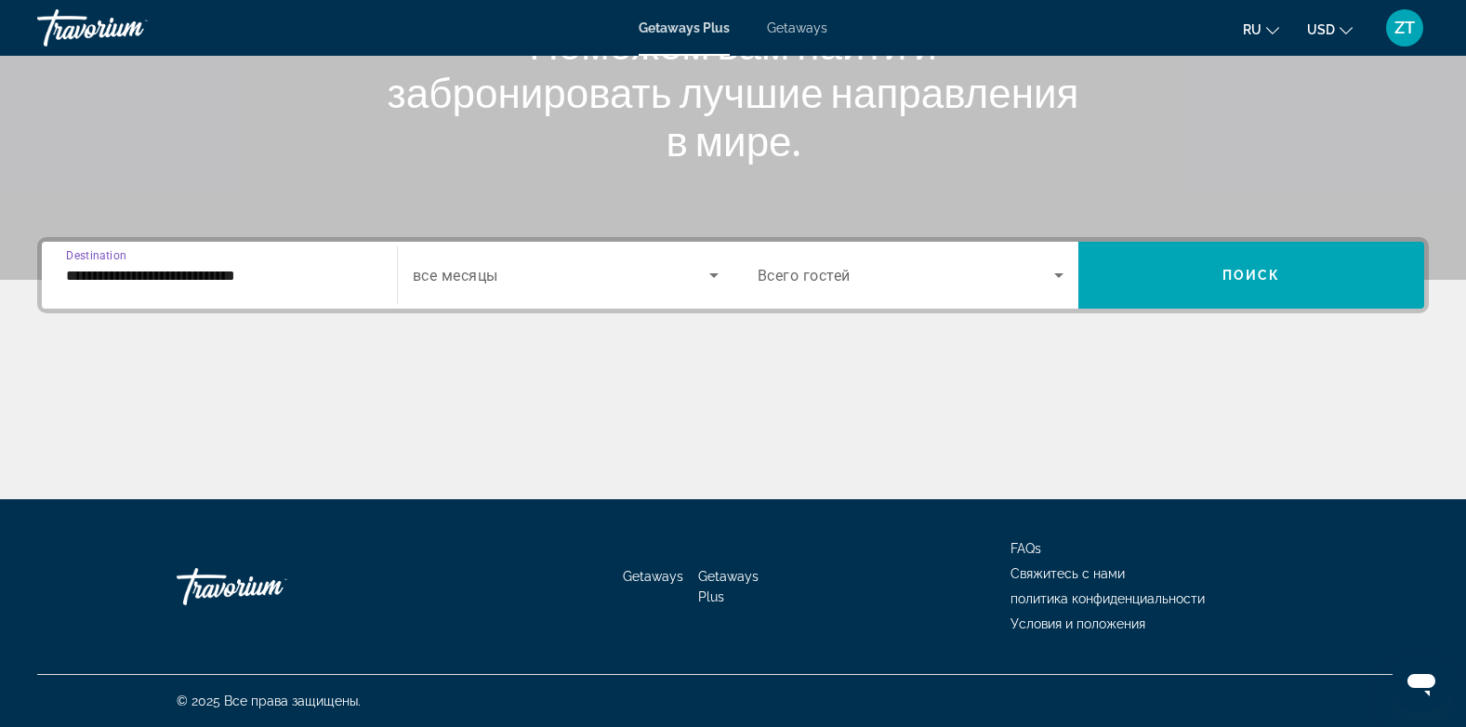
click at [94, 270] on input "**********" at bounding box center [219, 276] width 307 height 22
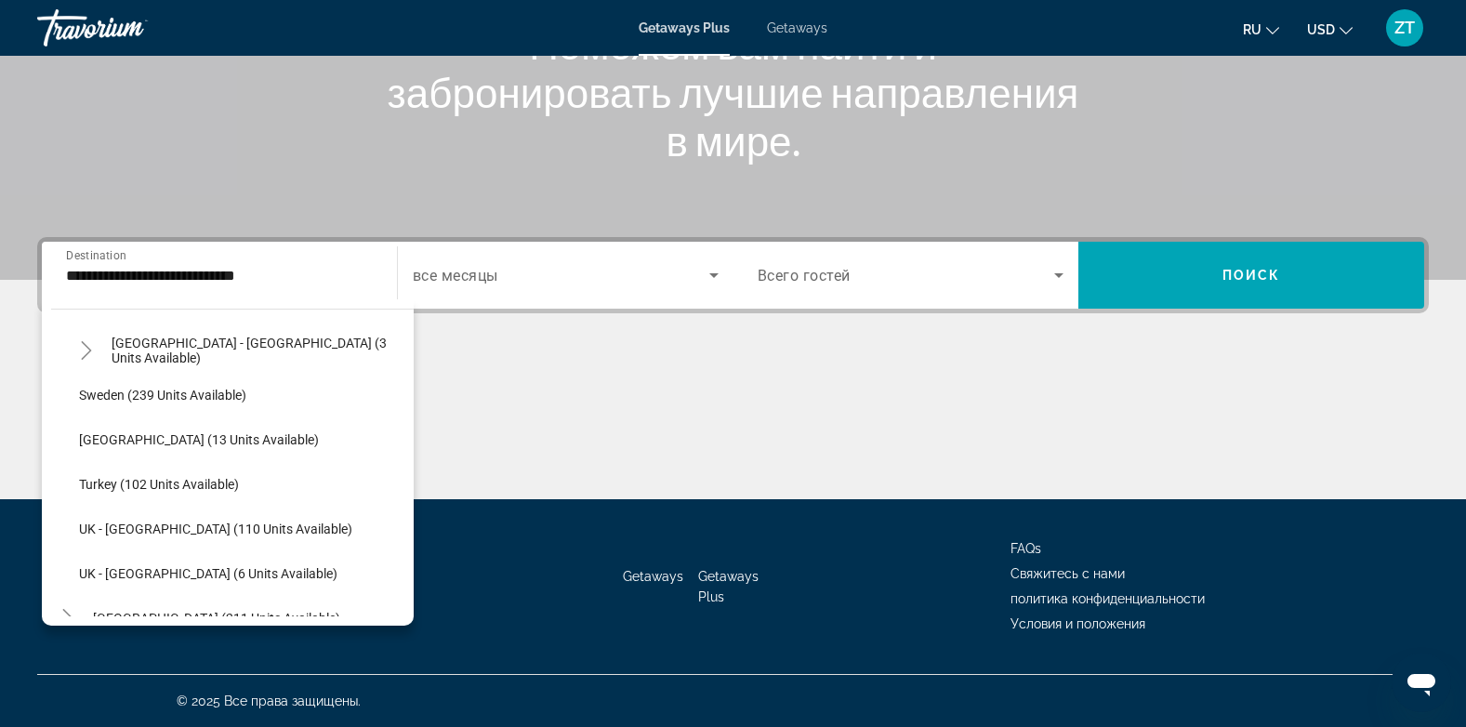
scroll to position [862, 0]
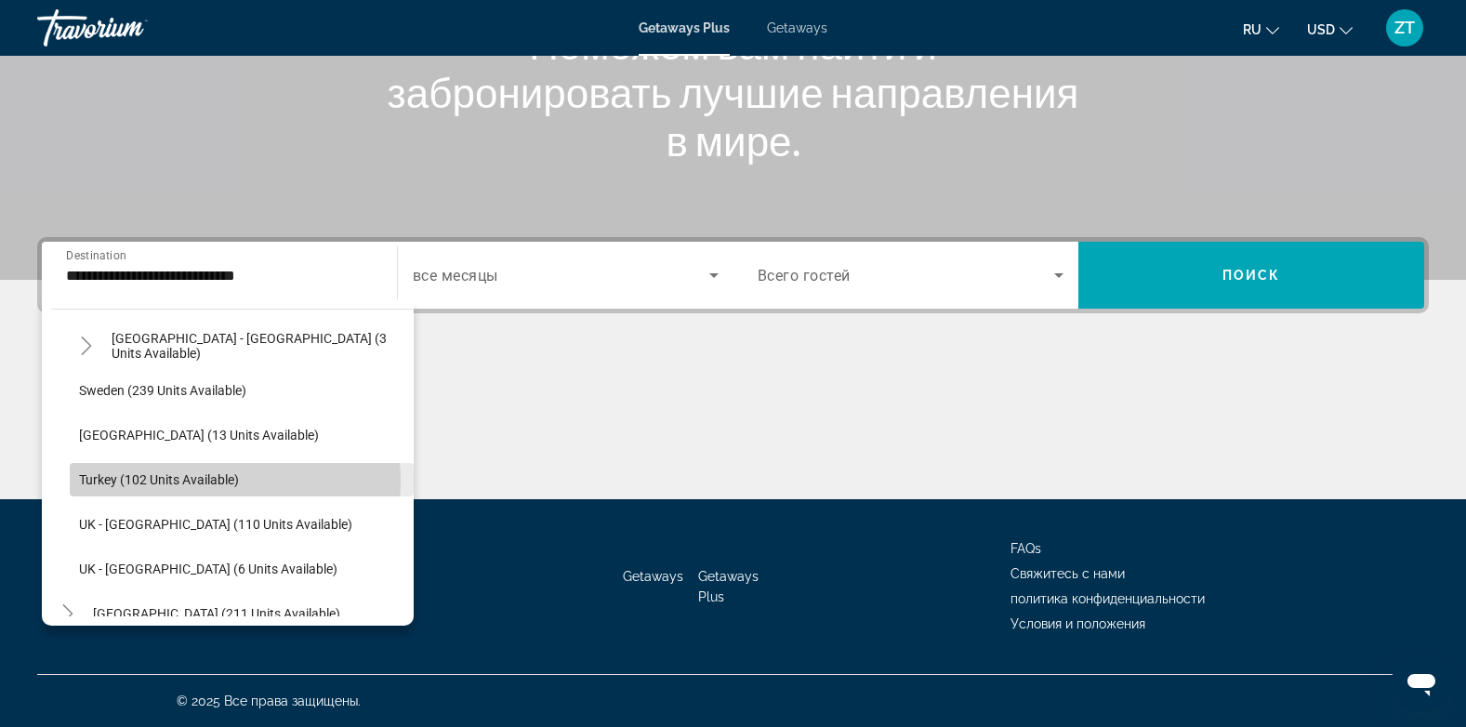
click at [213, 482] on span "Turkey (102 units available)" at bounding box center [159, 479] width 160 height 15
type input "**********"
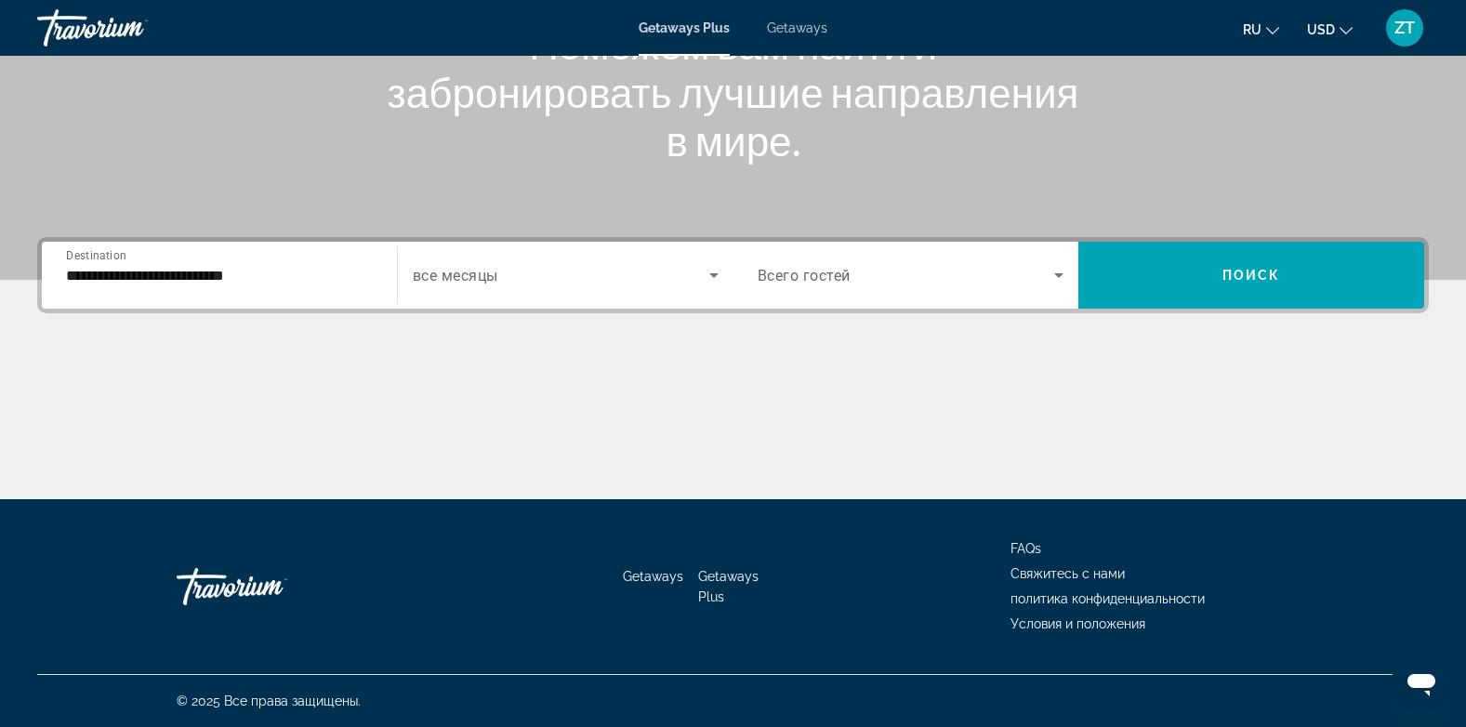
click at [464, 276] on span "все месяцы" at bounding box center [456, 276] width 86 height 18
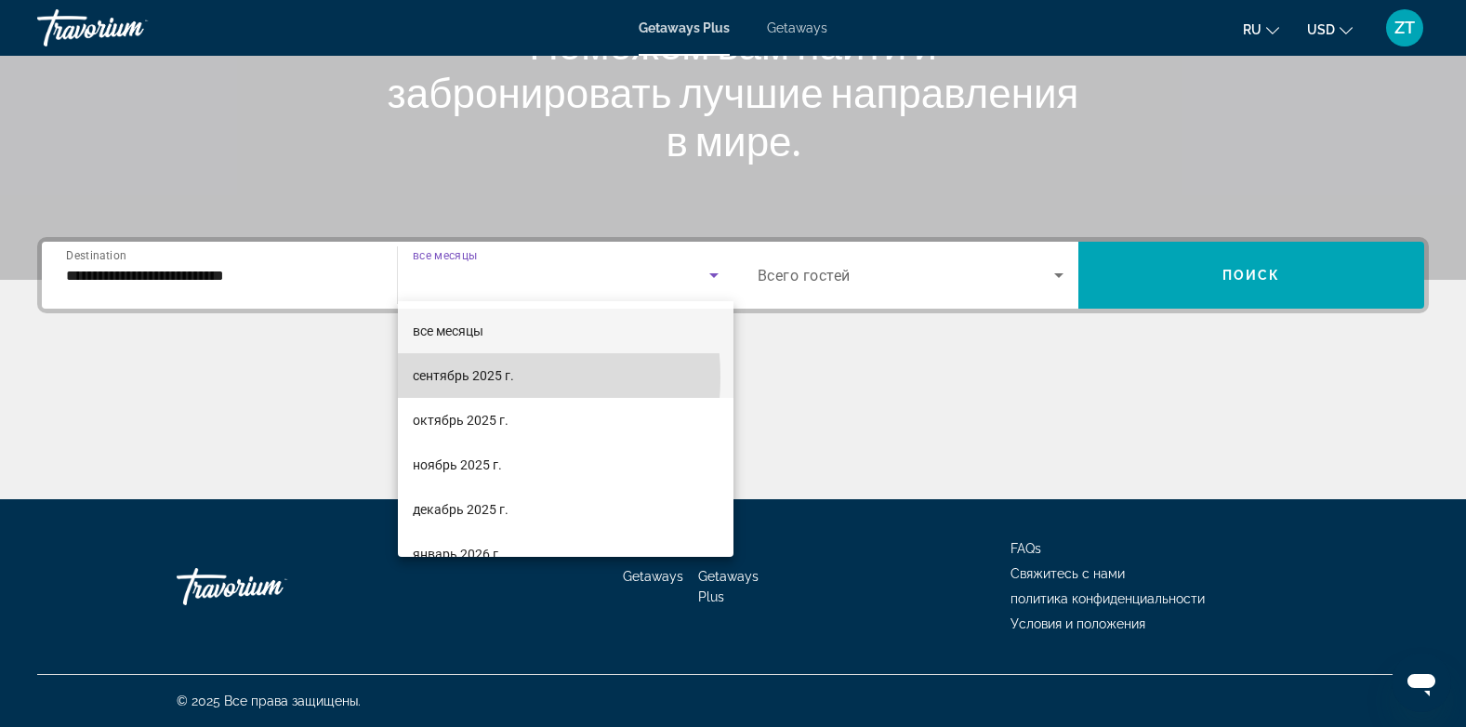
click at [455, 377] on span "сентябрь 2025 г." at bounding box center [463, 375] width 101 height 22
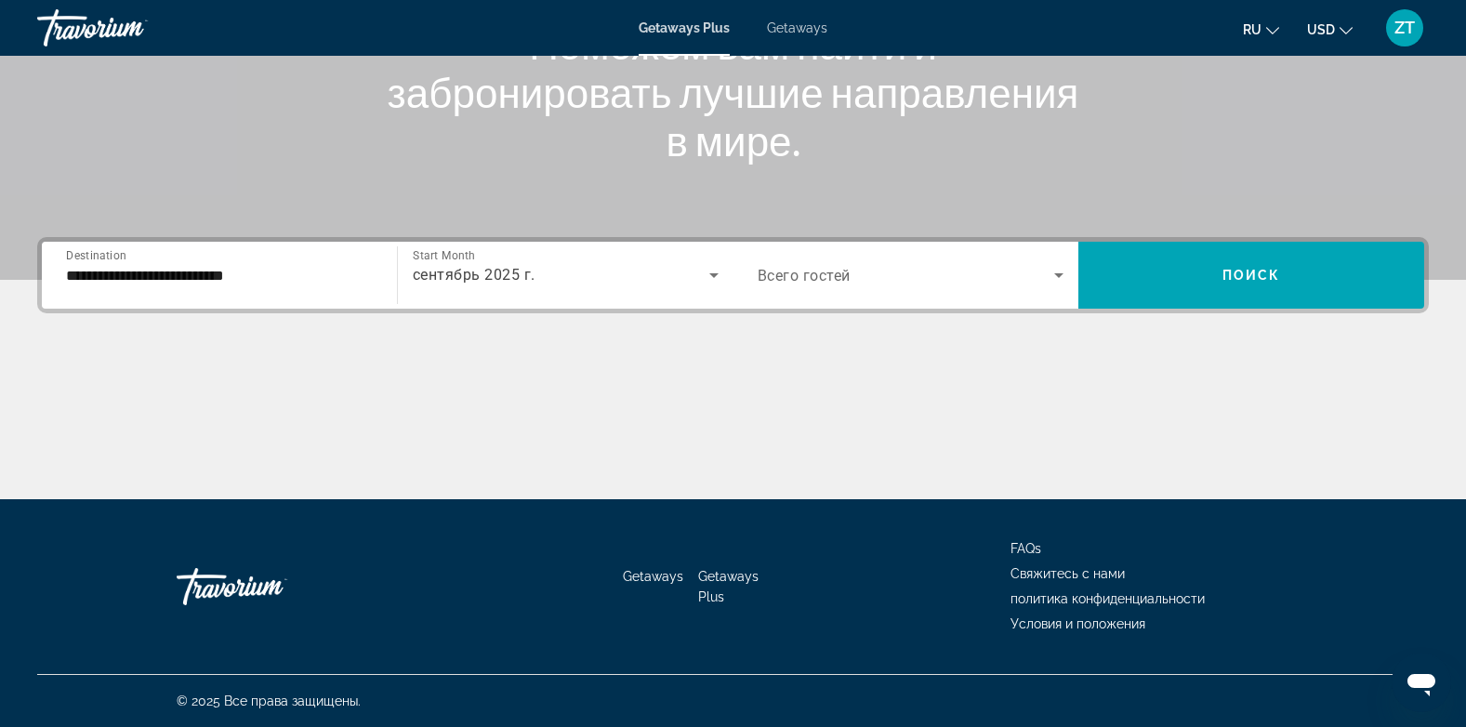
click at [825, 274] on span "Всего гостей" at bounding box center [804, 276] width 93 height 18
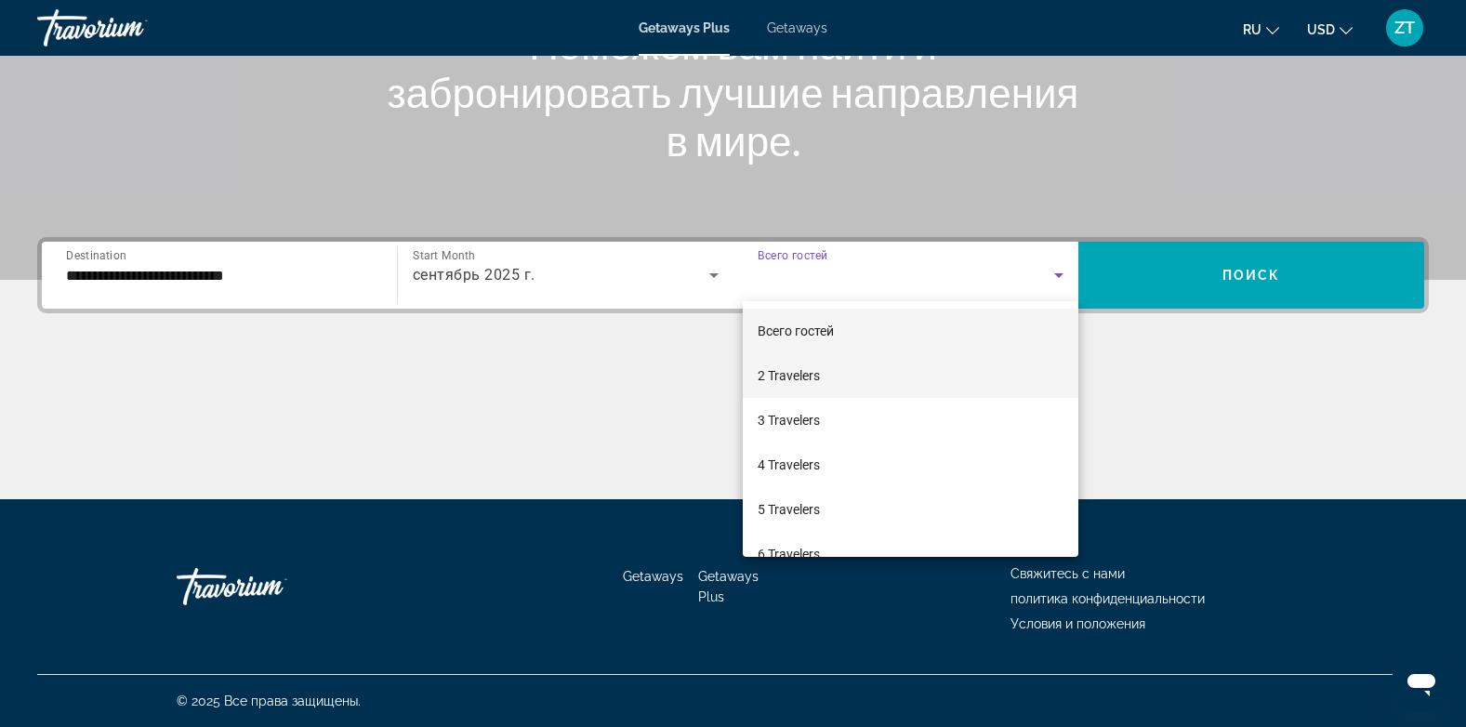
click at [778, 376] on span "2 Travelers" at bounding box center [789, 375] width 62 height 22
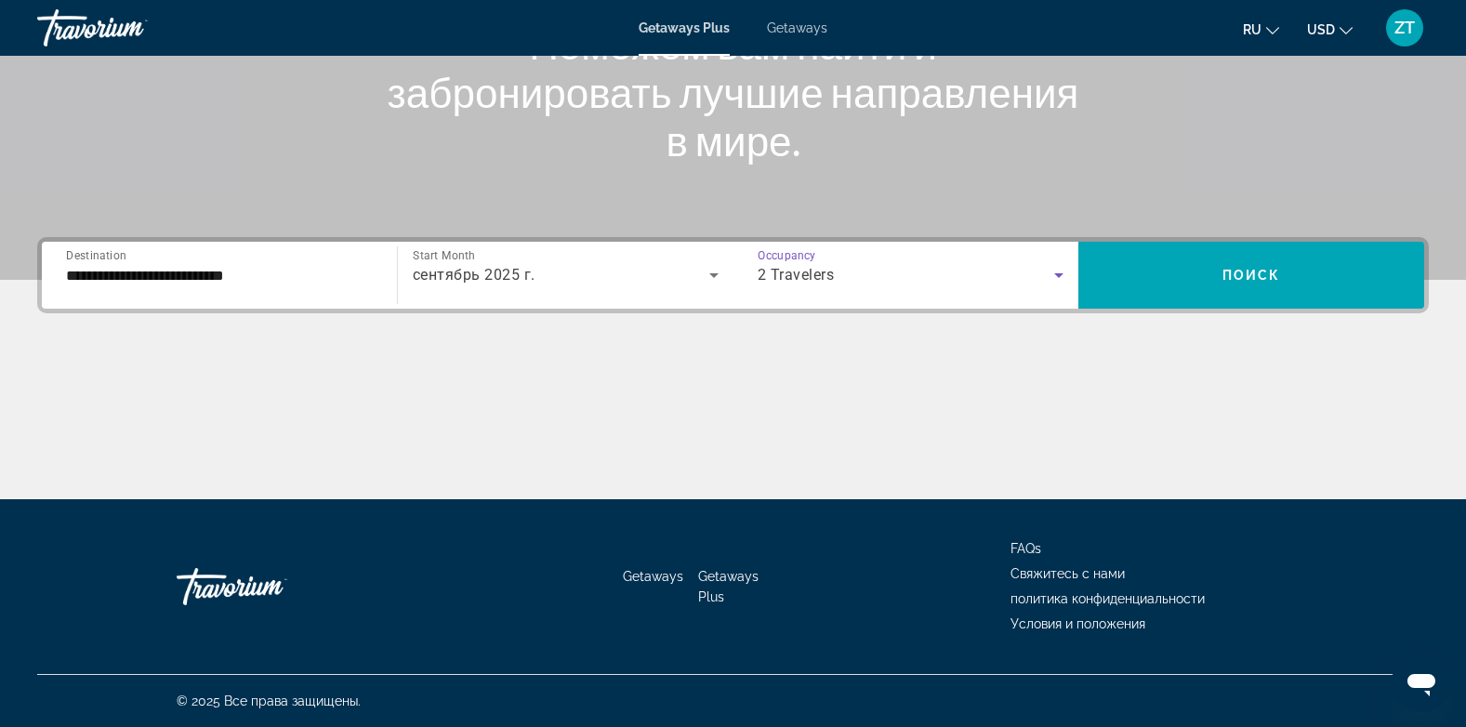
click at [1057, 275] on icon "Search widget" at bounding box center [1058, 275] width 9 height 5
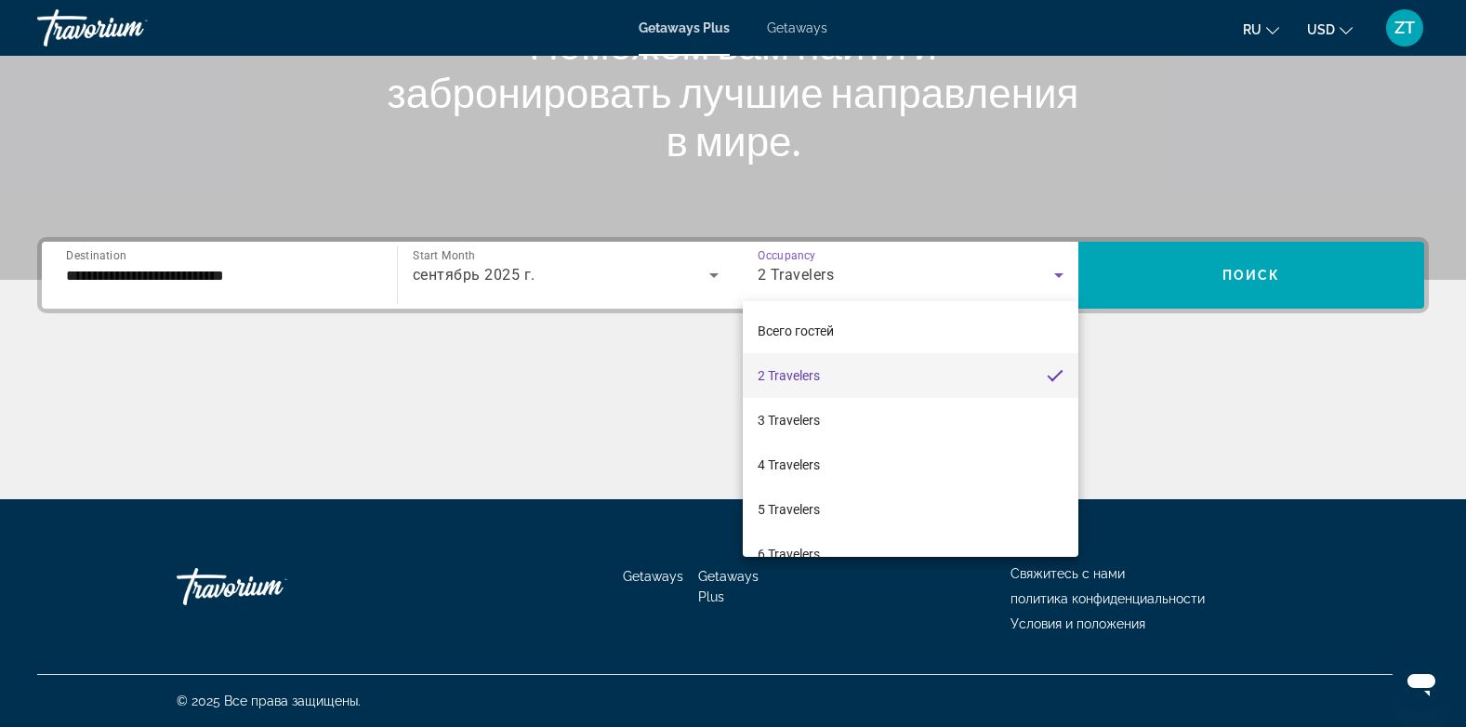
click at [1162, 361] on div at bounding box center [733, 363] width 1466 height 727
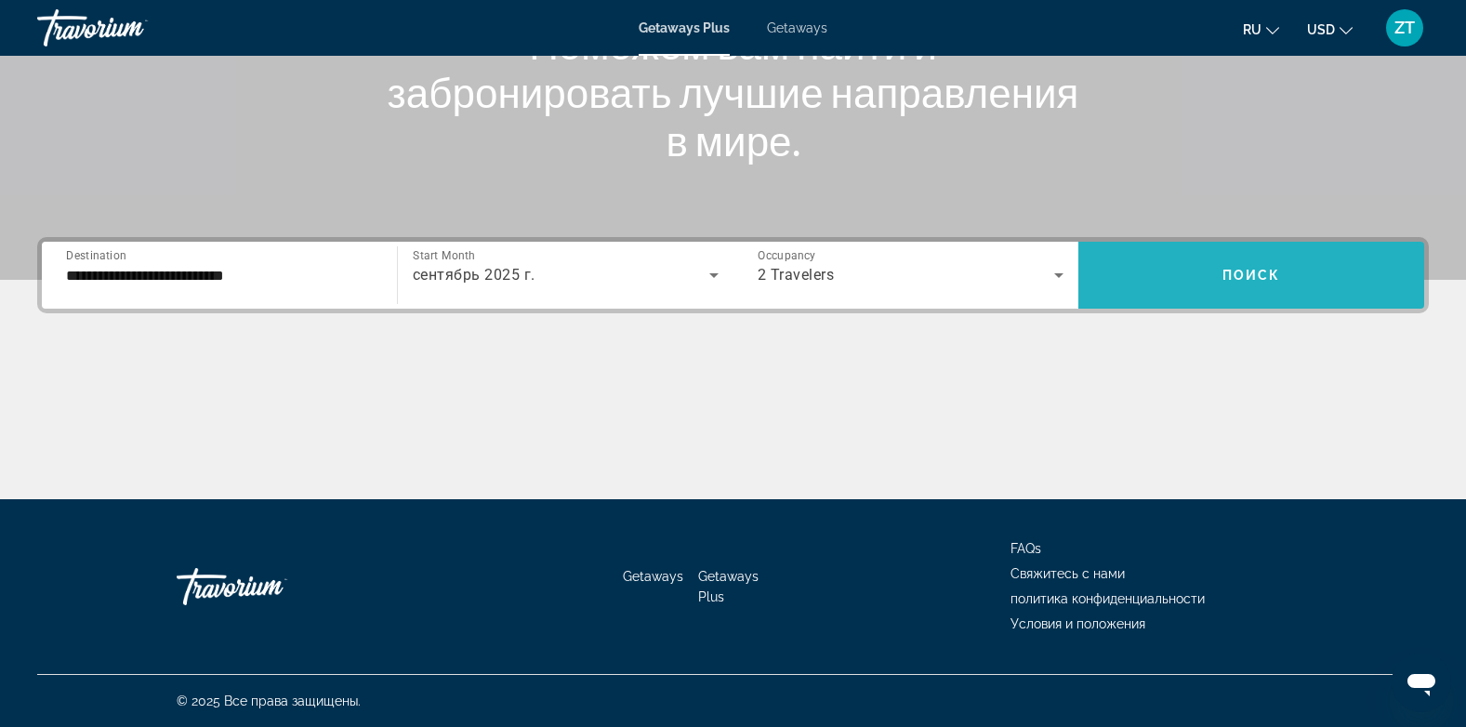
click at [1245, 275] on span "Поиск" at bounding box center [1251, 275] width 59 height 15
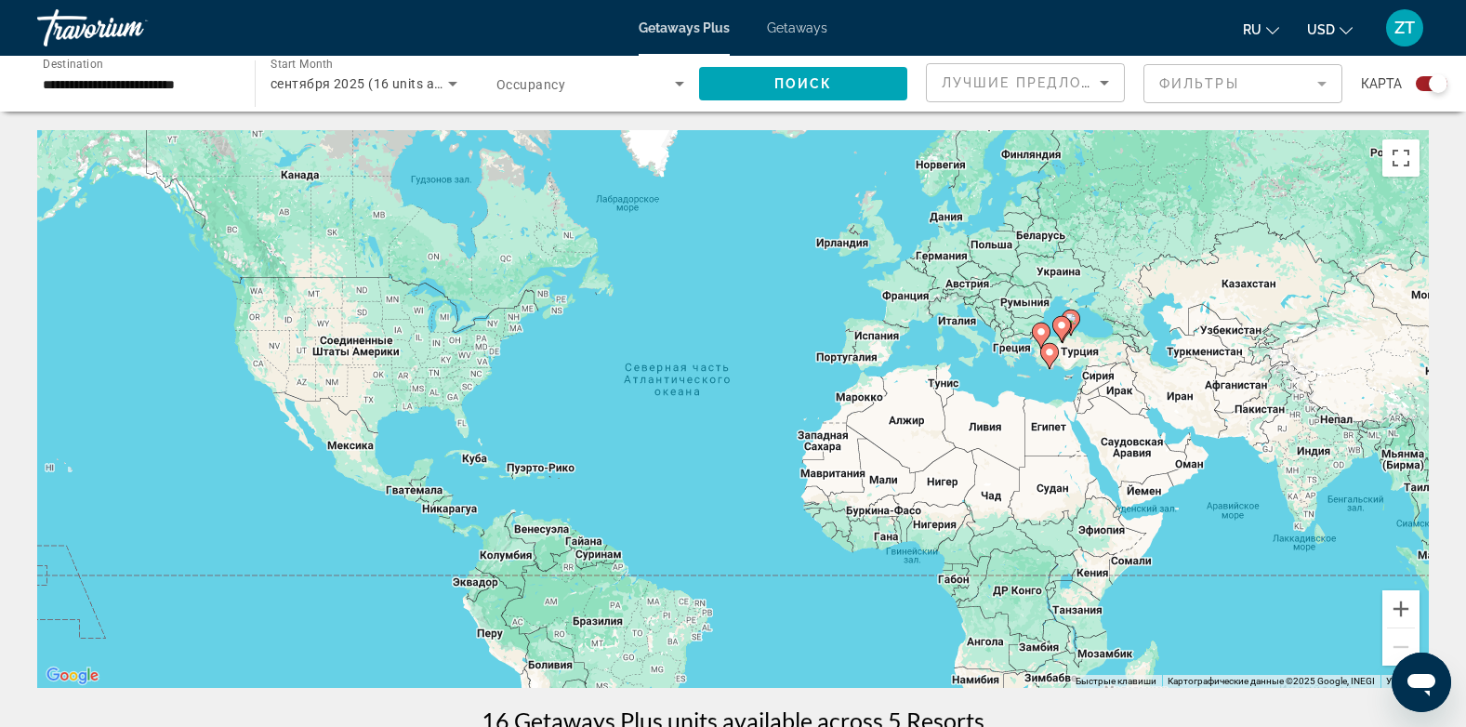
drag, startPoint x: 1245, startPoint y: 275, endPoint x: 1297, endPoint y: 342, distance: 84.8
click at [1297, 342] on div "Чтобы активировать перетаскивание с помощью клавиатуры, нажмите Alt + Ввод. Пос…" at bounding box center [733, 409] width 1392 height 558
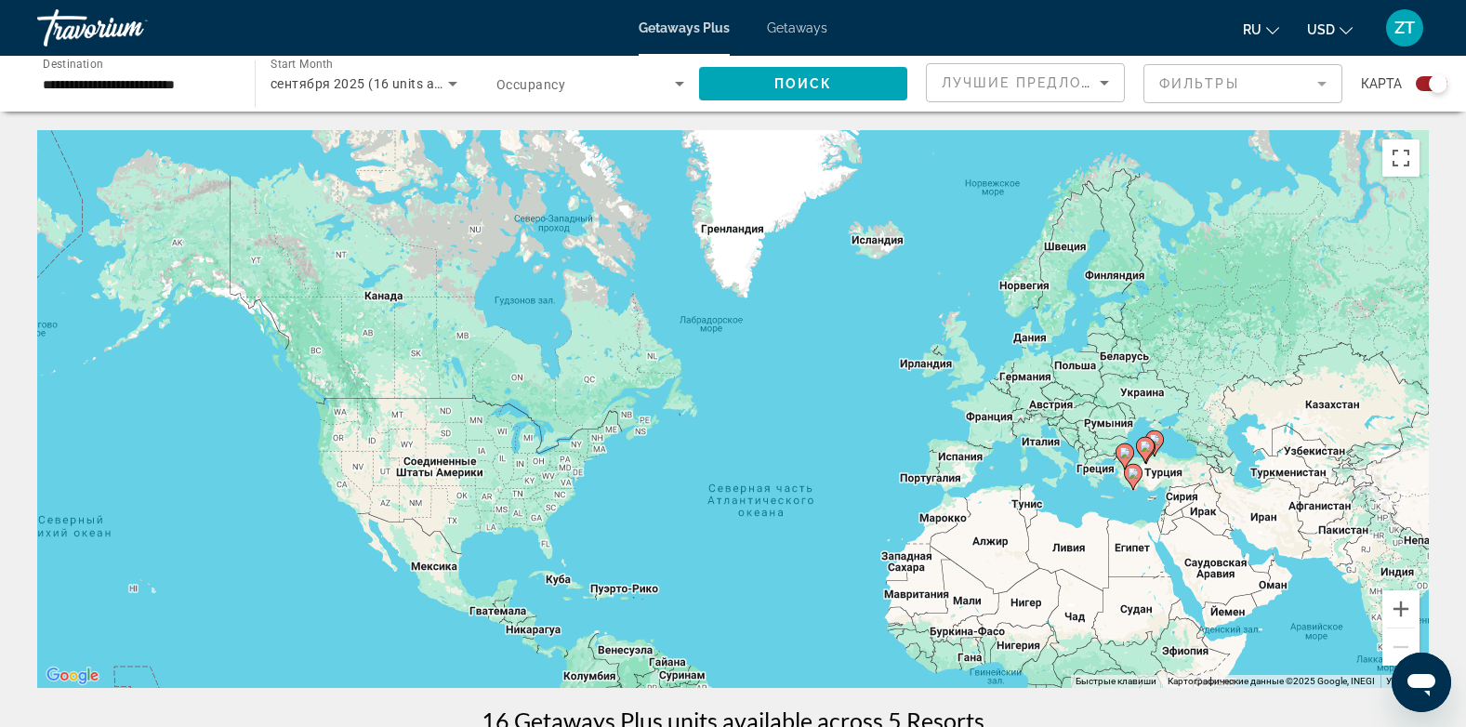
click at [793, 31] on span "Getaways" at bounding box center [797, 27] width 60 height 15
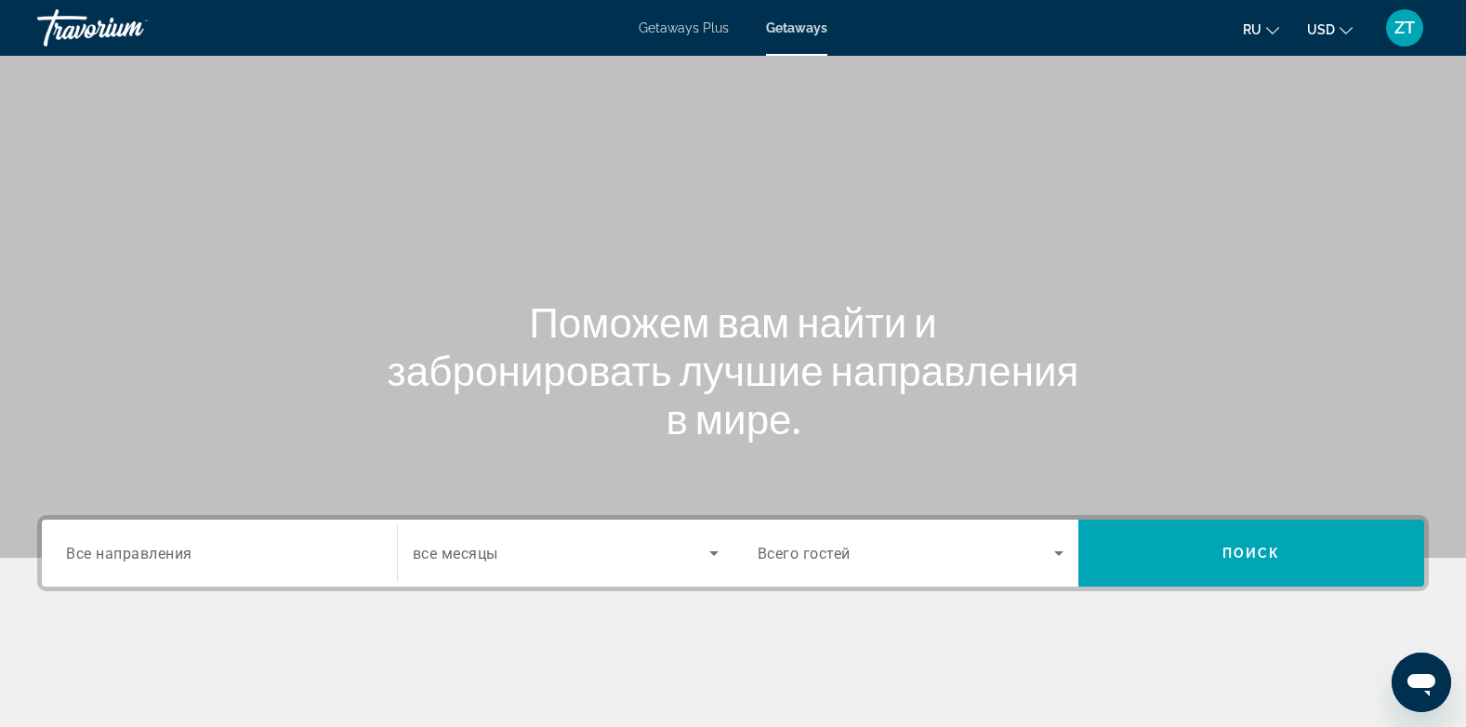
click at [789, 22] on span "Getaways" at bounding box center [796, 27] width 61 height 15
click at [460, 31] on div "Getaways Plus Getaways ru English Español Français Italiano Português русский U…" at bounding box center [733, 28] width 1466 height 48
click at [669, 84] on div "Main content" at bounding box center [733, 279] width 1466 height 558
click at [526, 162] on div "Main content" at bounding box center [733, 279] width 1466 height 558
